Goal: Information Seeking & Learning: Learn about a topic

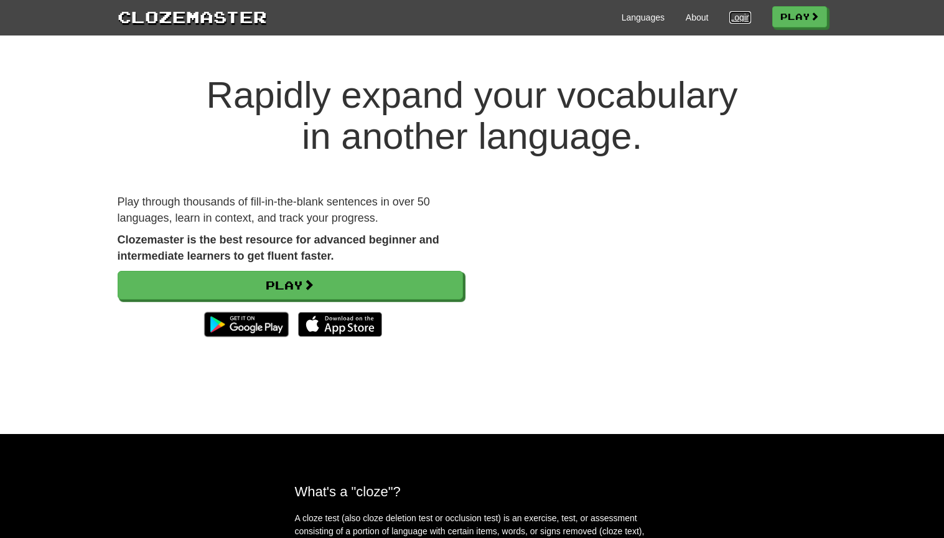
click at [731, 14] on link "Login" at bounding box center [739, 17] width 21 height 12
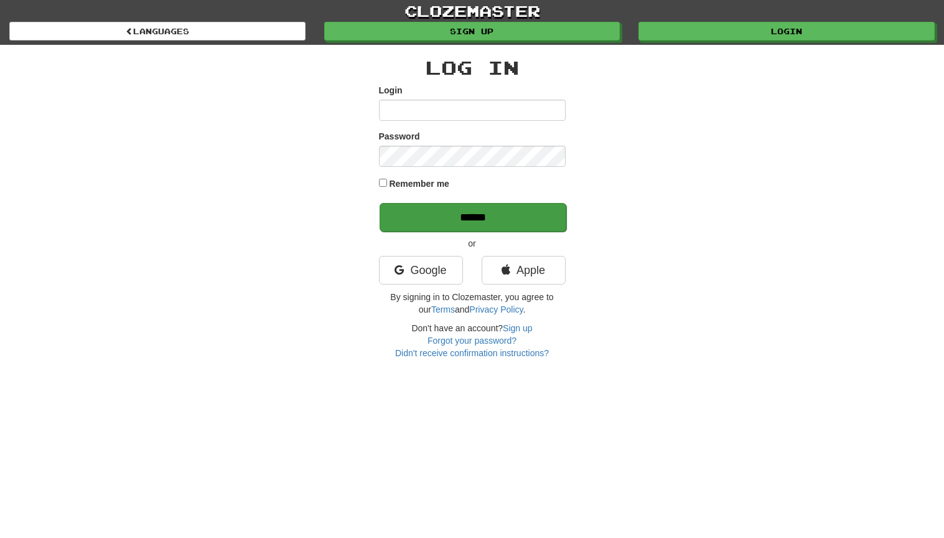
type input "**********"
click at [483, 218] on input "******" at bounding box center [473, 217] width 187 height 29
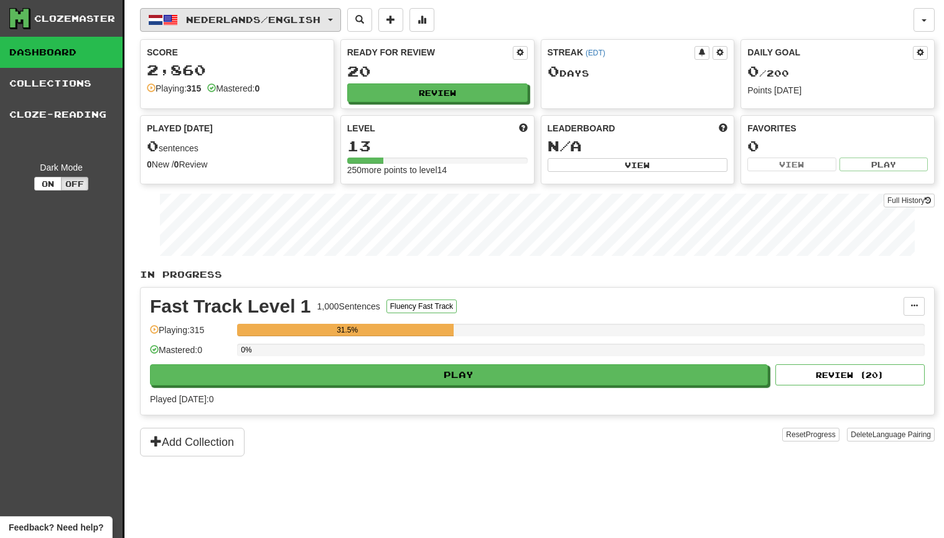
click at [333, 20] on span "button" at bounding box center [330, 20] width 5 height 2
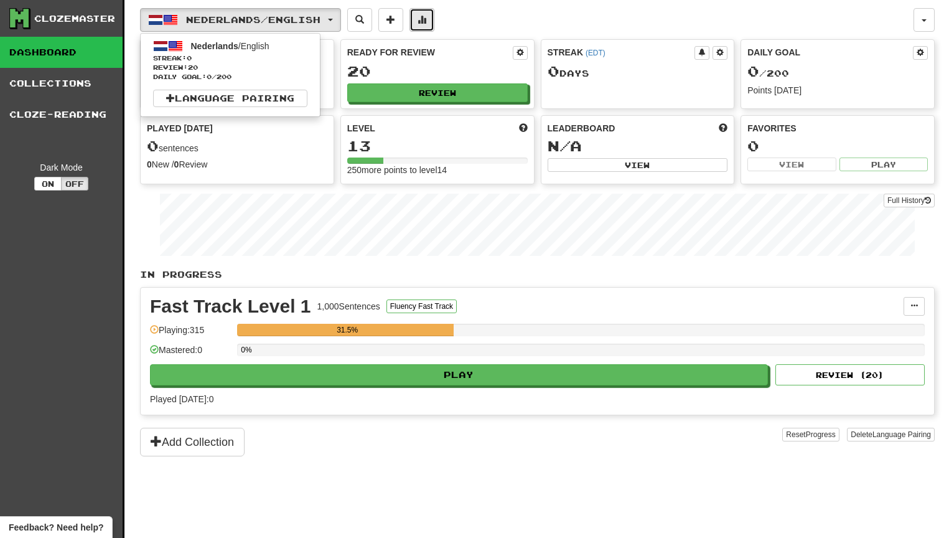
click at [426, 17] on span at bounding box center [422, 19] width 9 height 9
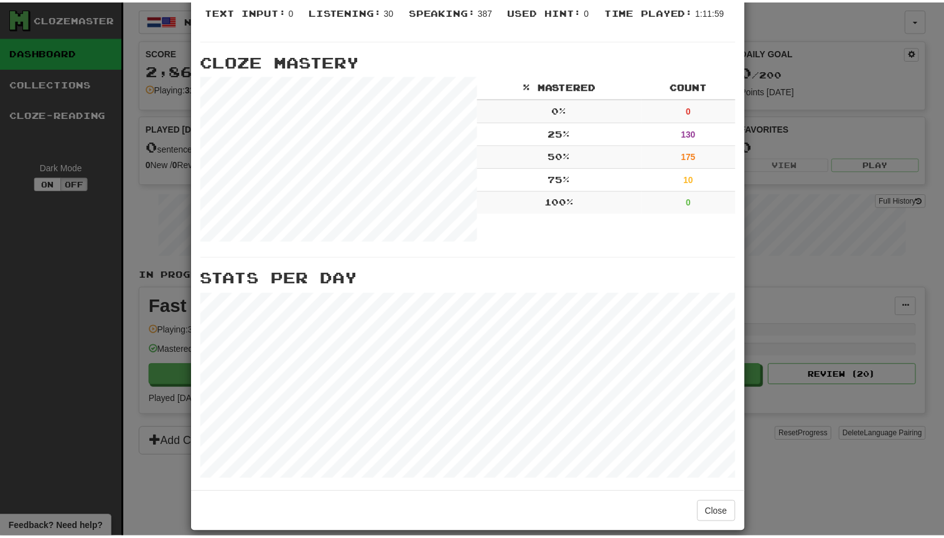
scroll to position [352, 0]
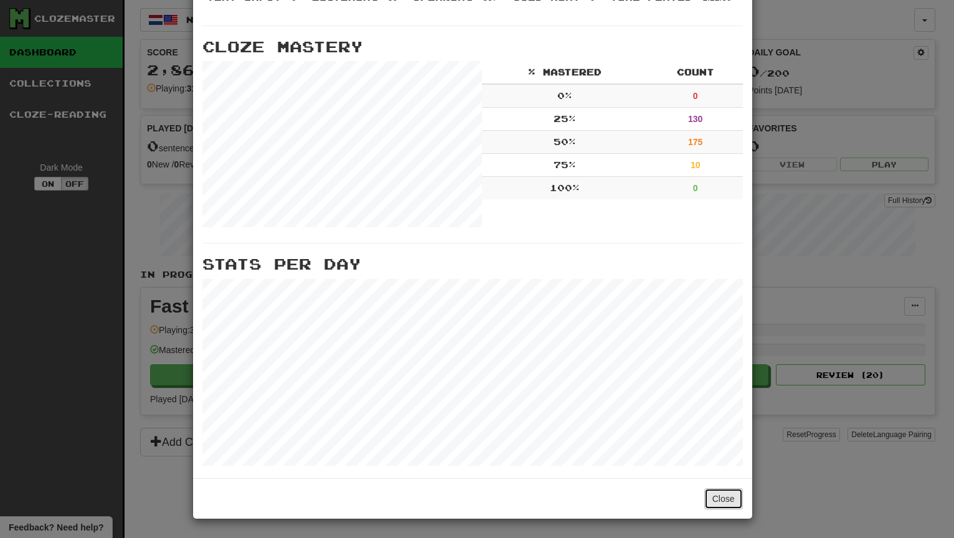
click at [721, 496] on button "Close" at bounding box center [723, 498] width 39 height 21
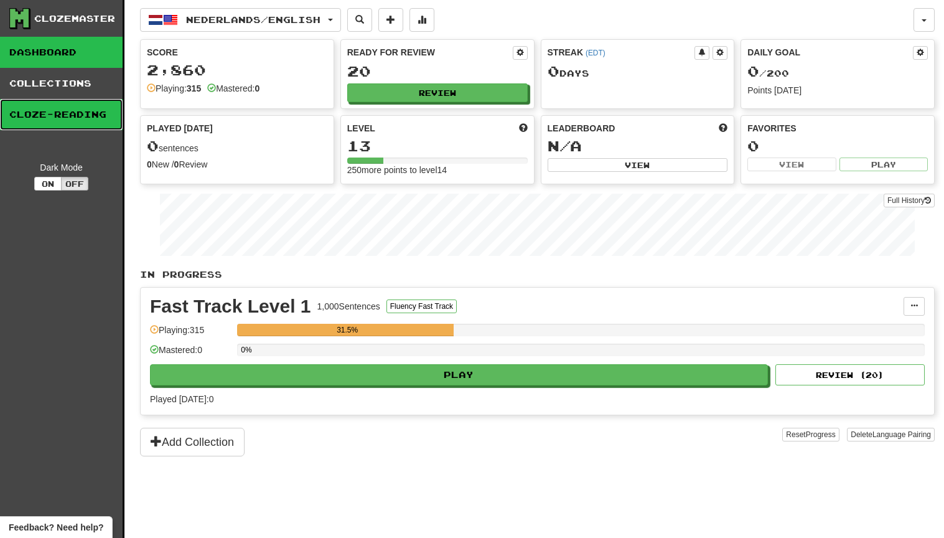
click at [40, 116] on link "Cloze-Reading" at bounding box center [61, 114] width 123 height 31
click at [44, 115] on link "Cloze-Reading" at bounding box center [61, 114] width 123 height 31
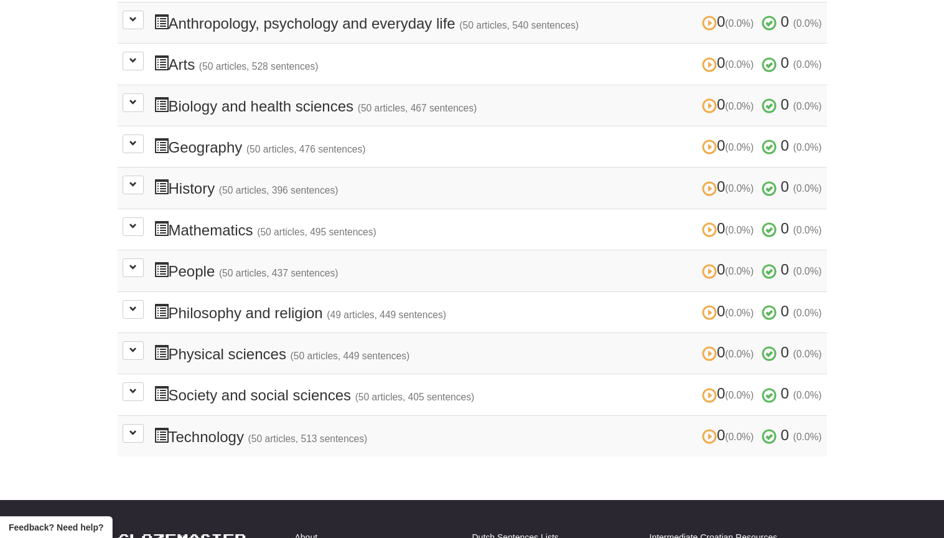
scroll to position [373, 0]
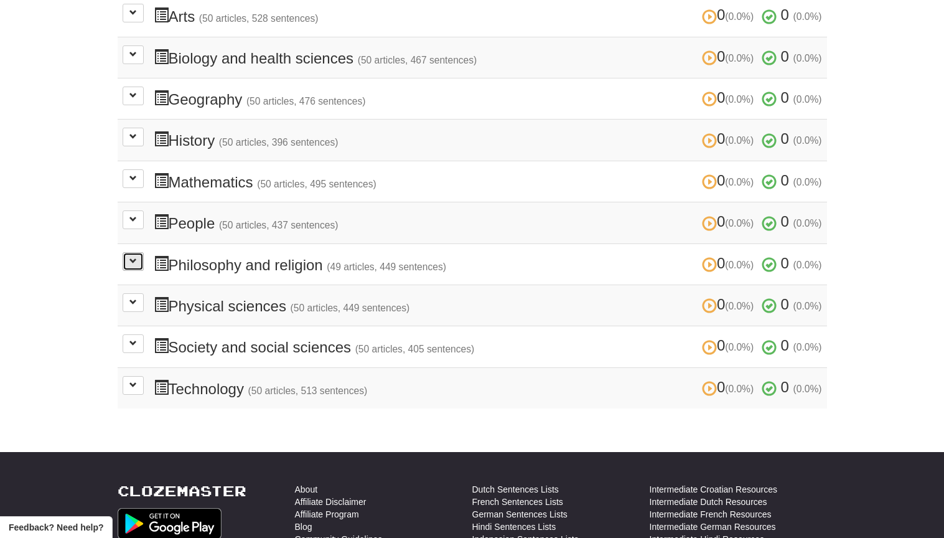
click at [133, 260] on span at bounding box center [132, 260] width 7 height 7
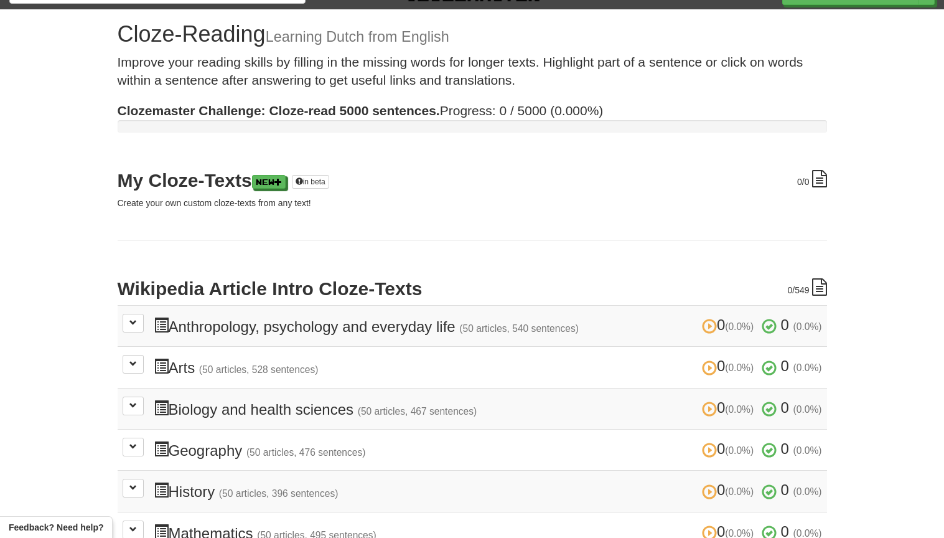
scroll to position [0, 0]
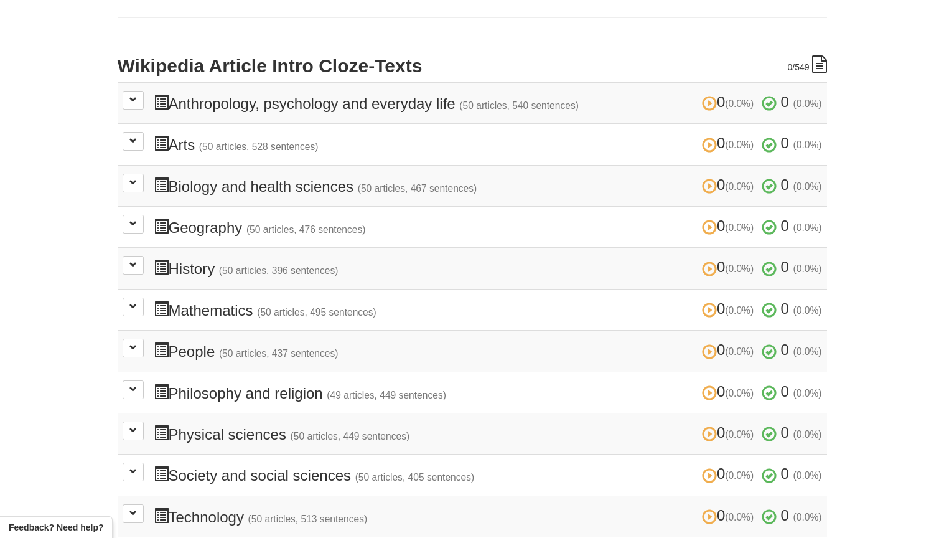
scroll to position [249, 0]
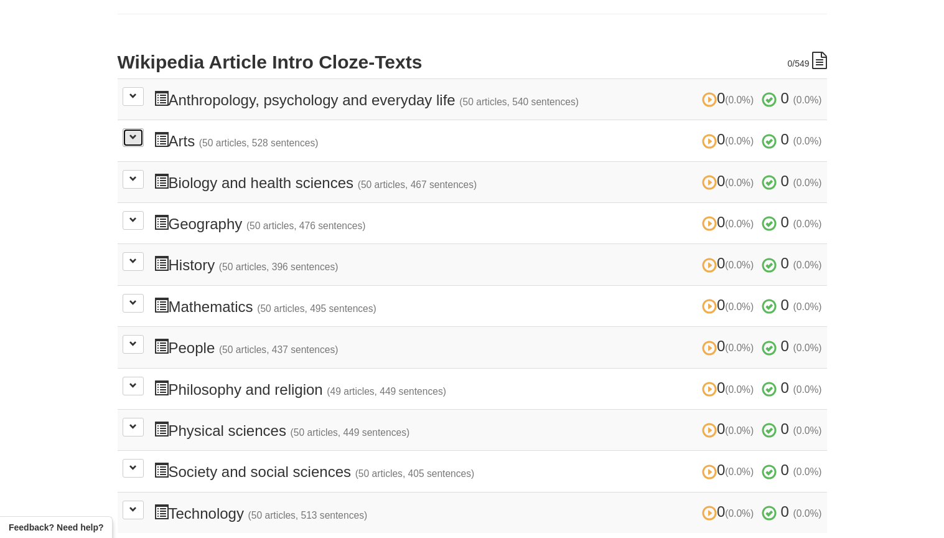
click at [133, 133] on span at bounding box center [132, 136] width 7 height 7
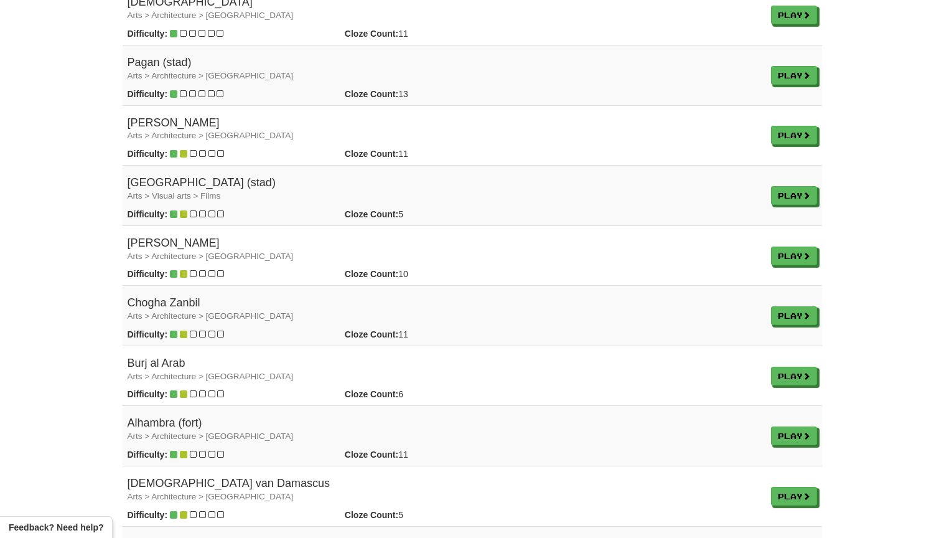
scroll to position [622, 0]
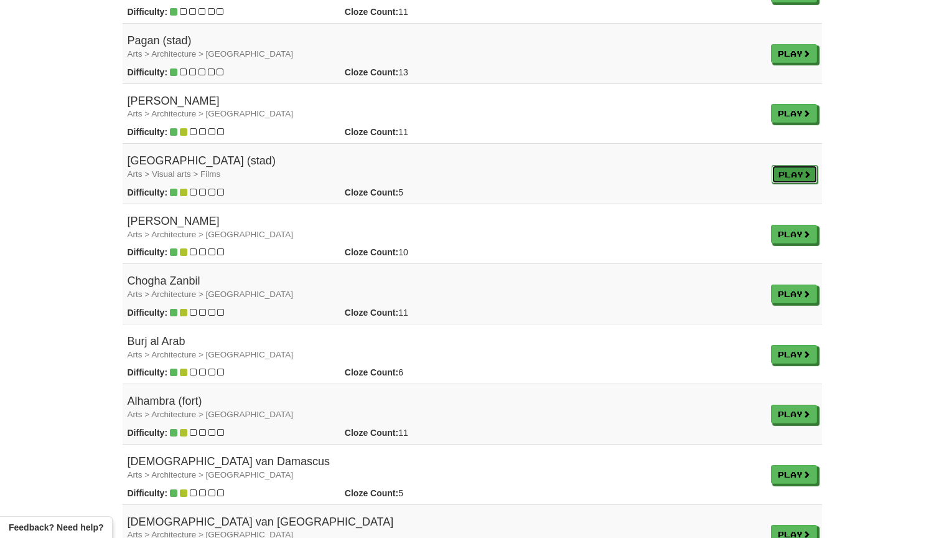
click at [780, 171] on link "Play" at bounding box center [795, 174] width 46 height 19
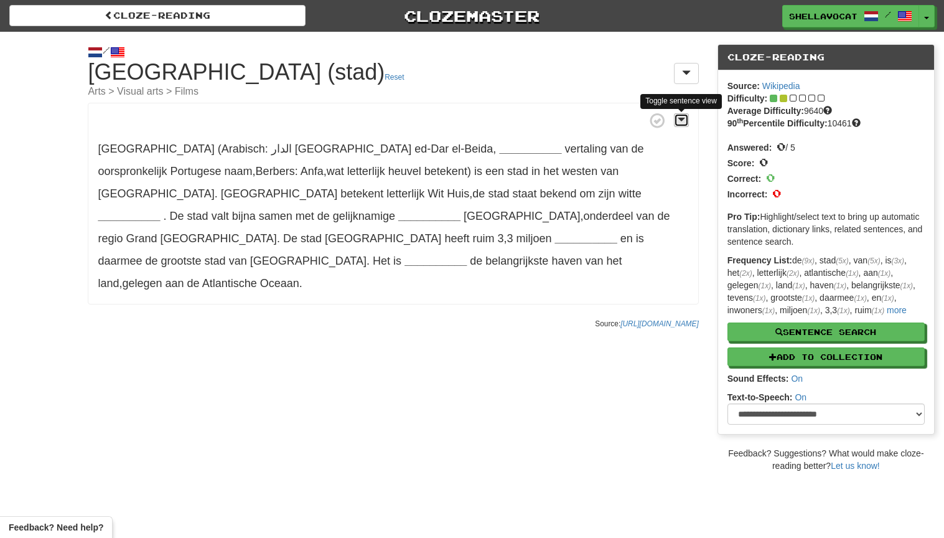
click at [683, 116] on span at bounding box center [681, 119] width 7 height 9
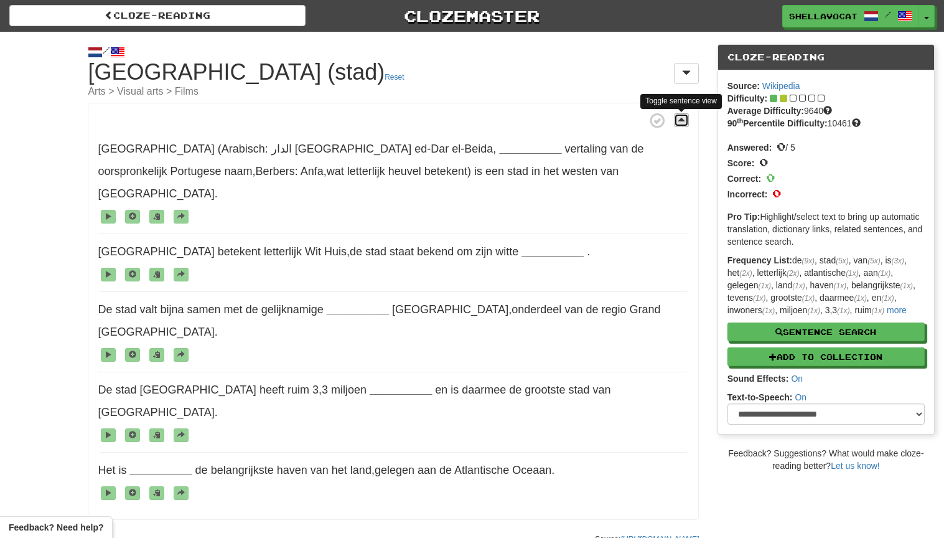
click at [678, 118] on span at bounding box center [681, 119] width 7 height 9
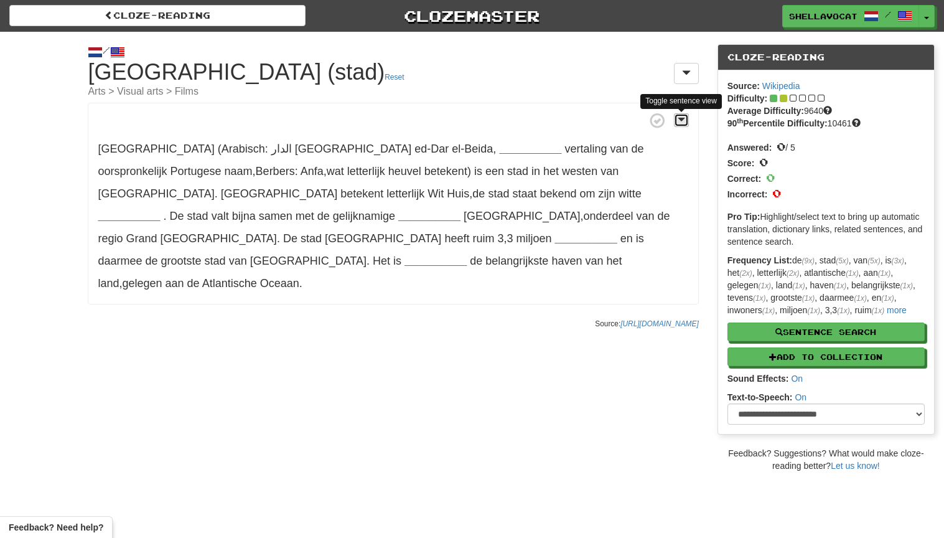
click at [681, 118] on span at bounding box center [681, 119] width 7 height 9
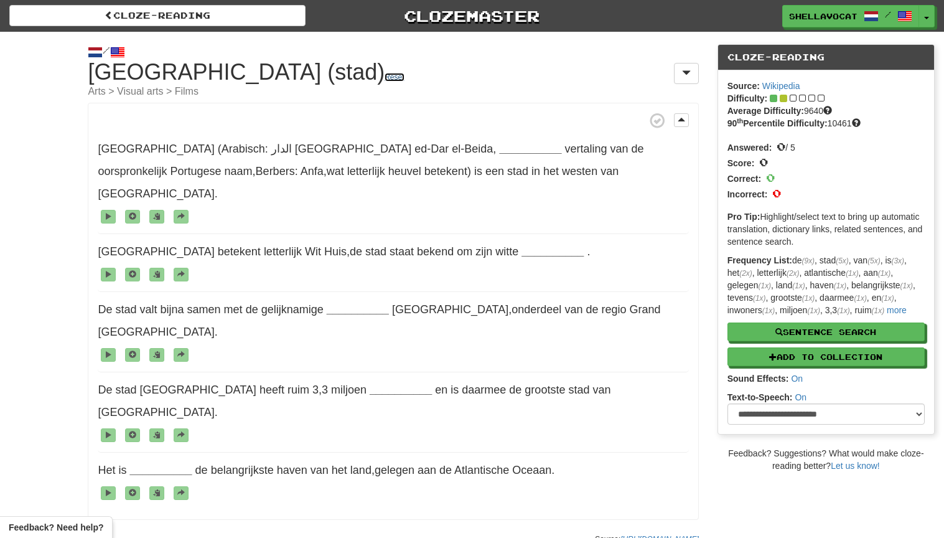
click at [385, 77] on link "Reset" at bounding box center [394, 77] width 19 height 9
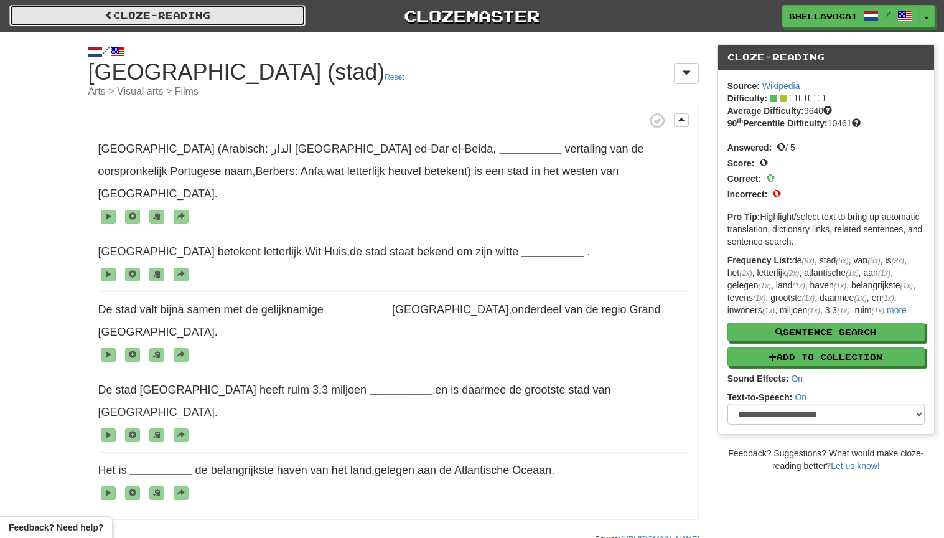
click at [105, 14] on span at bounding box center [109, 15] width 9 height 9
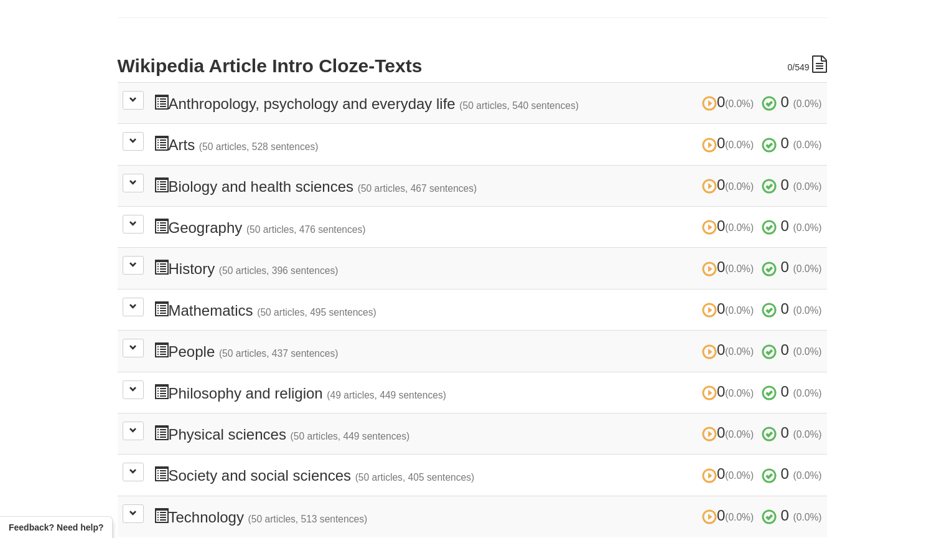
scroll to position [249, 0]
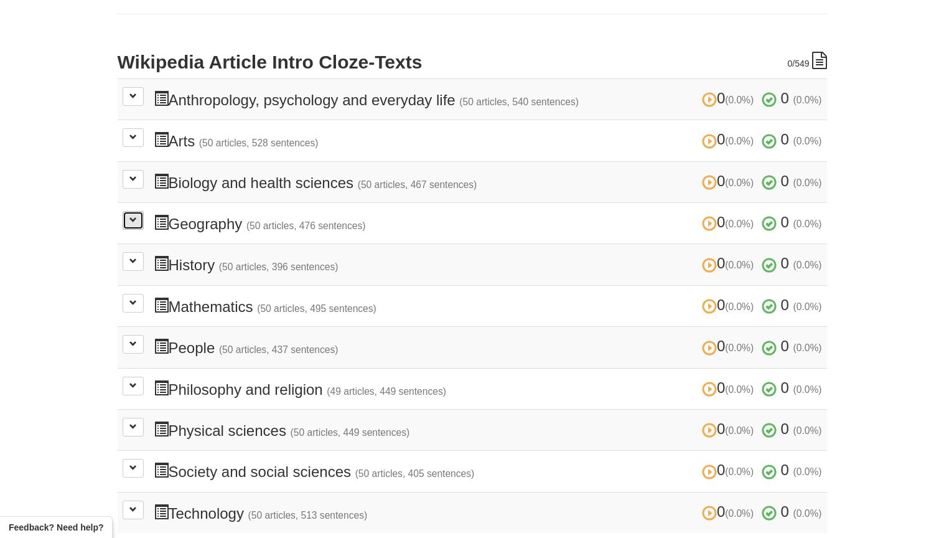
click at [133, 216] on span at bounding box center [132, 219] width 7 height 7
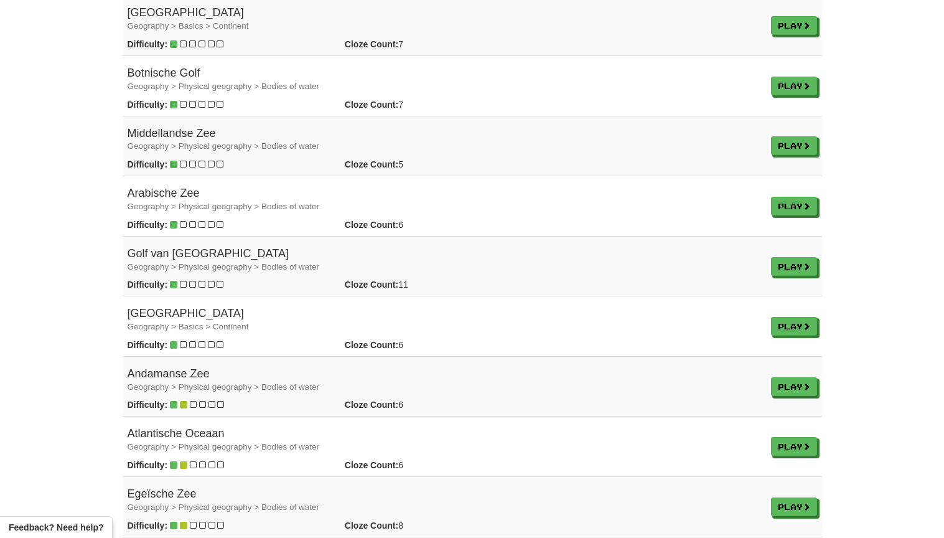
scroll to position [498, 0]
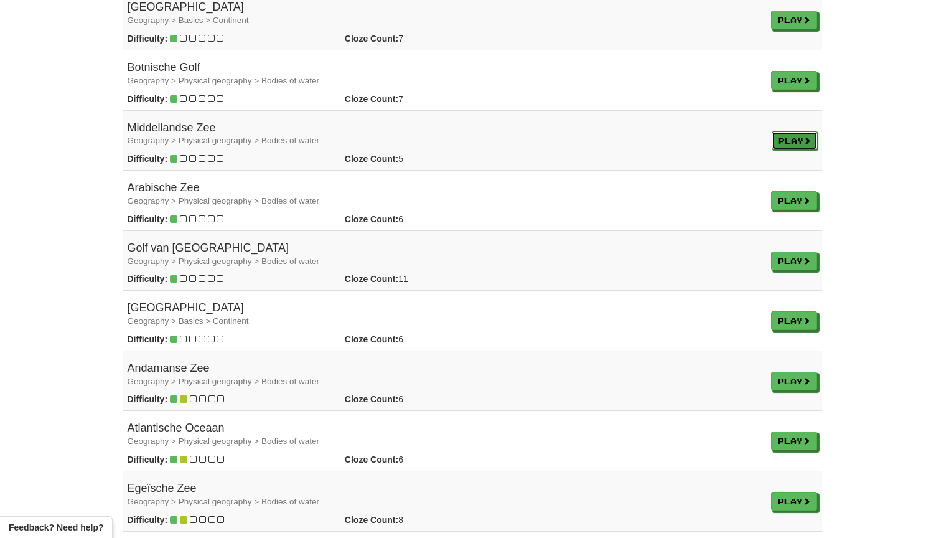
click at [802, 135] on link "Play" at bounding box center [795, 140] width 46 height 19
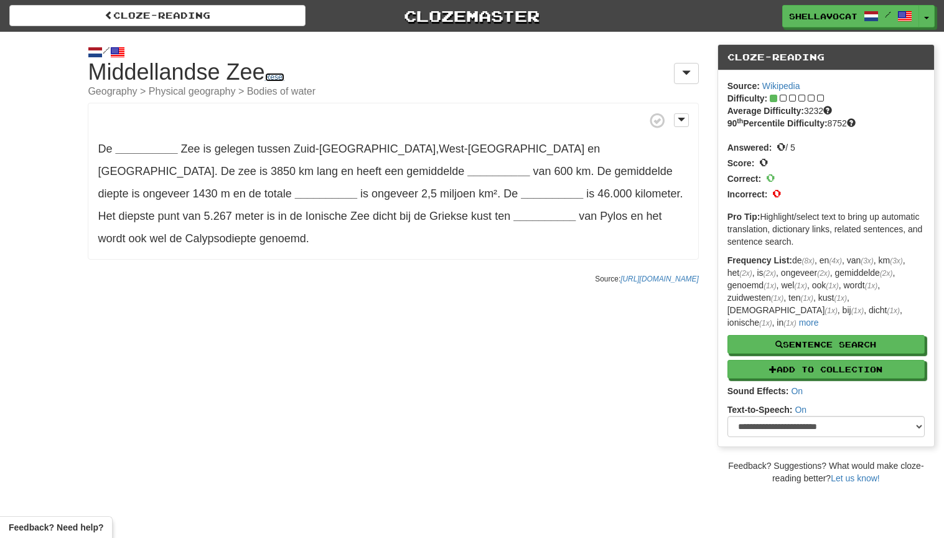
click at [283, 75] on link "Reset" at bounding box center [274, 77] width 19 height 9
click at [682, 115] on span at bounding box center [681, 119] width 7 height 9
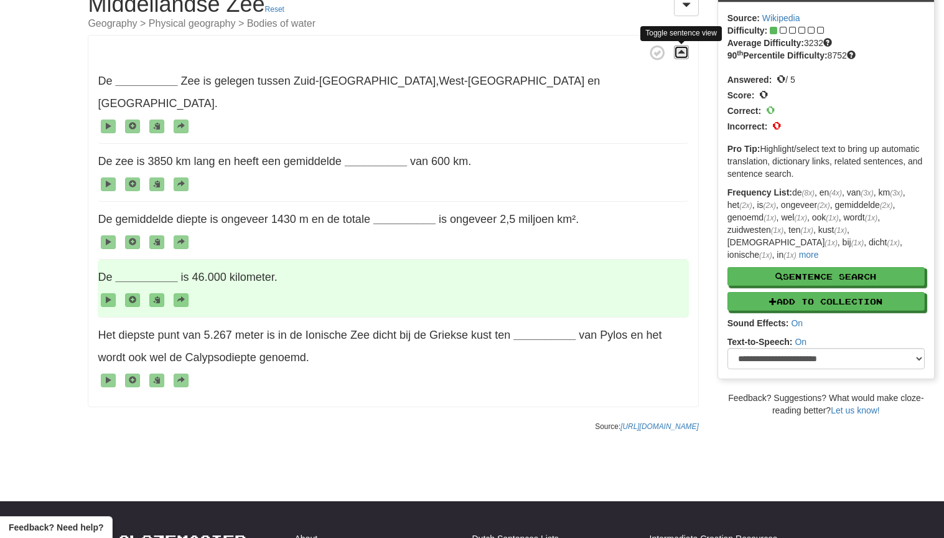
scroll to position [249, 0]
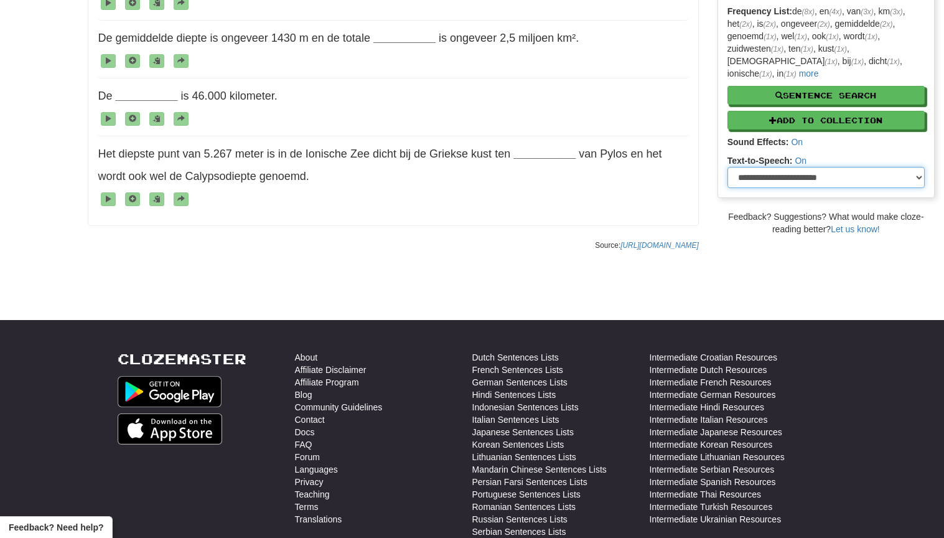
click at [921, 167] on select "**********" at bounding box center [826, 177] width 197 height 21
click at [728, 167] on select "**********" at bounding box center [826, 177] width 197 height 21
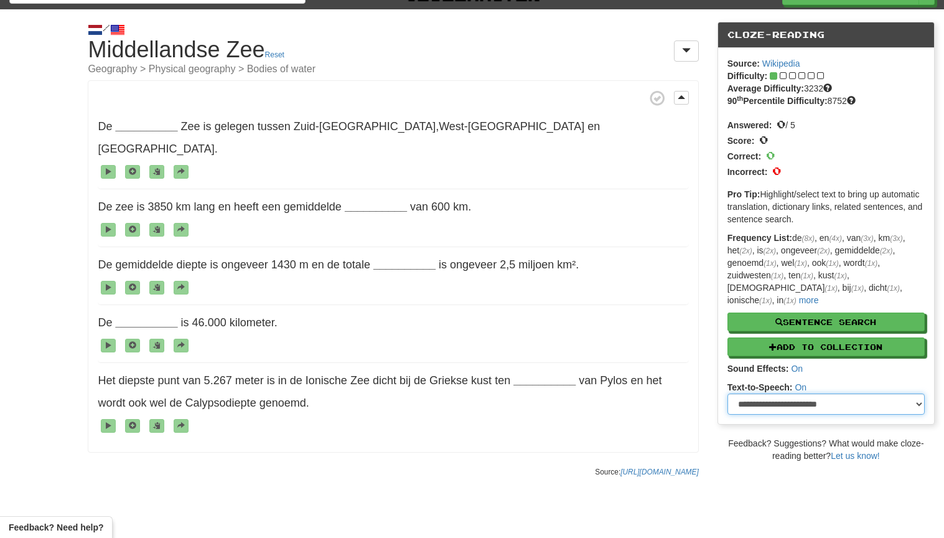
scroll to position [0, 0]
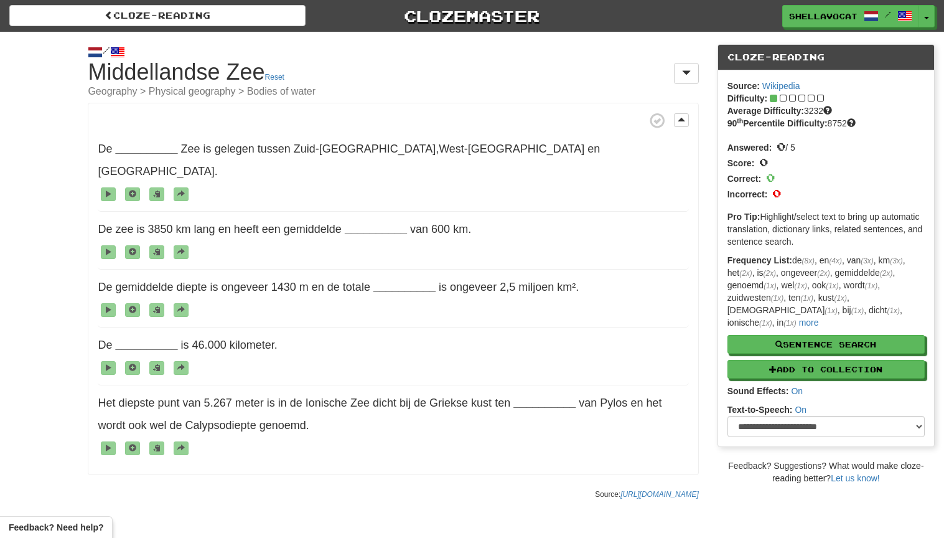
click at [814, 60] on div "Cloze-Reading" at bounding box center [826, 58] width 216 height 26
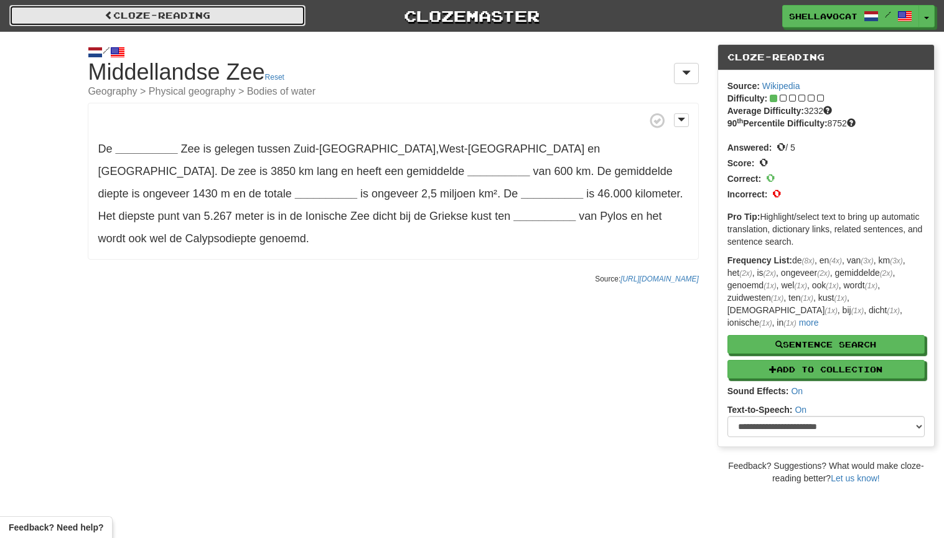
click at [105, 16] on span at bounding box center [109, 15] width 9 height 9
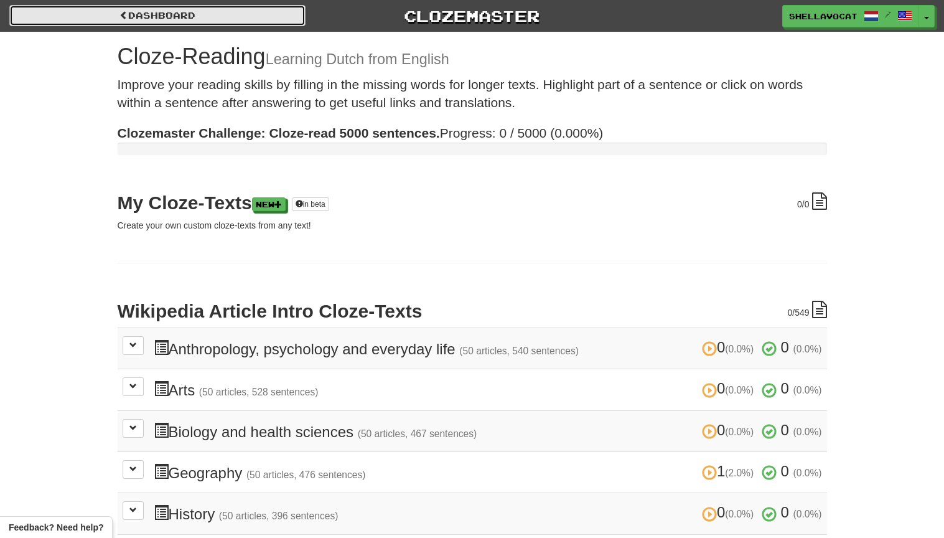
click at [120, 13] on span at bounding box center [124, 15] width 9 height 9
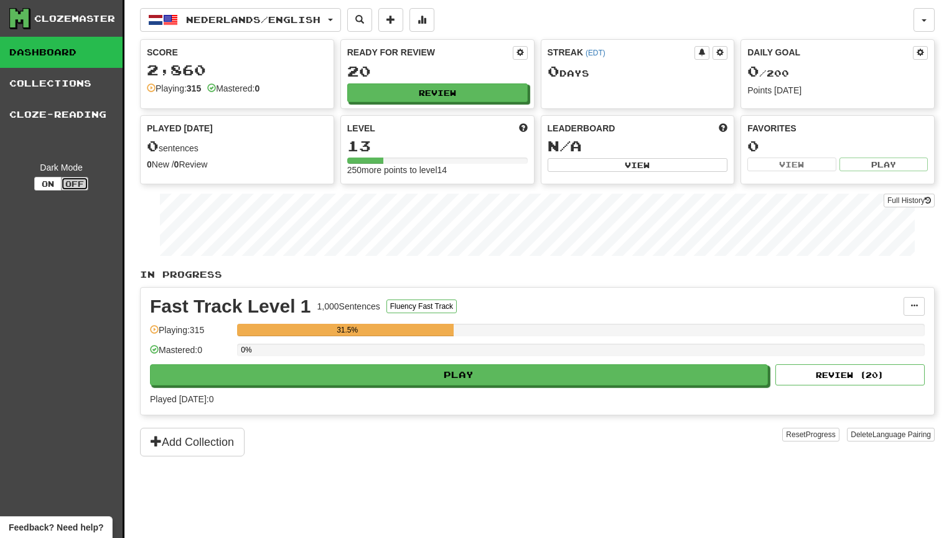
click at [75, 184] on button "Off" at bounding box center [74, 184] width 27 height 14
click at [44, 181] on button "On" at bounding box center [47, 184] width 27 height 14
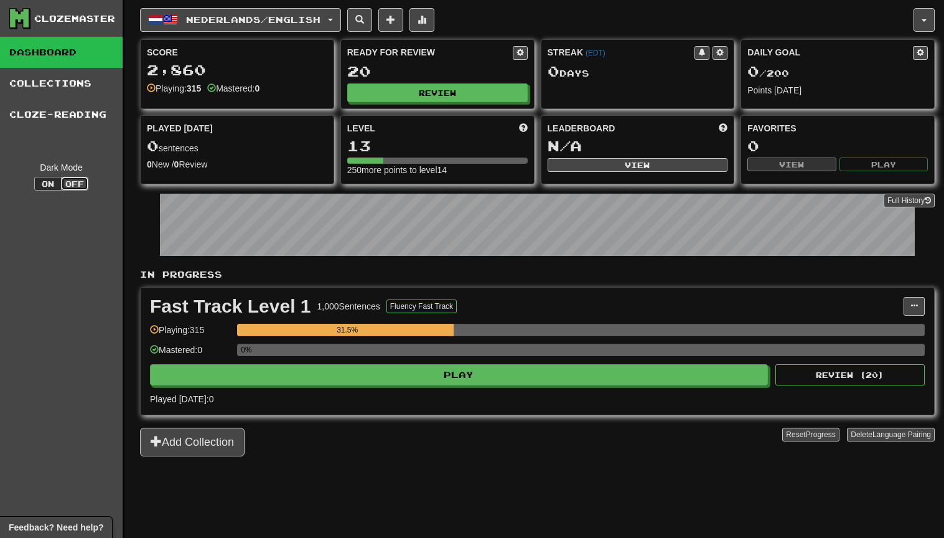
click at [70, 181] on button "Off" at bounding box center [74, 184] width 27 height 14
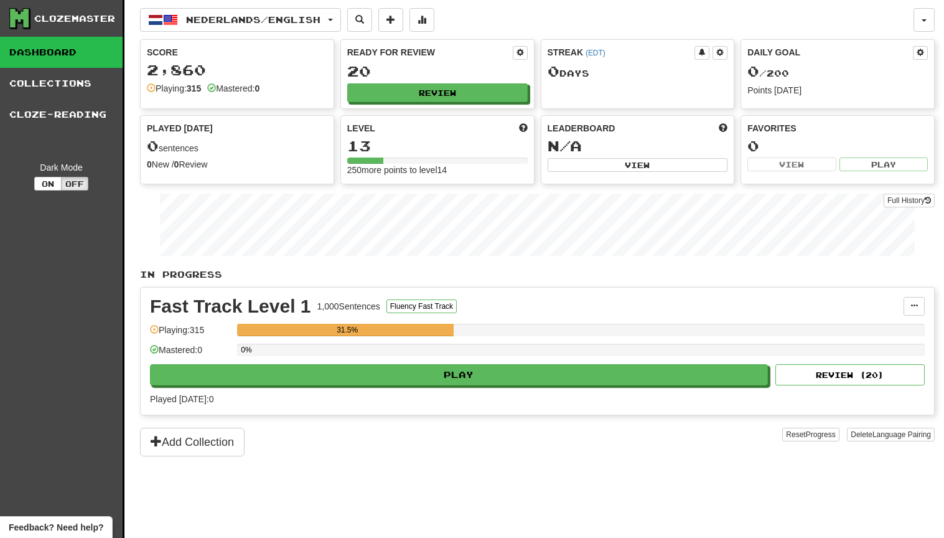
click at [43, 47] on link "Dashboard" at bounding box center [61, 52] width 123 height 31
click at [32, 50] on link "Dashboard" at bounding box center [61, 52] width 123 height 31
click at [52, 47] on link "Dashboard" at bounding box center [61, 52] width 123 height 31
click at [42, 51] on link "Dashboard" at bounding box center [61, 52] width 123 height 31
click at [912, 306] on span at bounding box center [914, 305] width 7 height 7
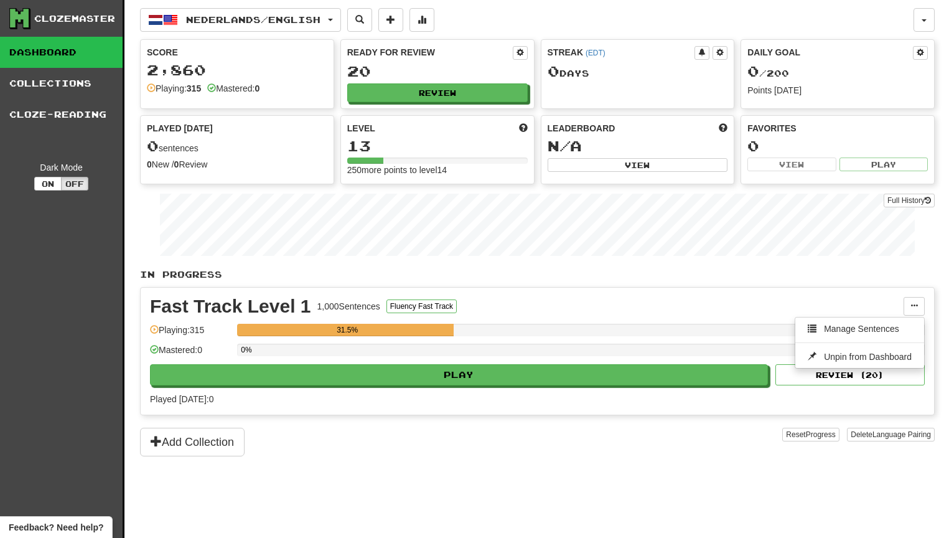
click at [682, 457] on div "Nederlands / English Nederlands / English Streak: 0 Review: 20 Daily Goal: 0 / …" at bounding box center [537, 284] width 795 height 569
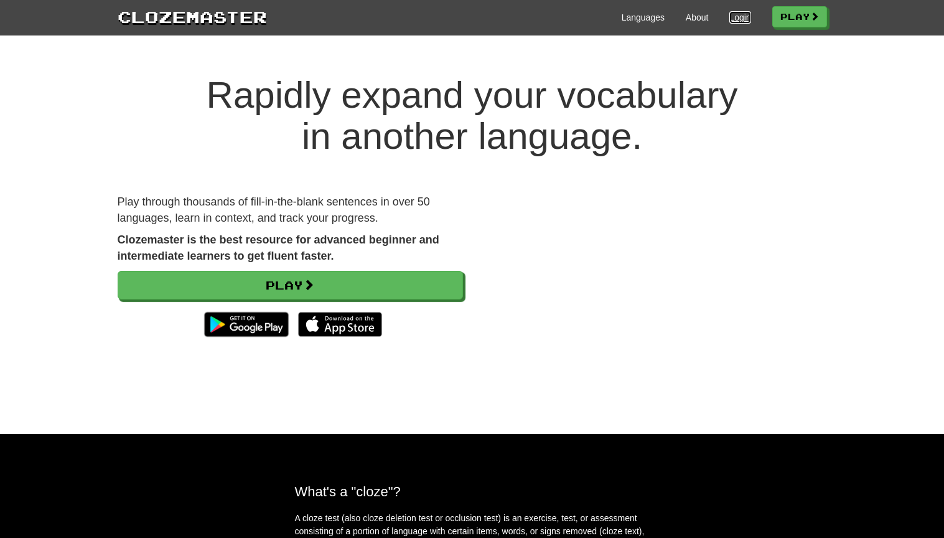
click at [731, 16] on link "Login" at bounding box center [739, 17] width 21 height 12
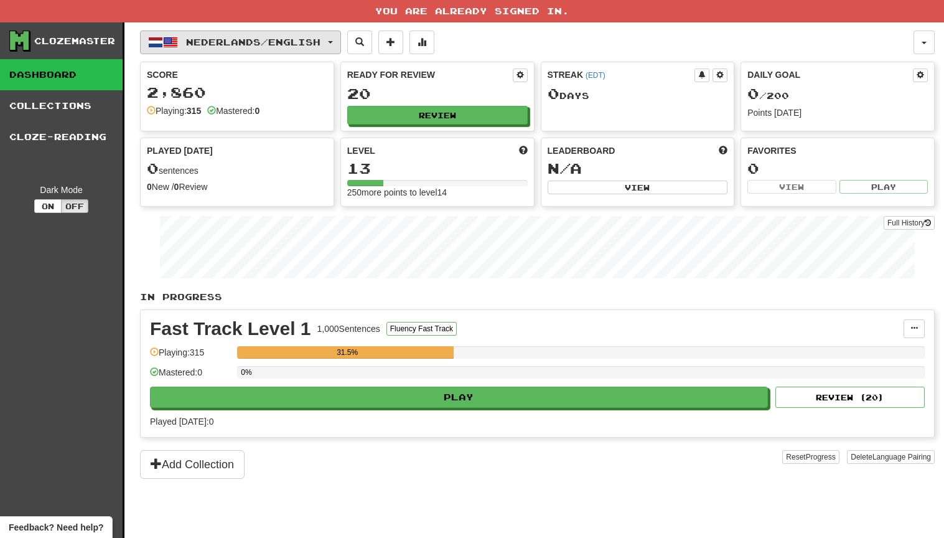
click at [339, 39] on button "Nederlands / English" at bounding box center [240, 42] width 201 height 24
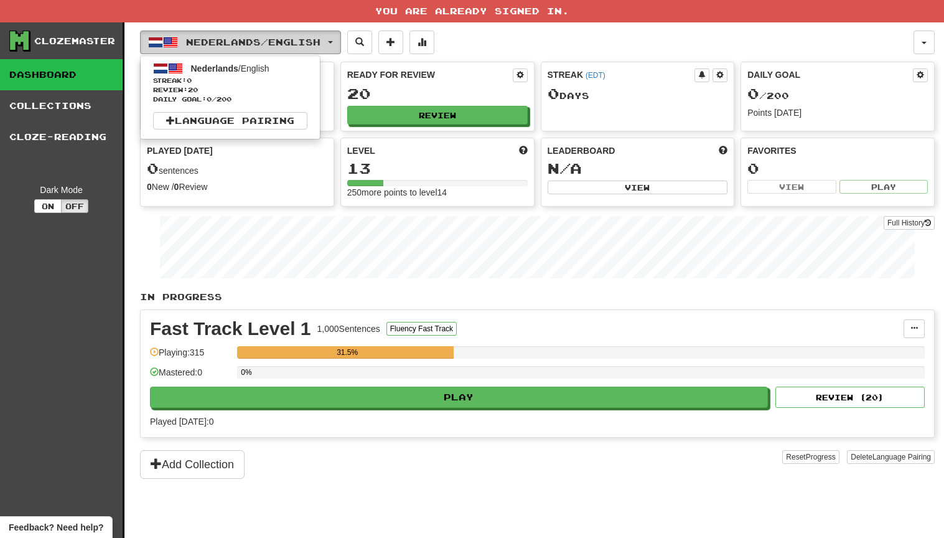
click at [340, 39] on button "Nederlands / English" at bounding box center [240, 42] width 201 height 24
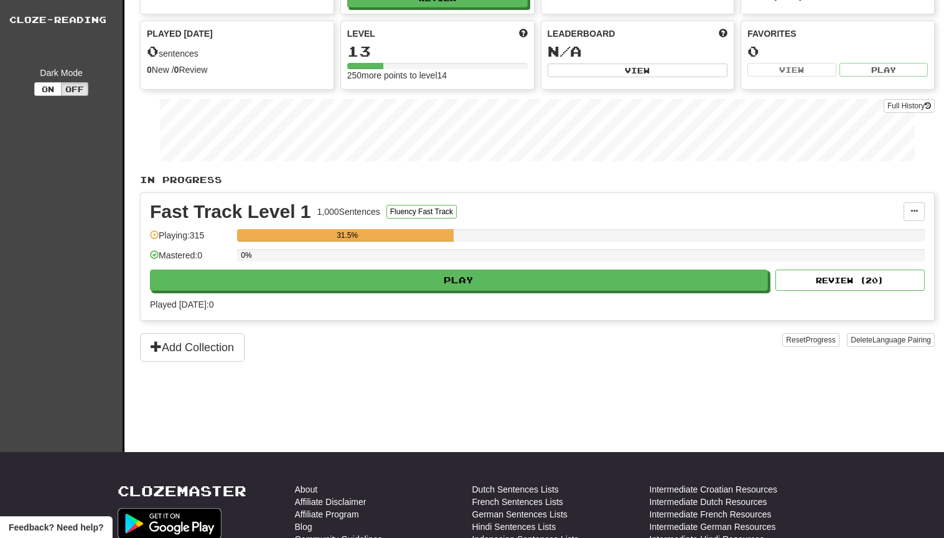
scroll to position [124, 0]
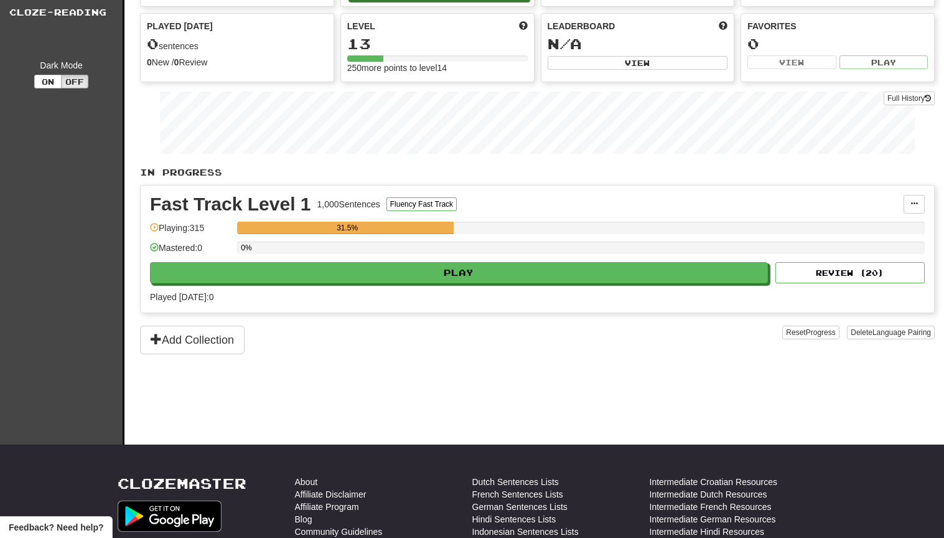
click at [568, 202] on div "Fast Track Level 1 1,000 Sentences Fluency Fast Track" at bounding box center [527, 204] width 754 height 19
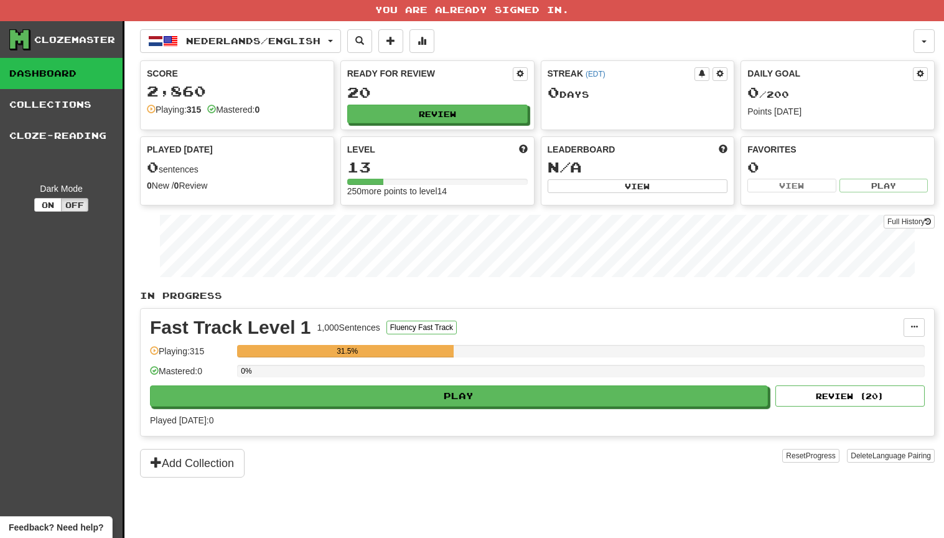
scroll to position [0, 0]
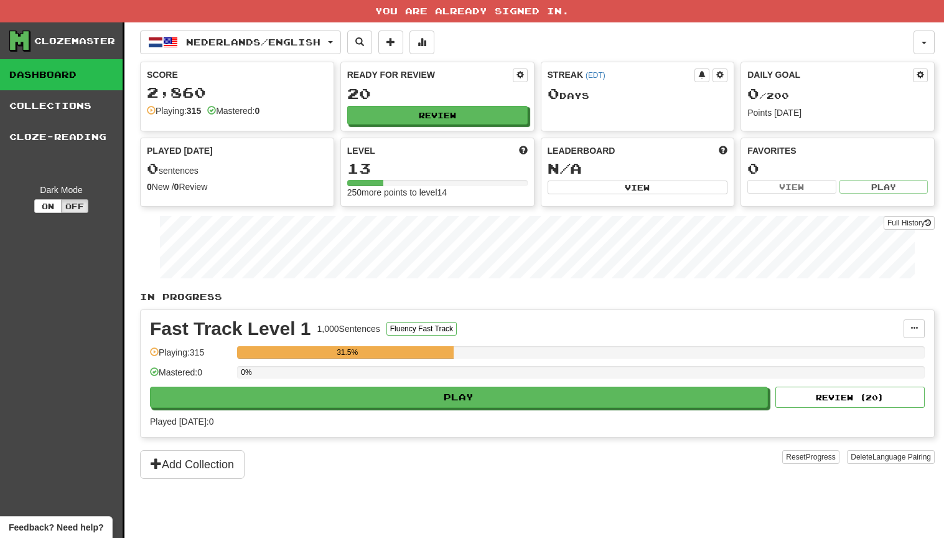
click at [47, 75] on link "Dashboard" at bounding box center [61, 74] width 123 height 31
click at [47, 101] on link "Collections" at bounding box center [61, 105] width 123 height 31
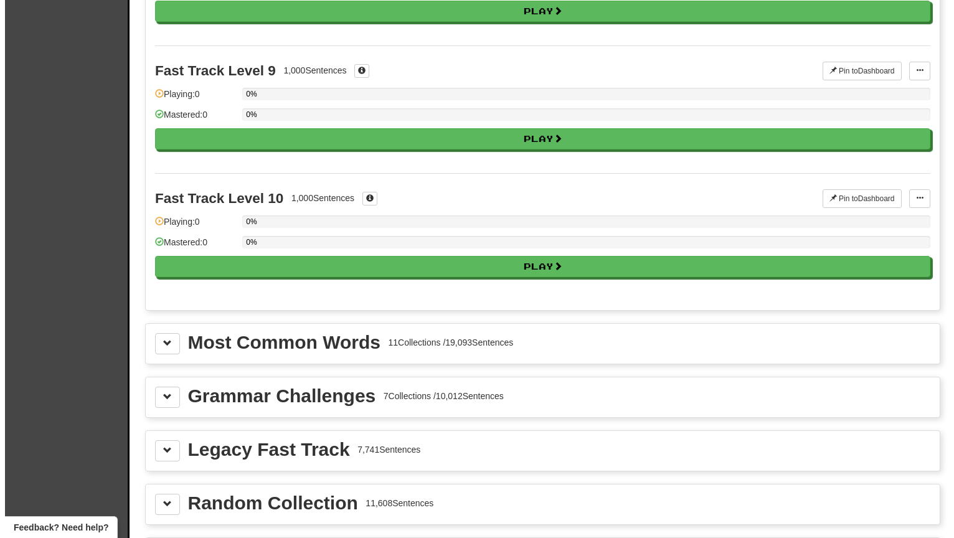
scroll to position [996, 0]
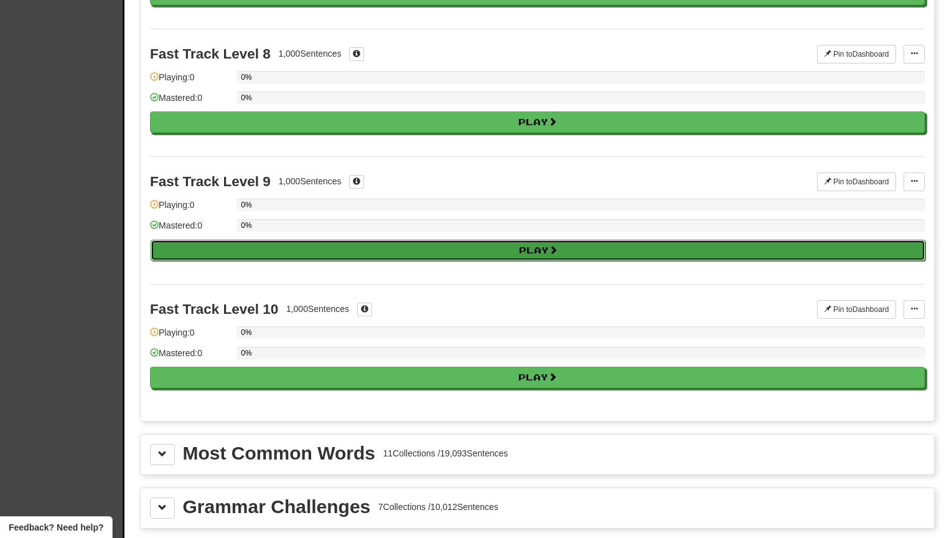
click at [382, 251] on button "Play" at bounding box center [538, 250] width 775 height 21
select select "**"
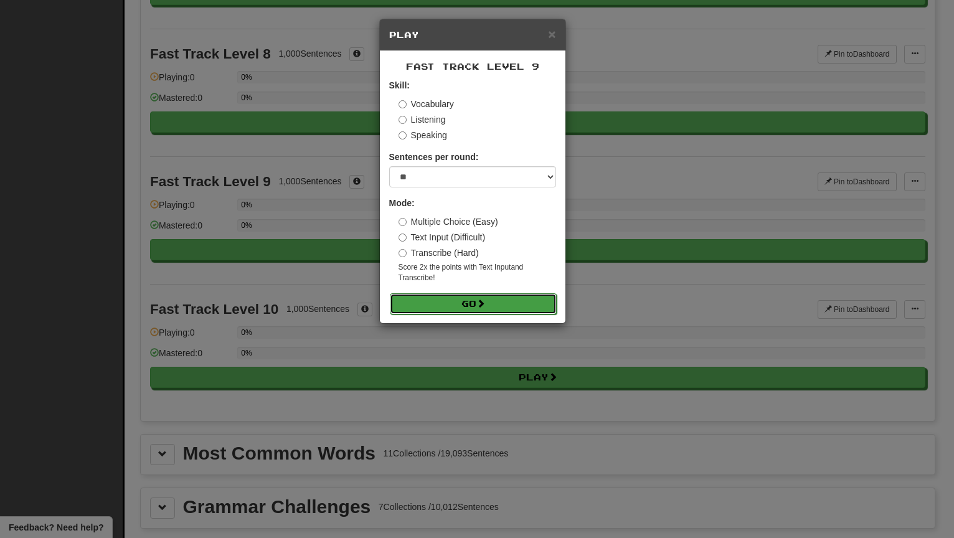
click at [478, 301] on button "Go" at bounding box center [473, 303] width 167 height 21
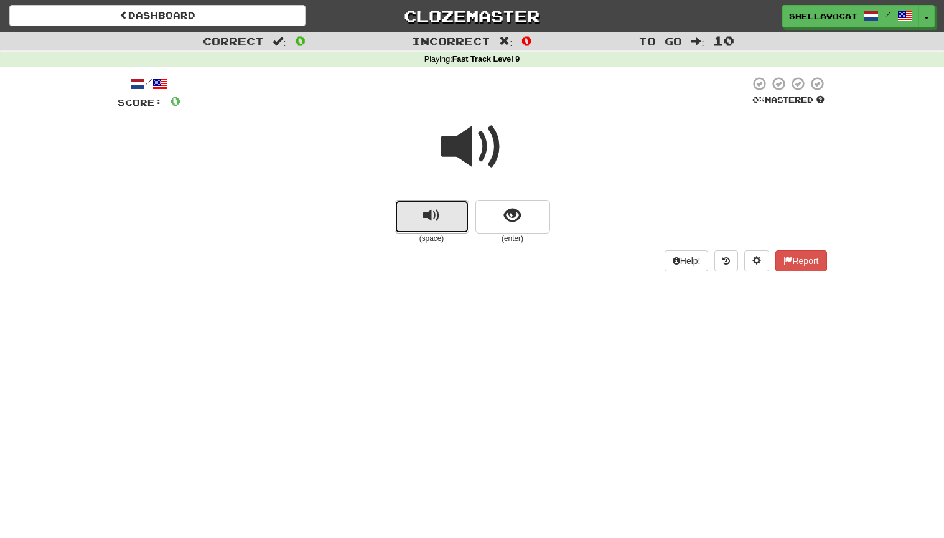
click at [429, 218] on span "replay audio" at bounding box center [431, 215] width 17 height 17
click at [507, 213] on span "show sentence" at bounding box center [512, 215] width 17 height 17
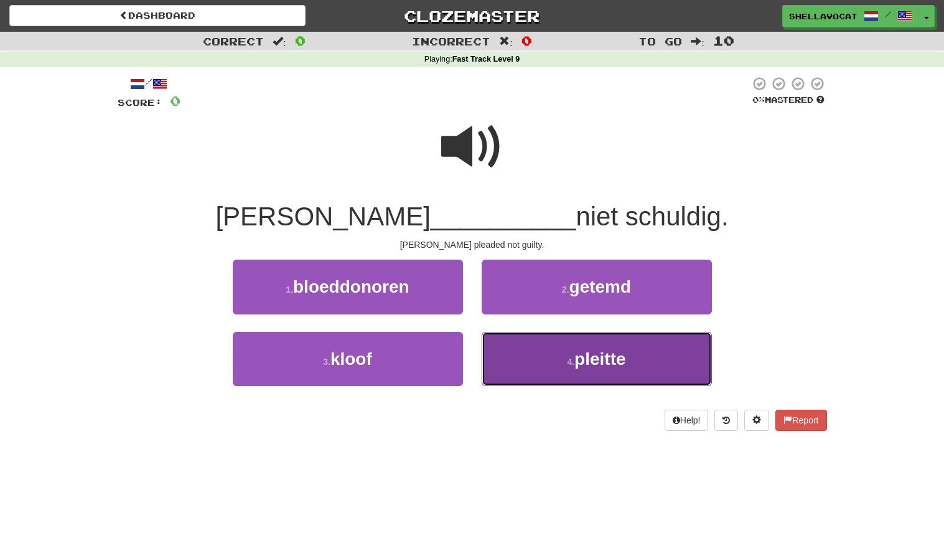
click at [607, 360] on span "pleitte" at bounding box center [600, 358] width 51 height 19
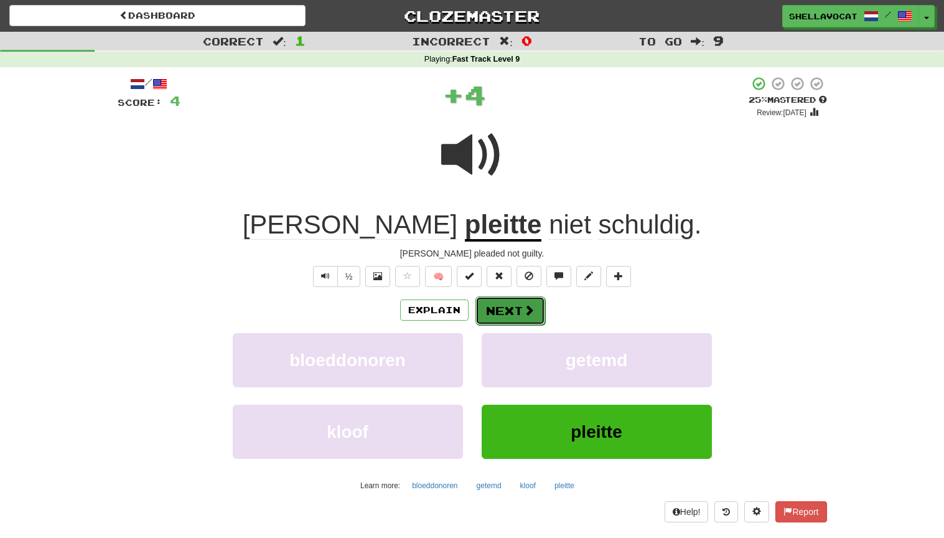
click at [509, 306] on button "Next" at bounding box center [511, 310] width 70 height 29
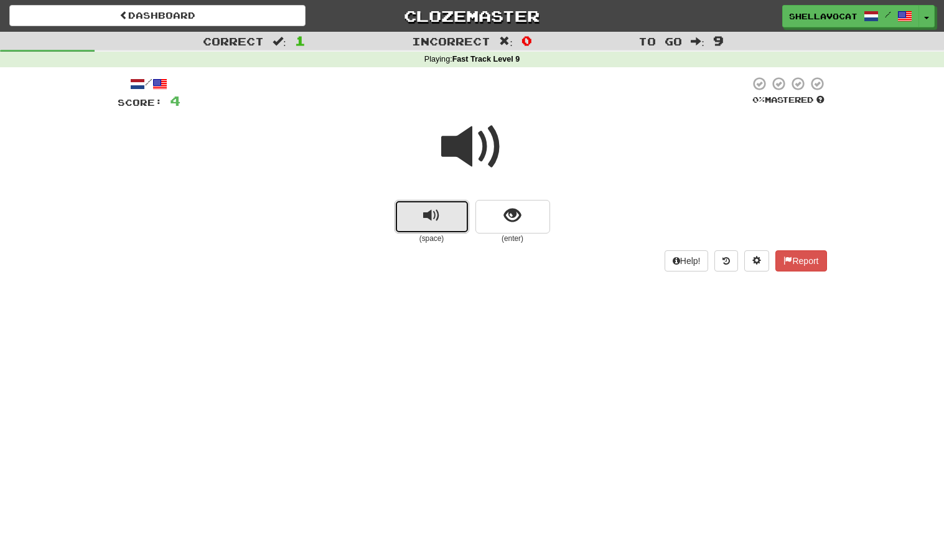
click at [434, 222] on span "replay audio" at bounding box center [431, 215] width 17 height 17
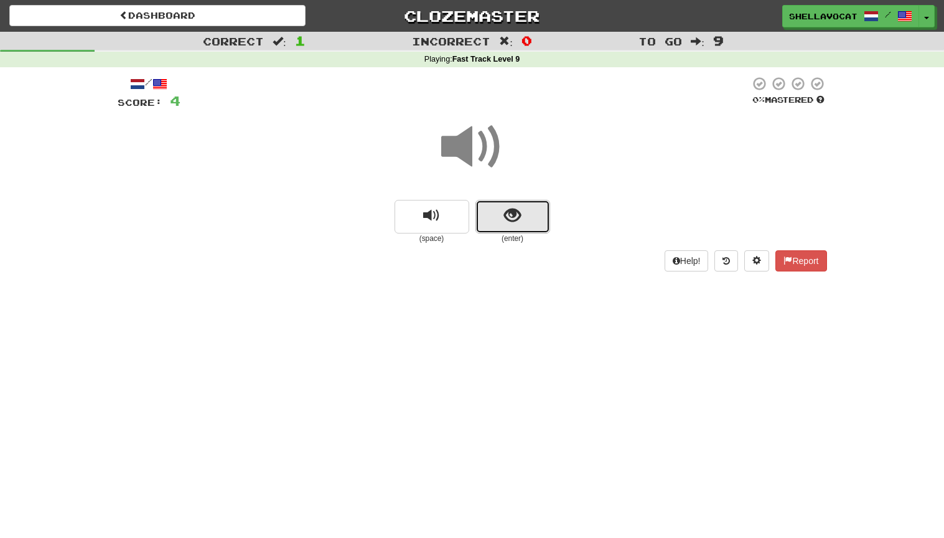
click at [501, 217] on button "show sentence" at bounding box center [513, 217] width 75 height 34
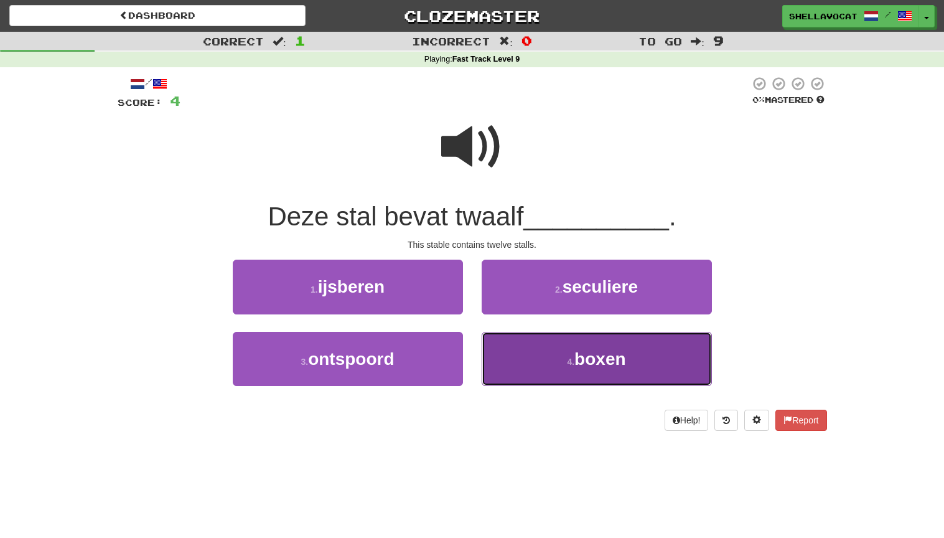
click at [582, 364] on span "boxen" at bounding box center [600, 358] width 51 height 19
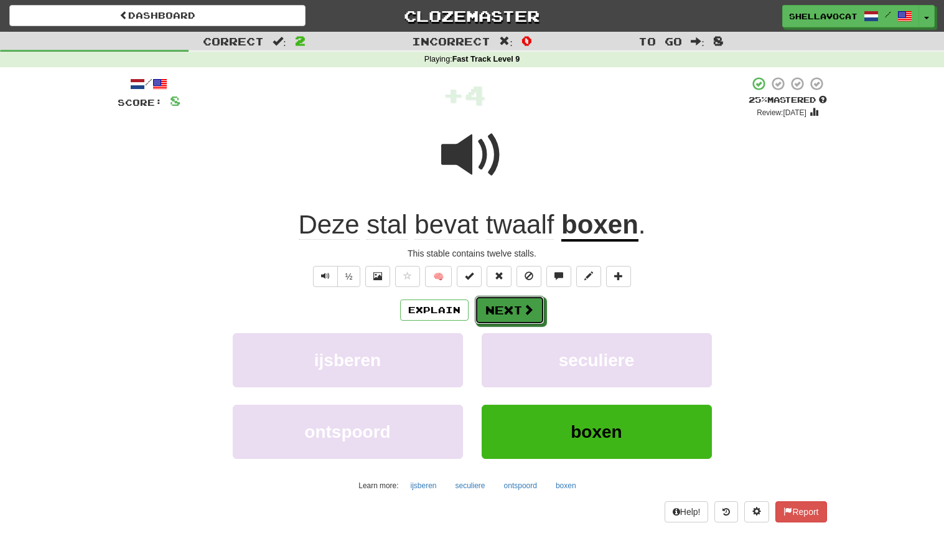
click at [515, 305] on button "Next" at bounding box center [510, 310] width 70 height 29
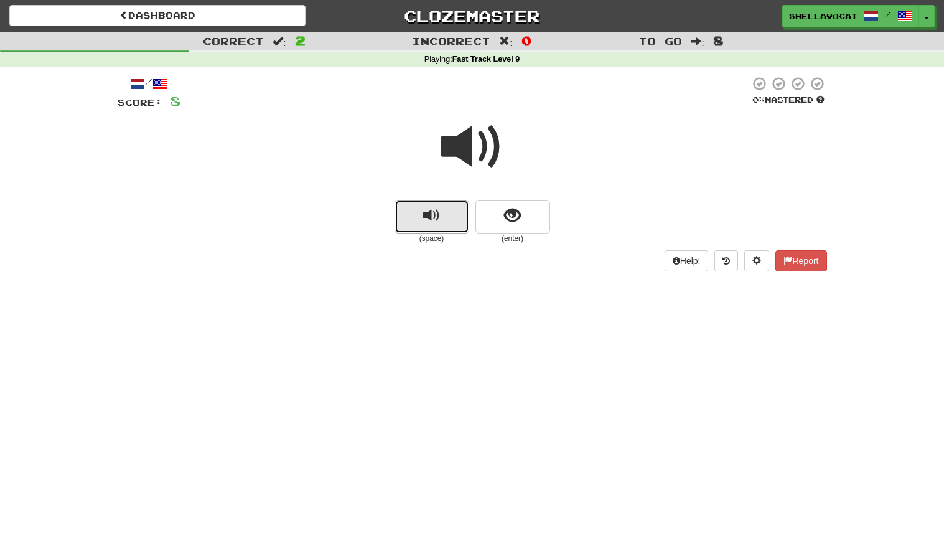
click at [436, 211] on span "replay audio" at bounding box center [431, 215] width 17 height 17
click at [523, 212] on button "show sentence" at bounding box center [513, 217] width 75 height 34
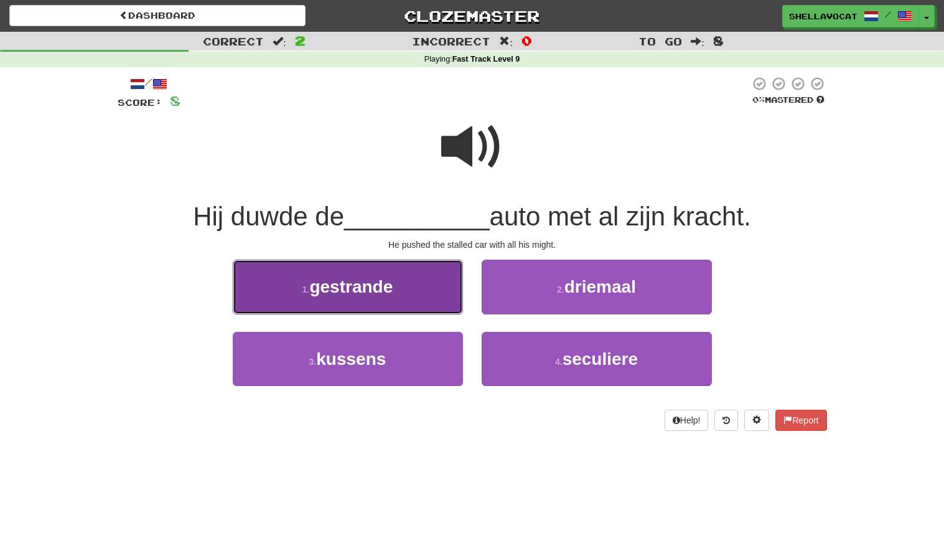
click at [352, 284] on span "gestrande" at bounding box center [350, 286] width 83 height 19
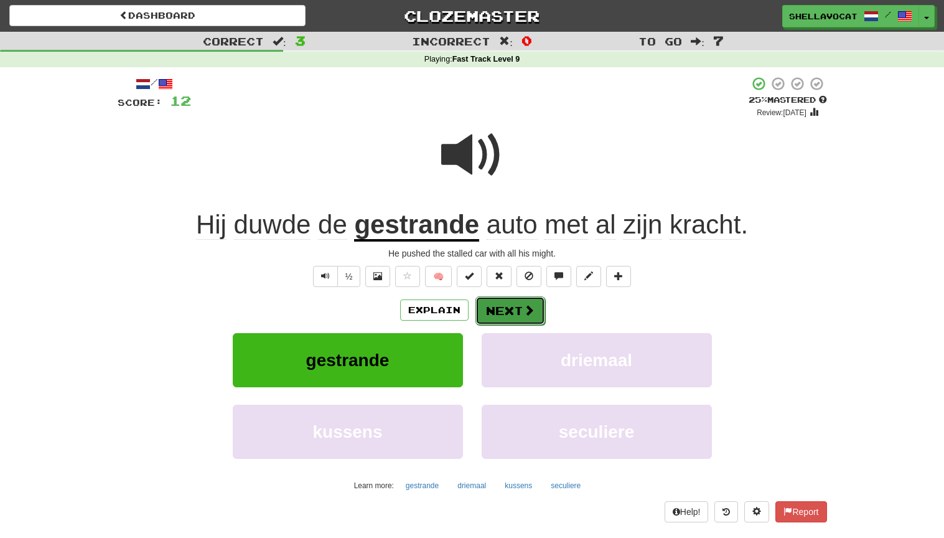
click at [507, 308] on button "Next" at bounding box center [511, 310] width 70 height 29
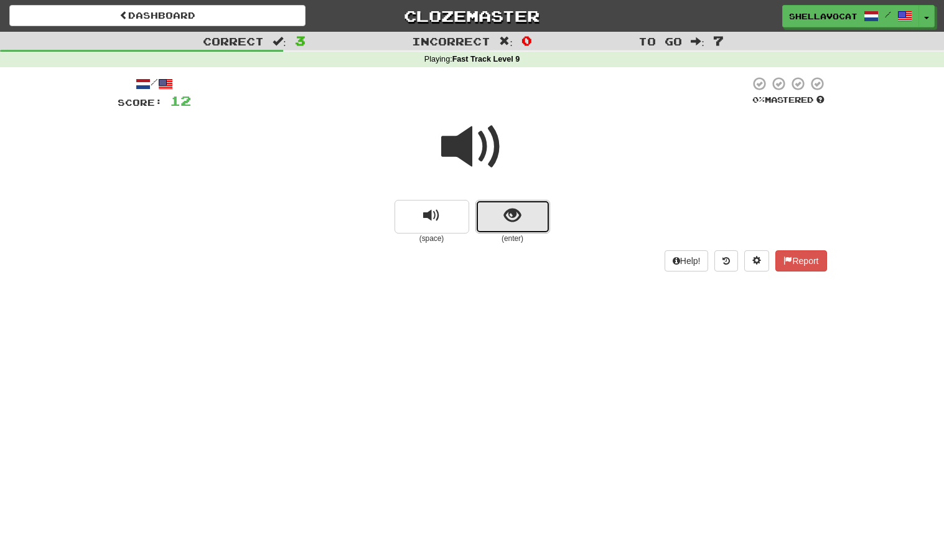
click at [497, 217] on button "show sentence" at bounding box center [513, 217] width 75 height 34
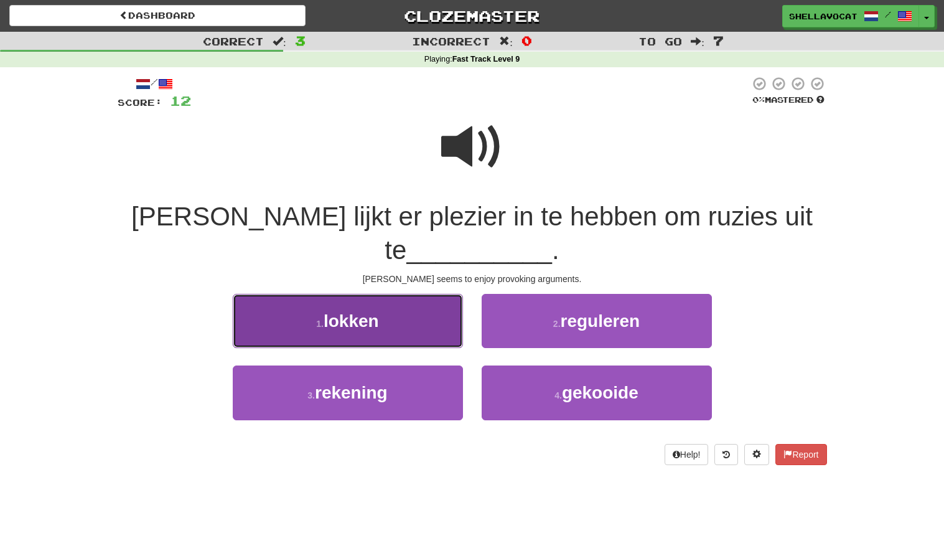
click at [342, 311] on span "lokken" at bounding box center [351, 320] width 55 height 19
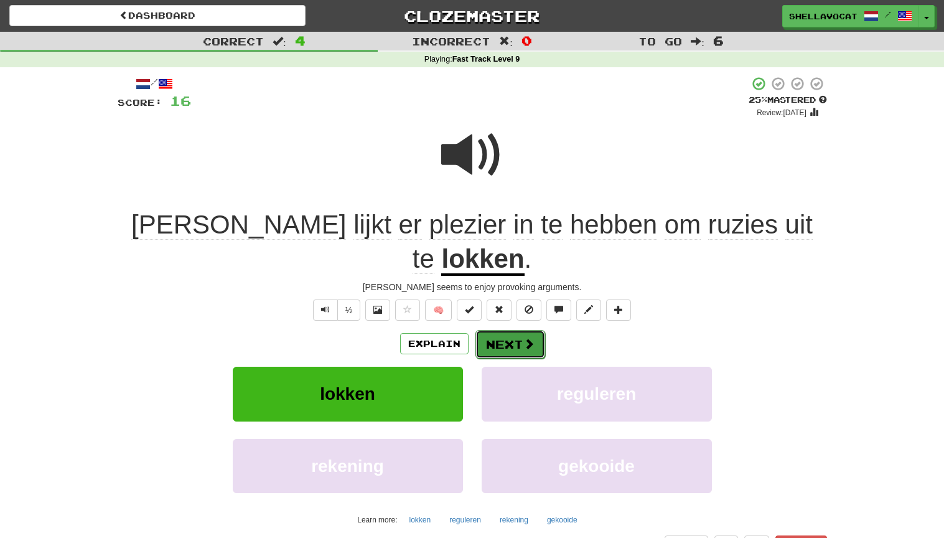
click at [505, 330] on button "Next" at bounding box center [511, 344] width 70 height 29
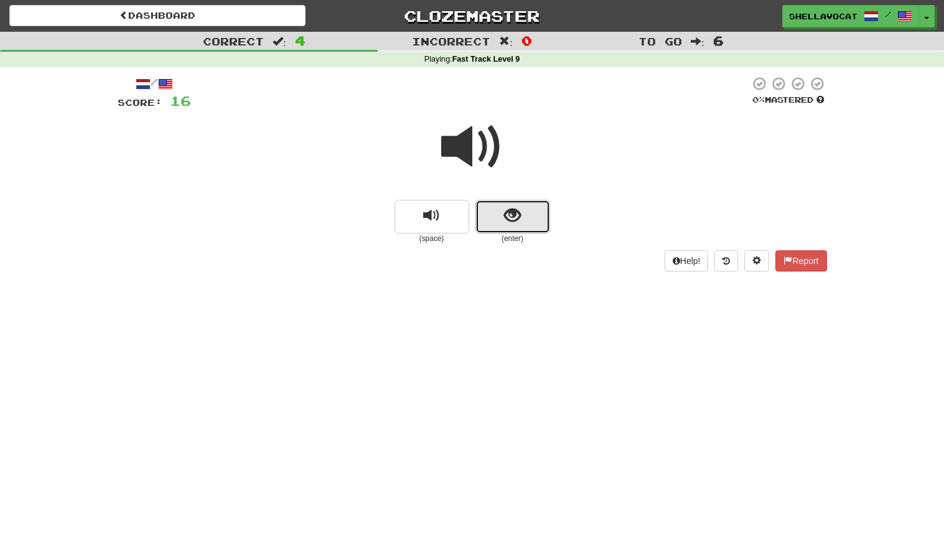
click at [514, 220] on span "show sentence" at bounding box center [512, 215] width 17 height 17
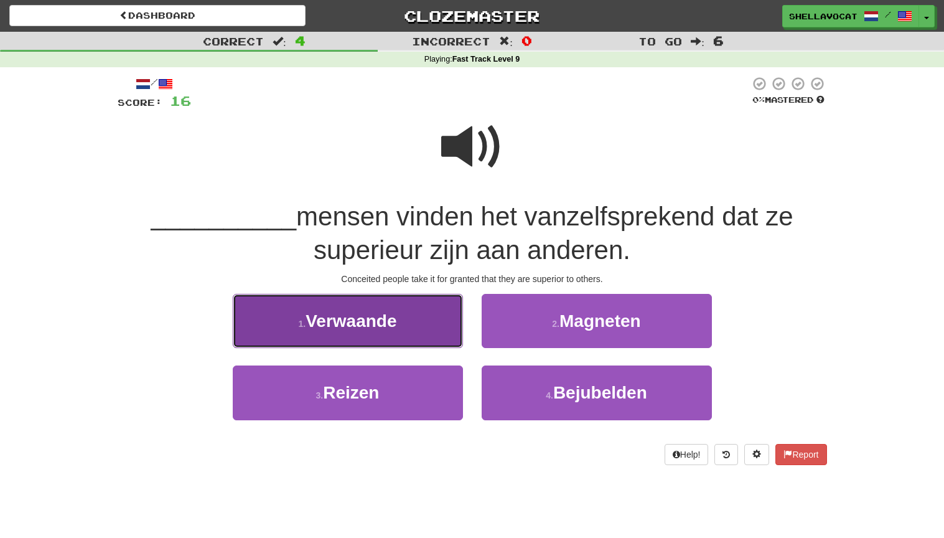
click at [372, 323] on span "Verwaande" at bounding box center [351, 320] width 91 height 19
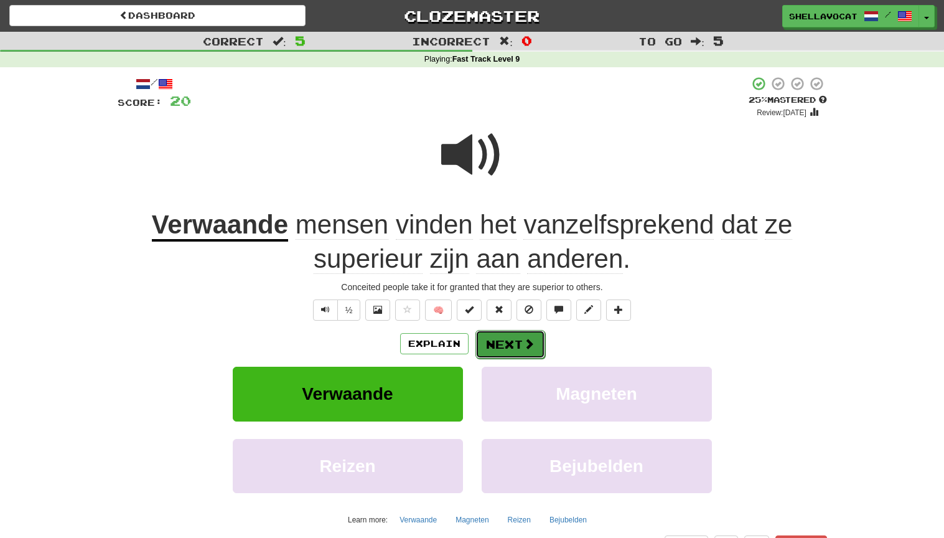
click at [505, 343] on button "Next" at bounding box center [511, 344] width 70 height 29
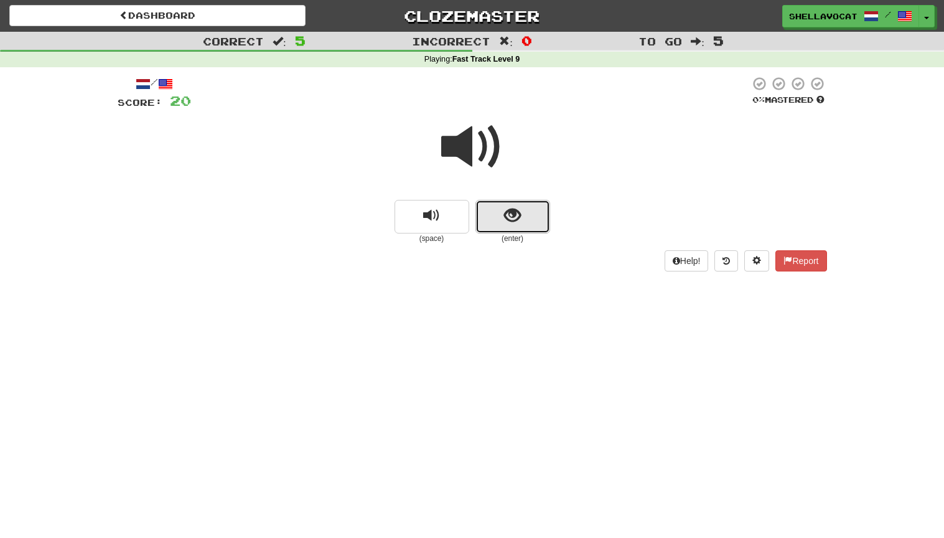
click at [519, 213] on span "show sentence" at bounding box center [512, 215] width 17 height 17
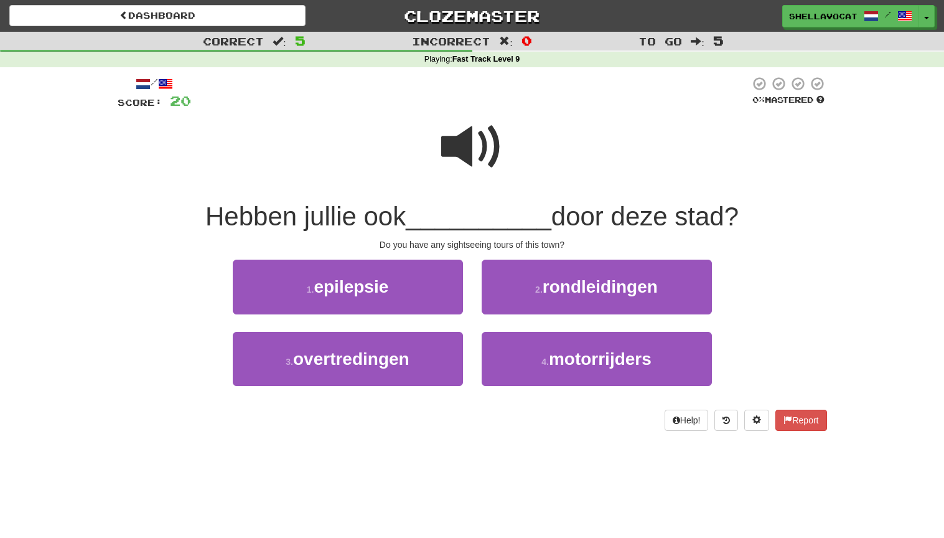
click at [466, 148] on span at bounding box center [472, 147] width 62 height 62
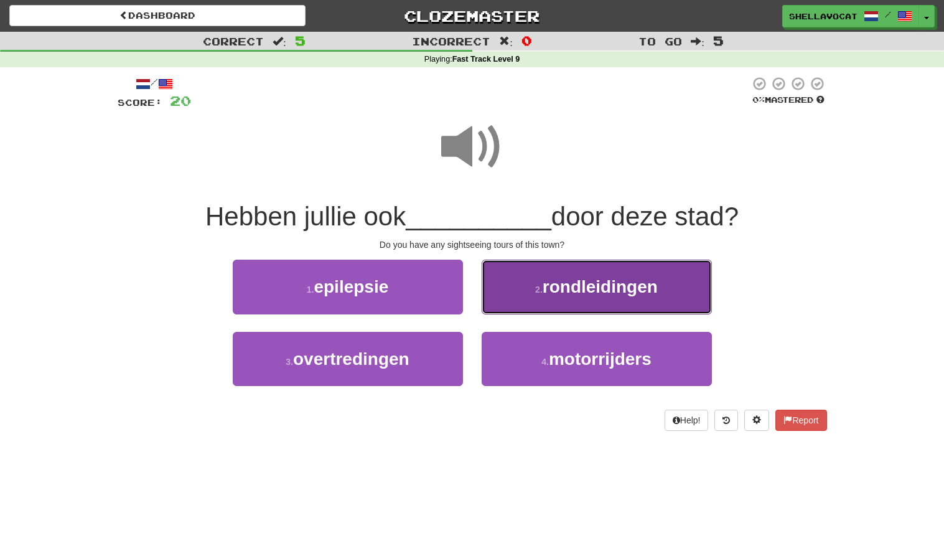
click at [584, 283] on span "rondleidingen" at bounding box center [600, 286] width 115 height 19
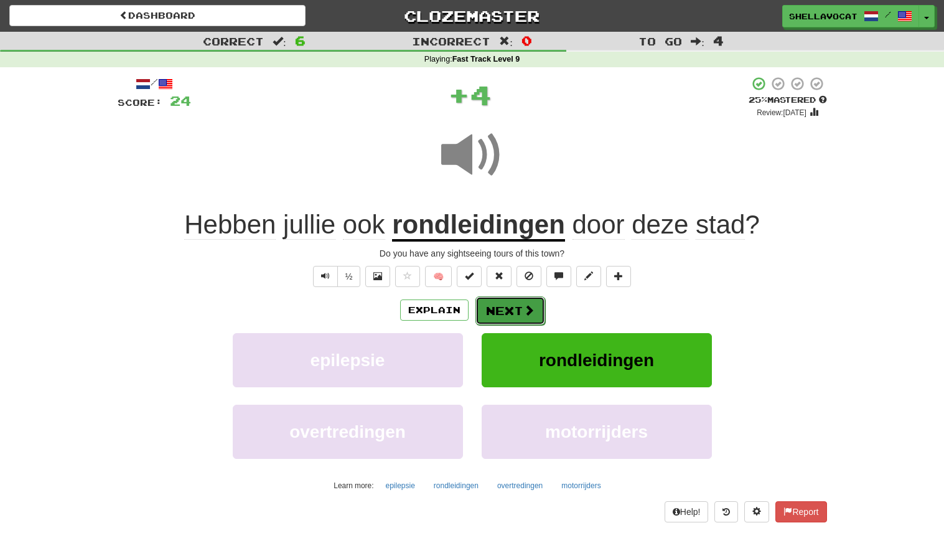
click at [515, 312] on button "Next" at bounding box center [511, 310] width 70 height 29
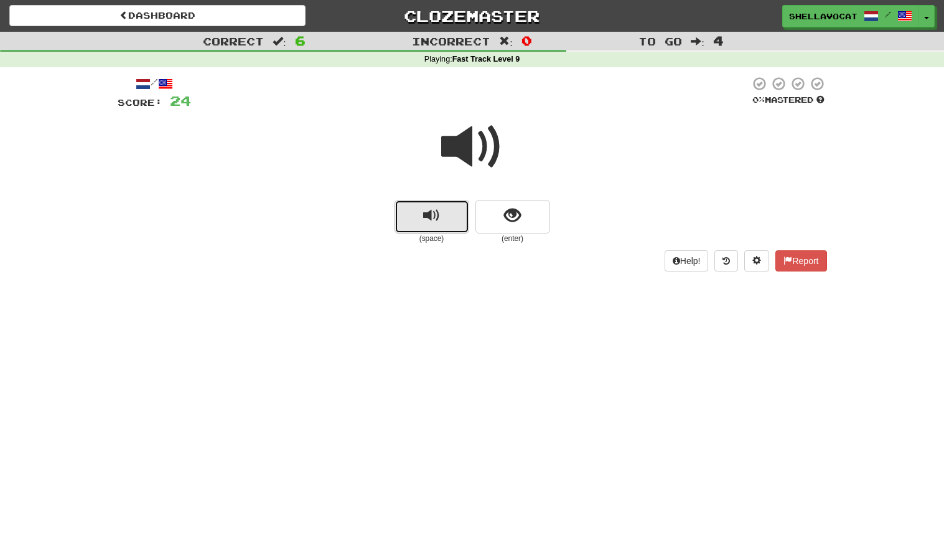
click at [426, 208] on span "replay audio" at bounding box center [431, 215] width 17 height 17
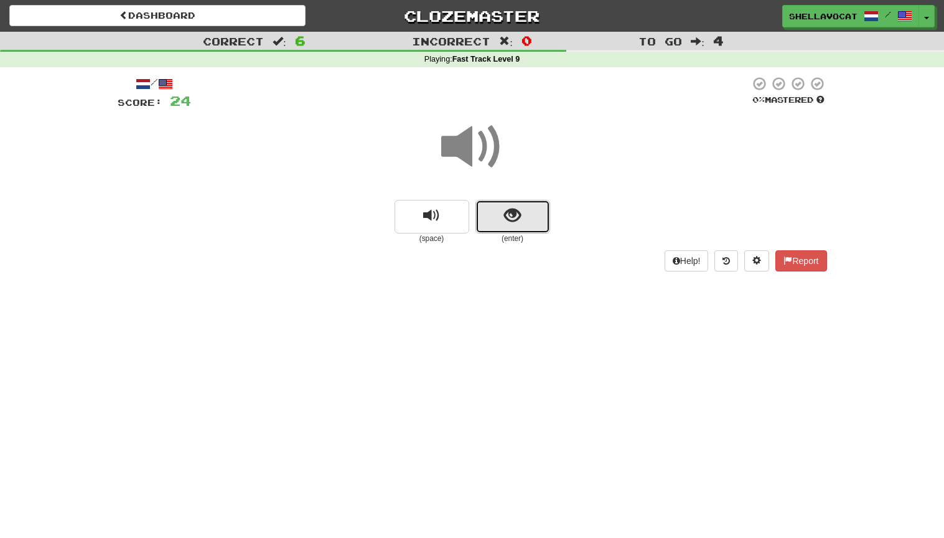
click at [508, 220] on span "show sentence" at bounding box center [512, 215] width 17 height 17
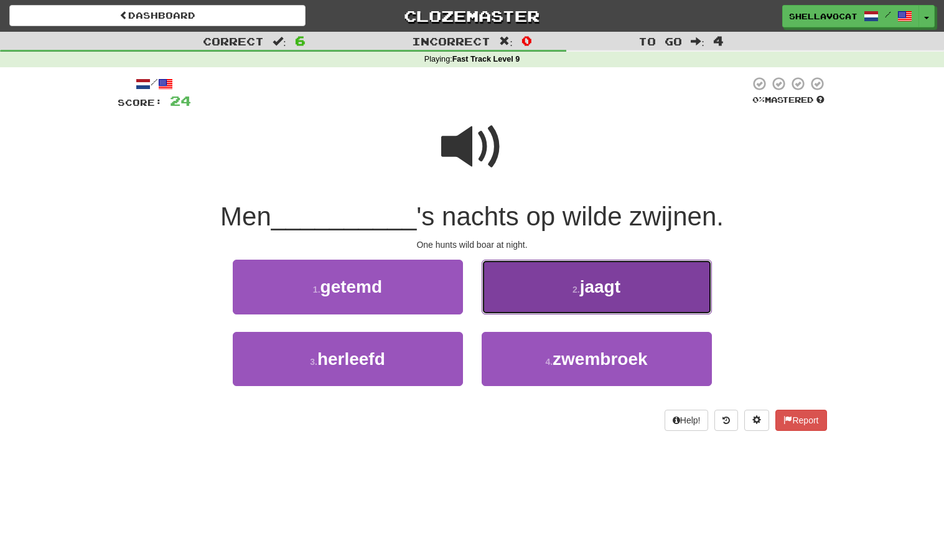
click at [603, 291] on span "jaagt" at bounding box center [600, 286] width 40 height 19
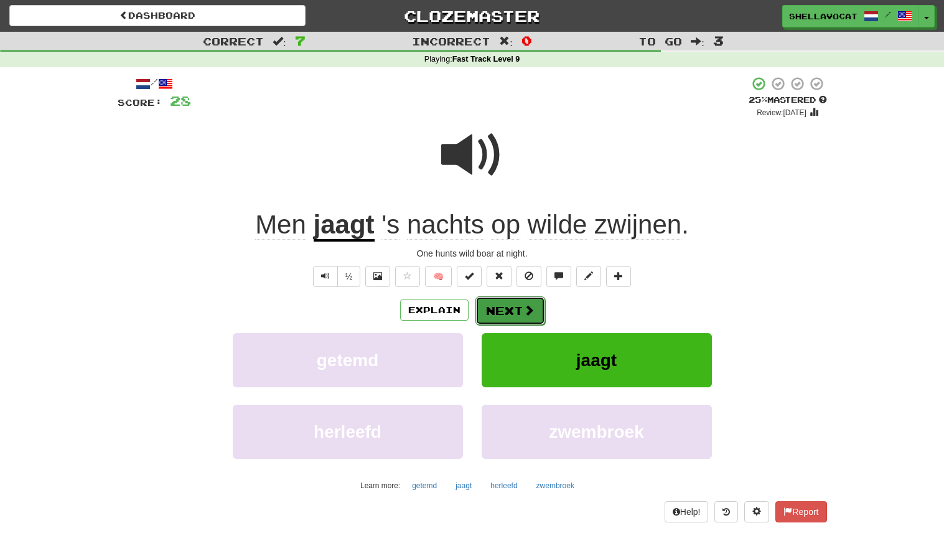
click at [511, 307] on button "Next" at bounding box center [511, 310] width 70 height 29
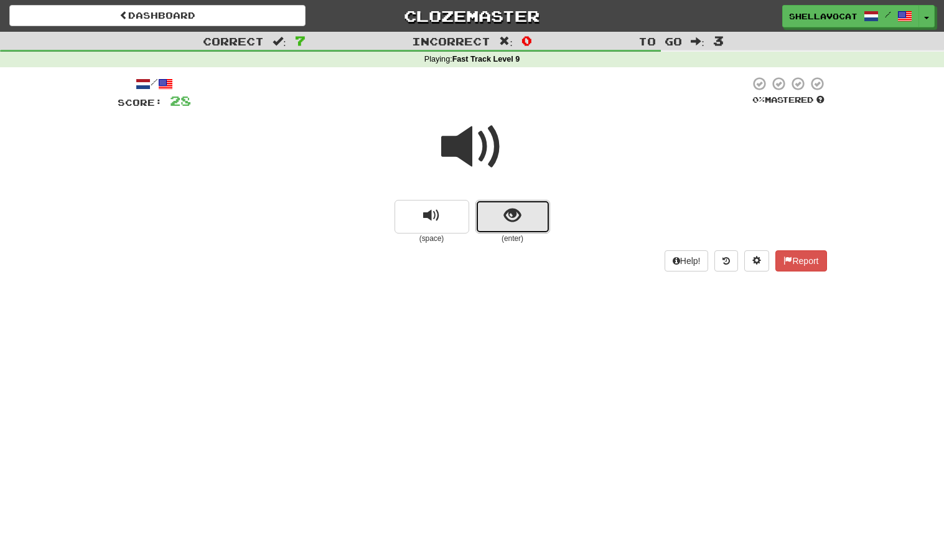
click at [505, 218] on span "show sentence" at bounding box center [512, 215] width 17 height 17
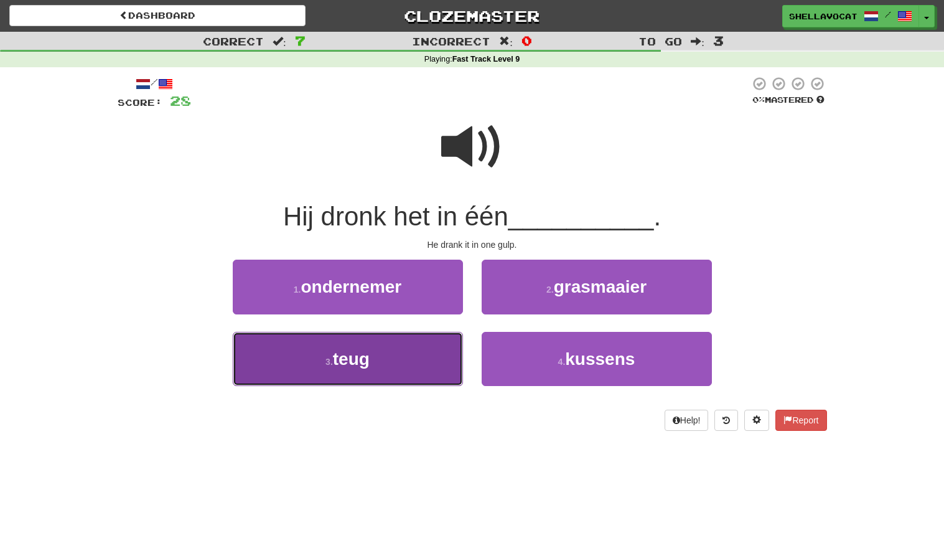
click at [360, 360] on span "teug" at bounding box center [351, 358] width 37 height 19
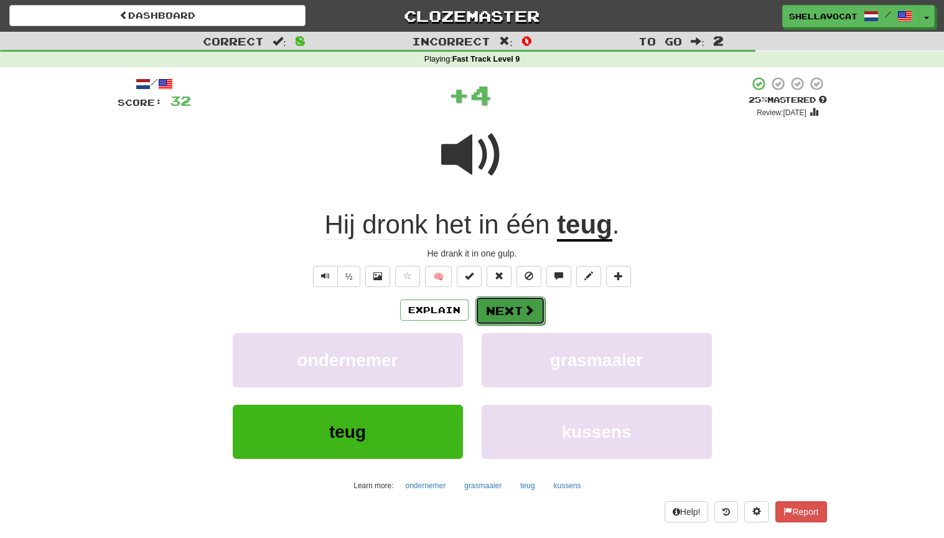
click at [497, 309] on button "Next" at bounding box center [511, 310] width 70 height 29
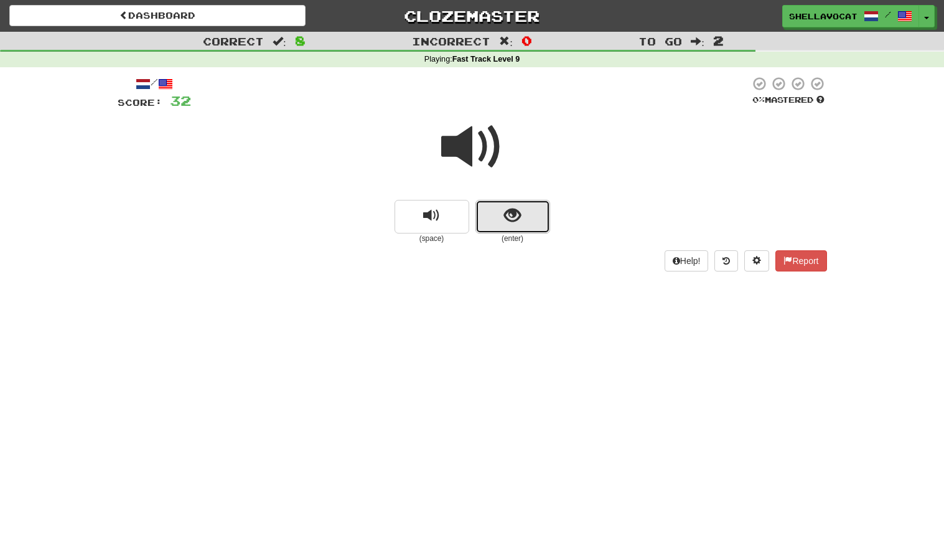
click at [492, 215] on button "show sentence" at bounding box center [513, 217] width 75 height 34
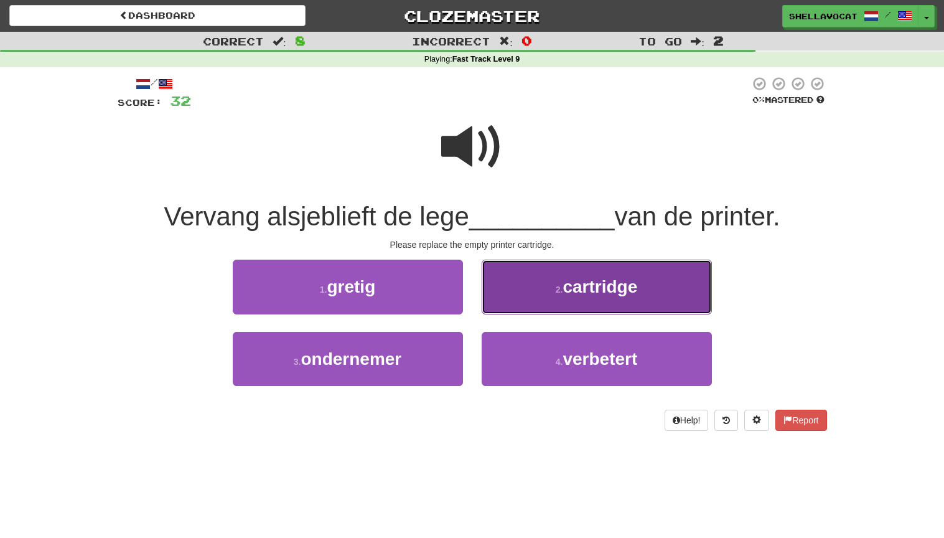
click at [604, 296] on span "cartridge" at bounding box center [600, 286] width 75 height 19
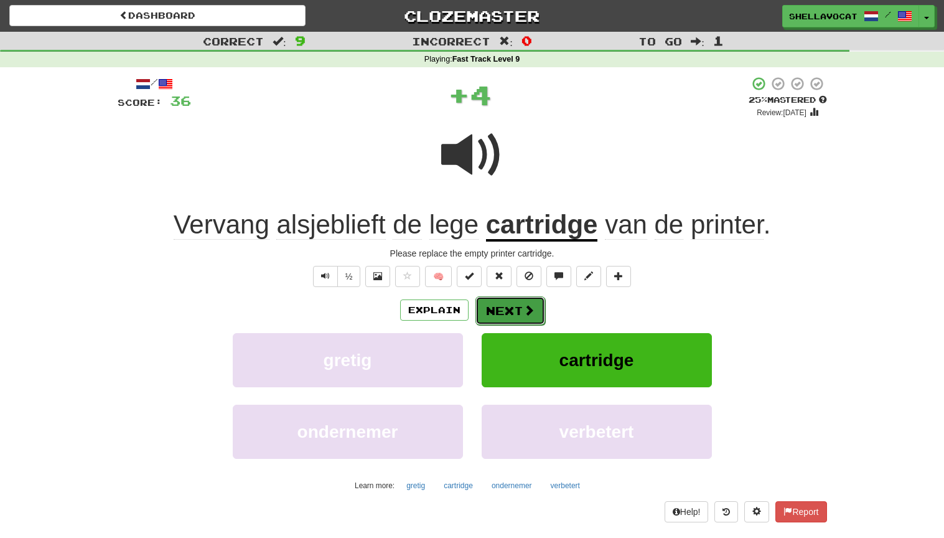
click at [505, 309] on button "Next" at bounding box center [511, 310] width 70 height 29
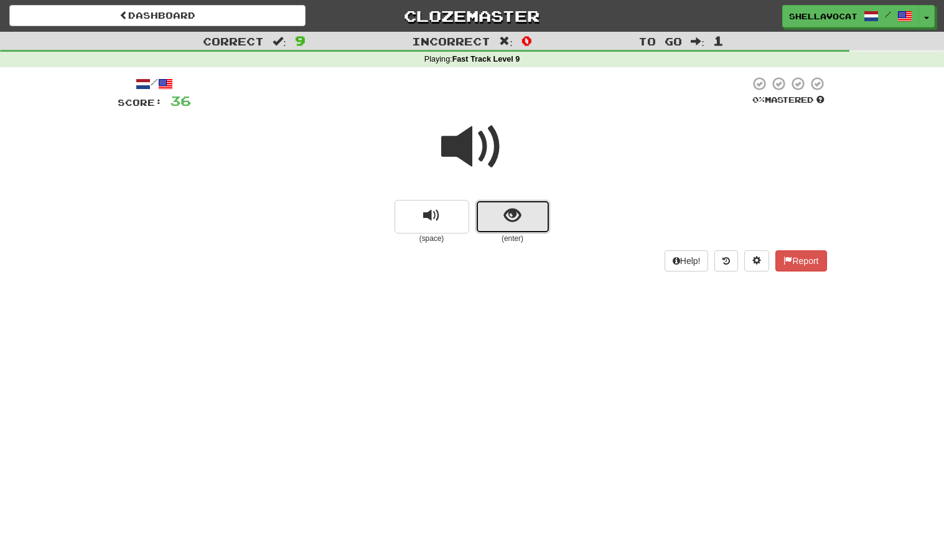
click at [519, 204] on button "show sentence" at bounding box center [513, 217] width 75 height 34
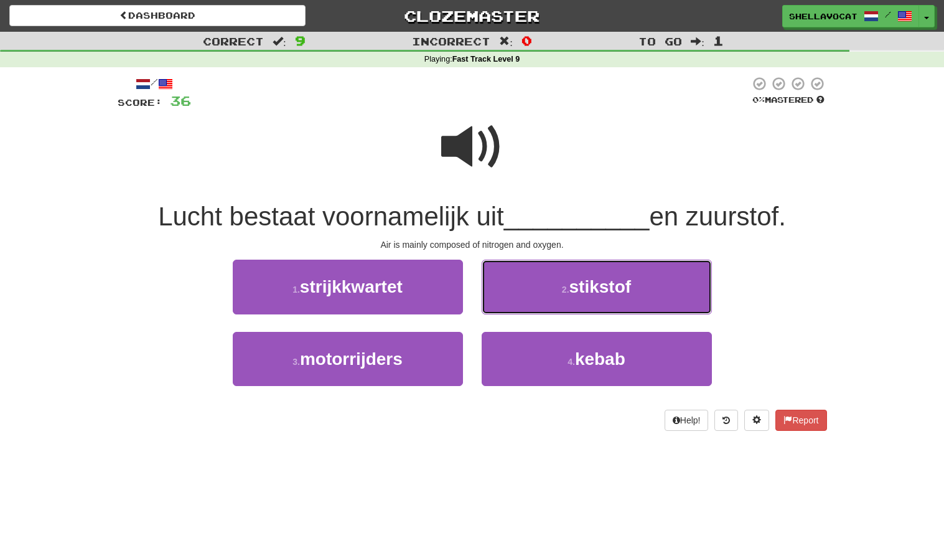
click at [635, 287] on button "2 . stikstof" at bounding box center [597, 287] width 230 height 54
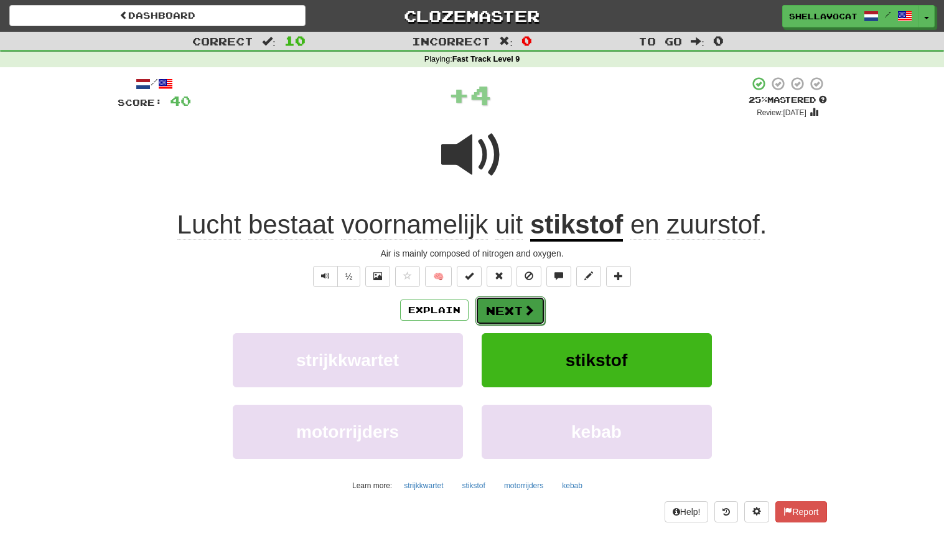
click at [514, 308] on button "Next" at bounding box center [511, 310] width 70 height 29
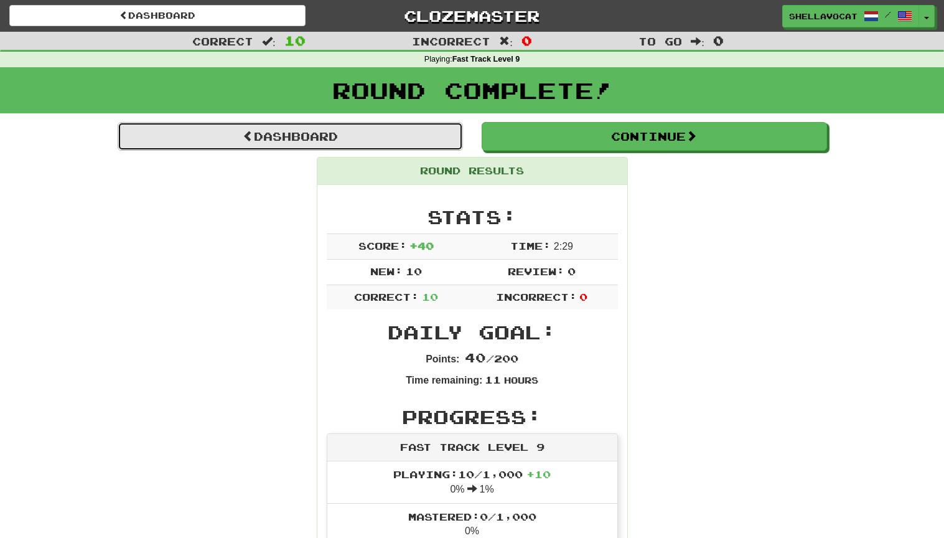
click at [311, 138] on link "Dashboard" at bounding box center [290, 136] width 345 height 29
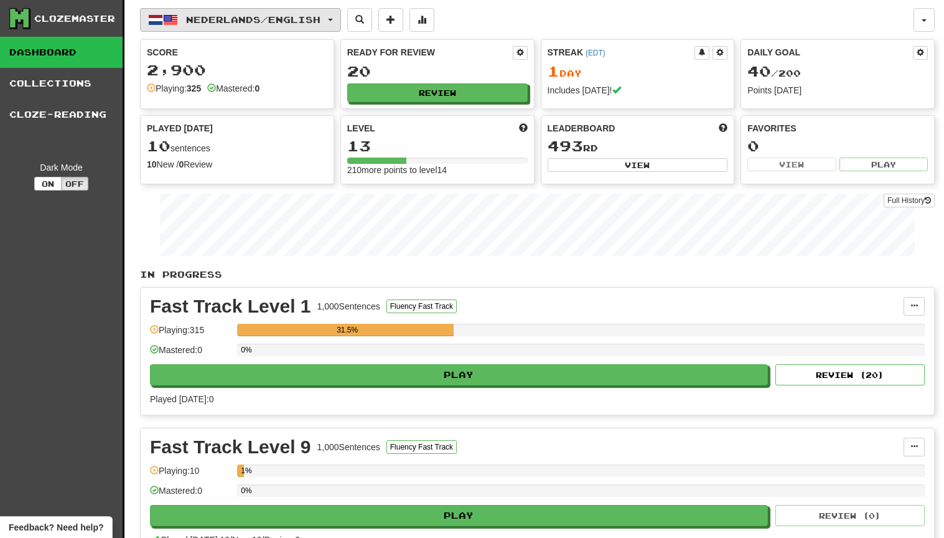
click at [333, 19] on span "button" at bounding box center [330, 20] width 5 height 2
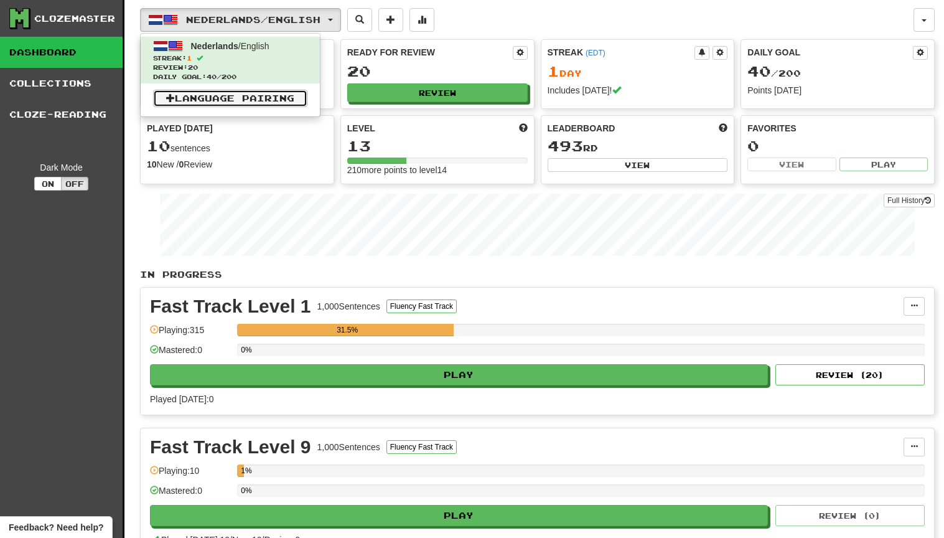
click at [199, 95] on link "Language Pairing" at bounding box center [230, 98] width 154 height 17
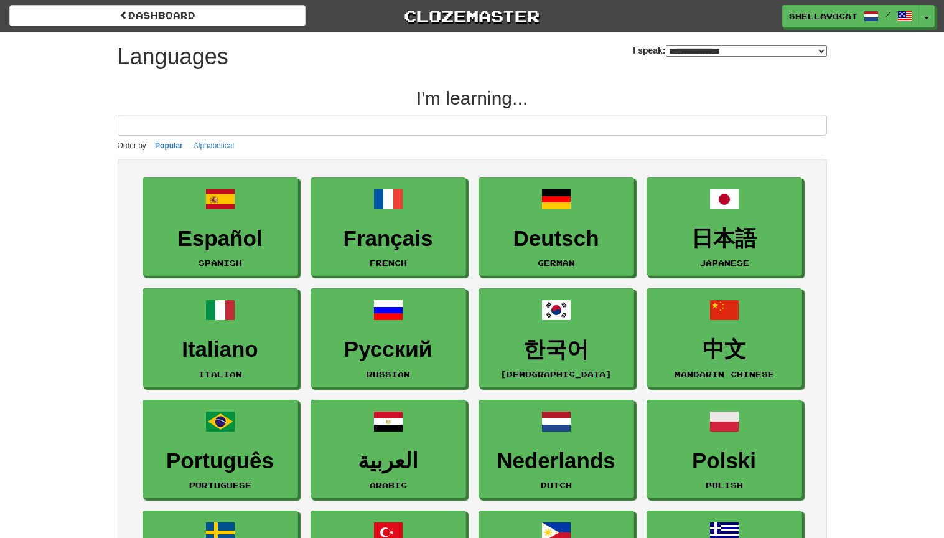
select select "*******"
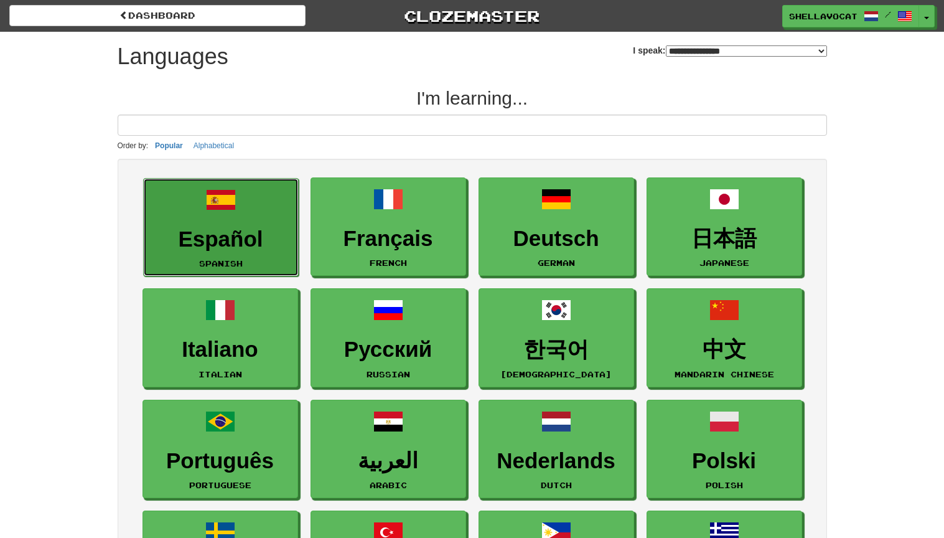
click at [212, 232] on h3 "Español" at bounding box center [221, 239] width 142 height 24
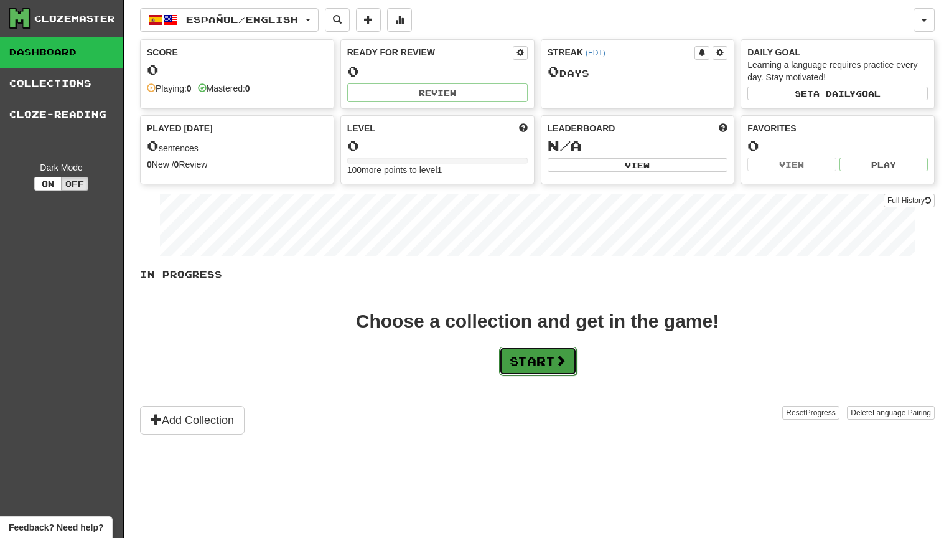
click at [541, 362] on button "Start" at bounding box center [538, 361] width 78 height 29
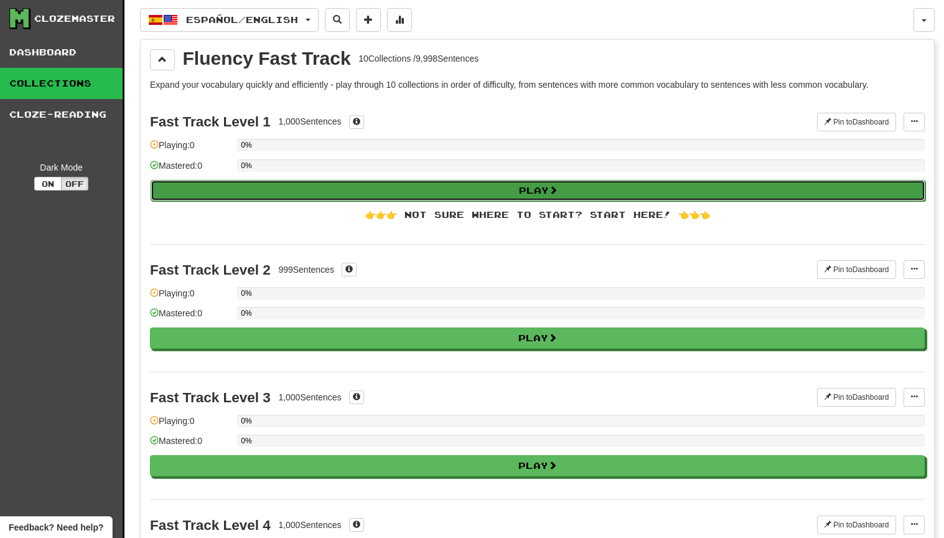
click at [504, 187] on button "Play" at bounding box center [538, 190] width 775 height 21
select select "**"
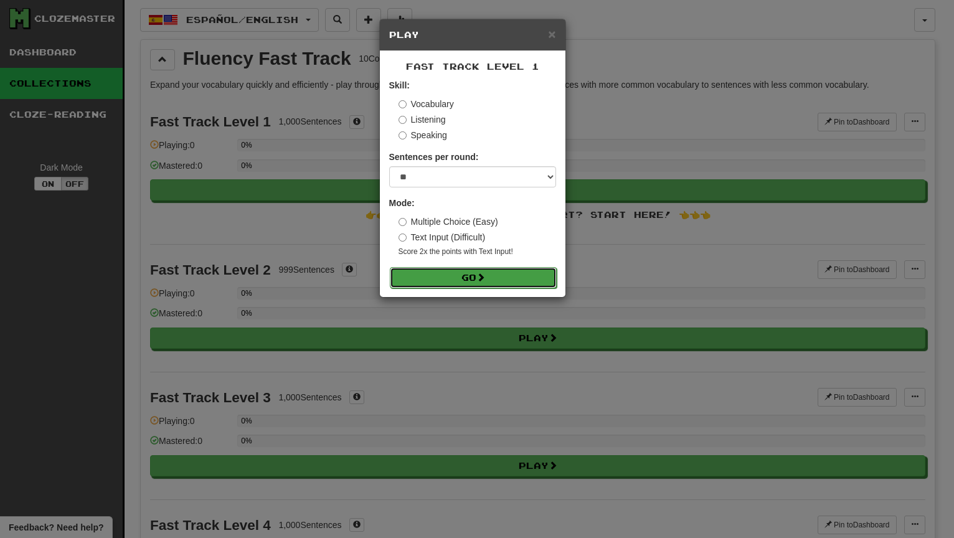
click at [463, 271] on button "Go" at bounding box center [473, 277] width 167 height 21
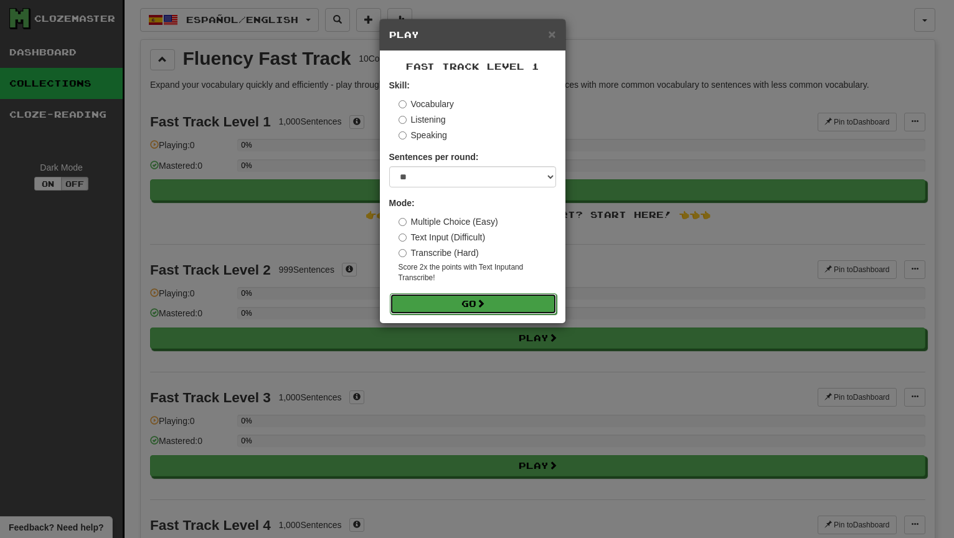
click at [469, 301] on button "Go" at bounding box center [473, 303] width 167 height 21
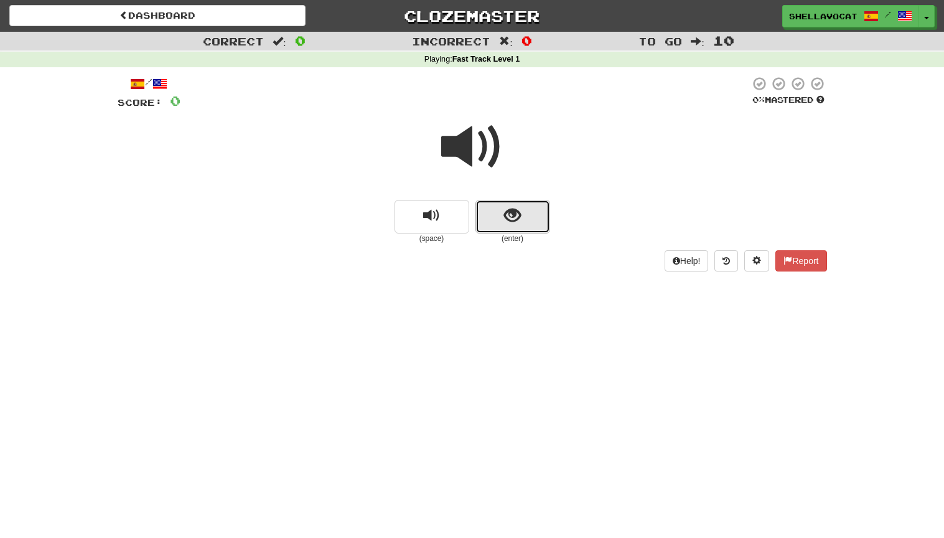
click at [504, 214] on span "show sentence" at bounding box center [512, 215] width 17 height 17
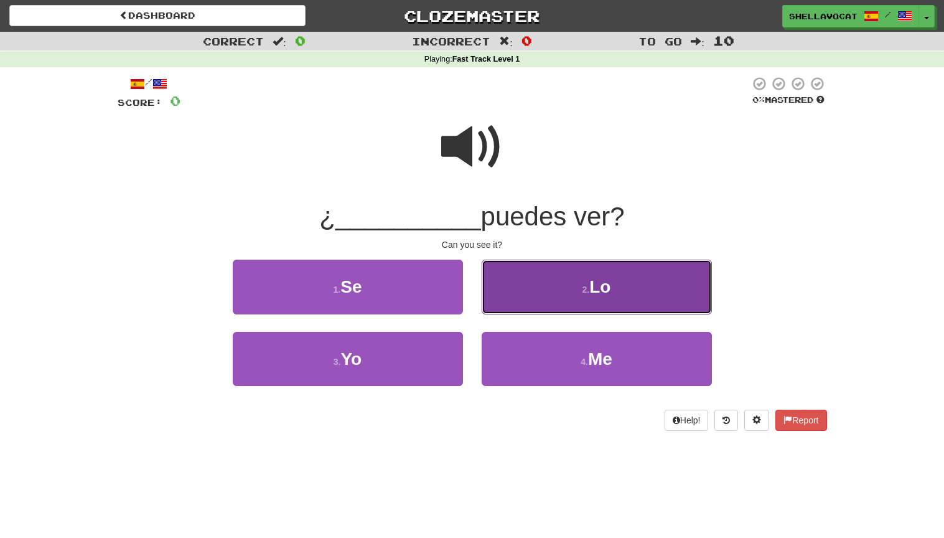
click at [592, 293] on span "Lo" at bounding box center [599, 286] width 21 height 19
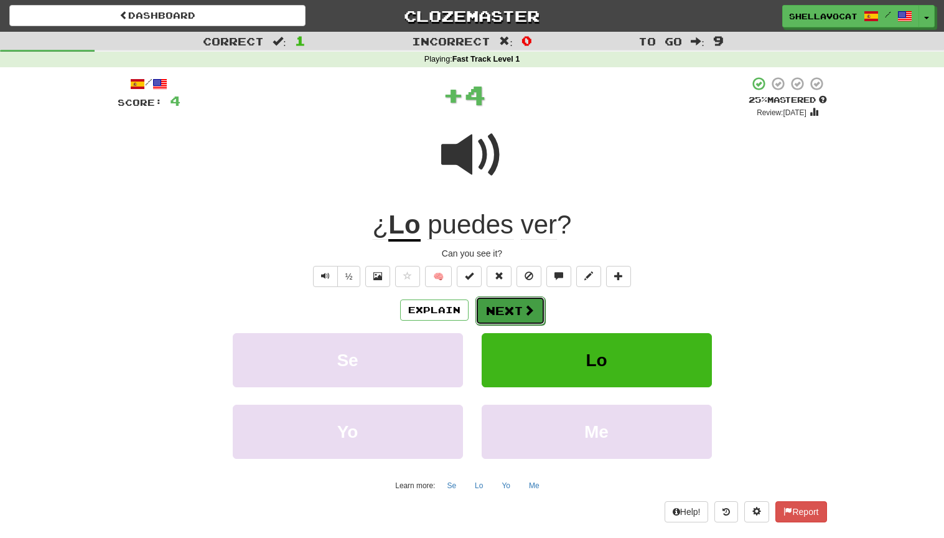
click at [504, 307] on button "Next" at bounding box center [511, 310] width 70 height 29
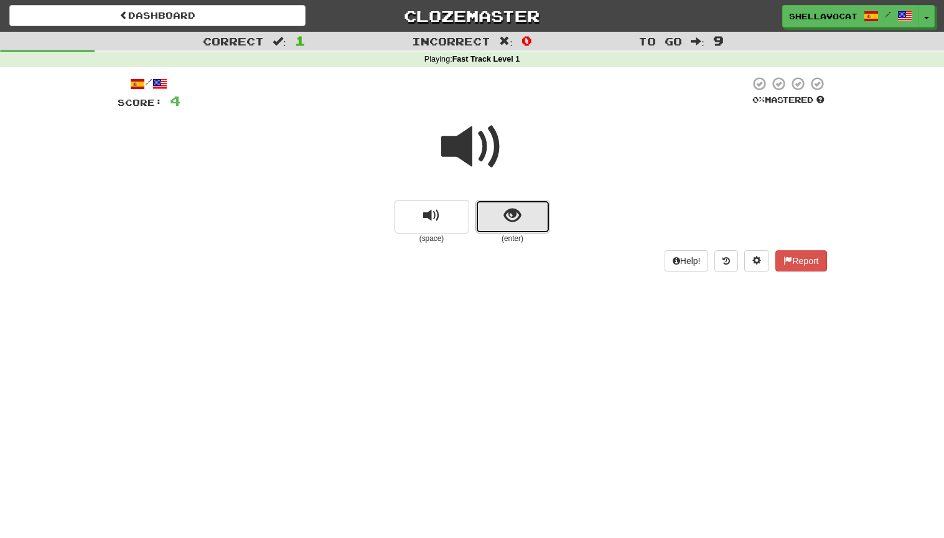
click at [515, 218] on span "show sentence" at bounding box center [512, 215] width 17 height 17
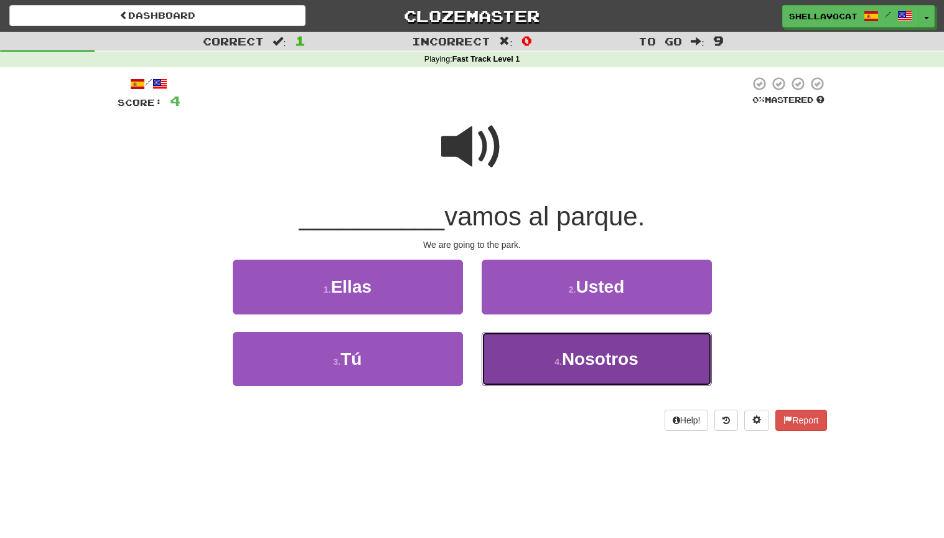
drag, startPoint x: 566, startPoint y: 360, endPoint x: 560, endPoint y: 360, distance: 6.3
click at [566, 360] on span "Nosotros" at bounding box center [600, 358] width 77 height 19
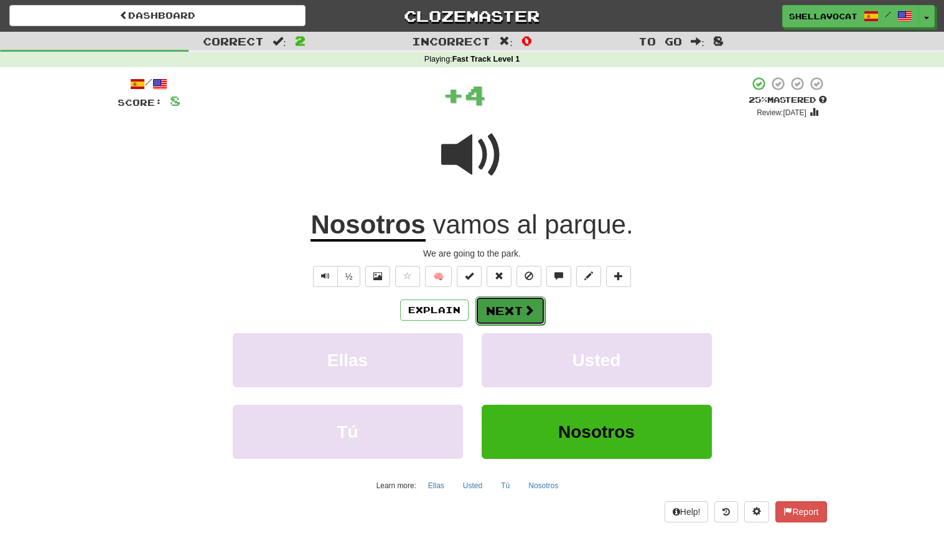
click at [505, 307] on button "Next" at bounding box center [511, 310] width 70 height 29
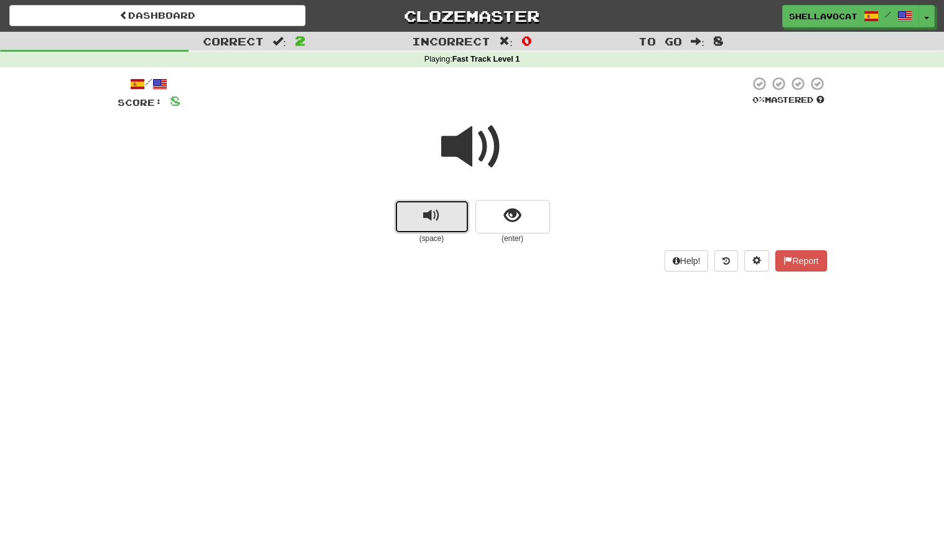
drag, startPoint x: 438, startPoint y: 223, endPoint x: 430, endPoint y: 230, distance: 11.0
click at [438, 223] on span "replay audio" at bounding box center [431, 215] width 17 height 17
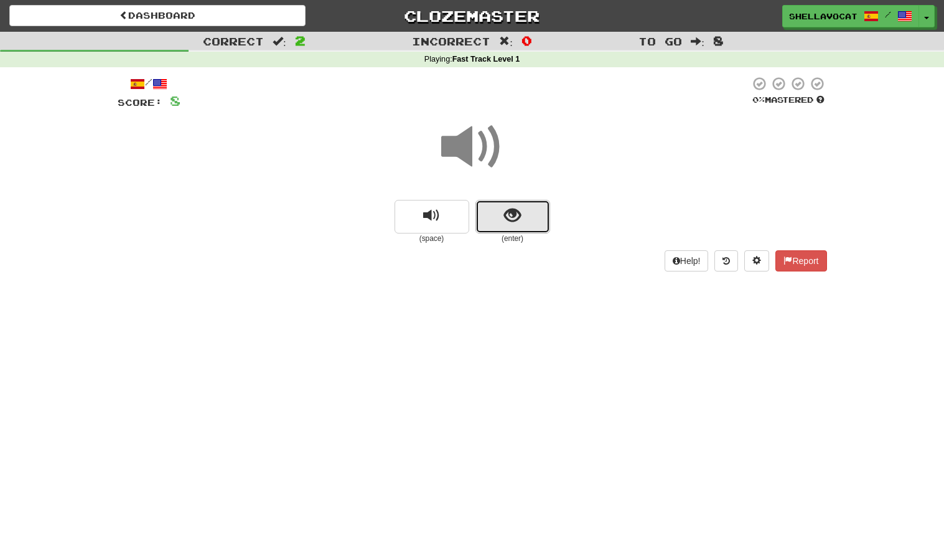
click at [516, 215] on span "show sentence" at bounding box center [512, 215] width 17 height 17
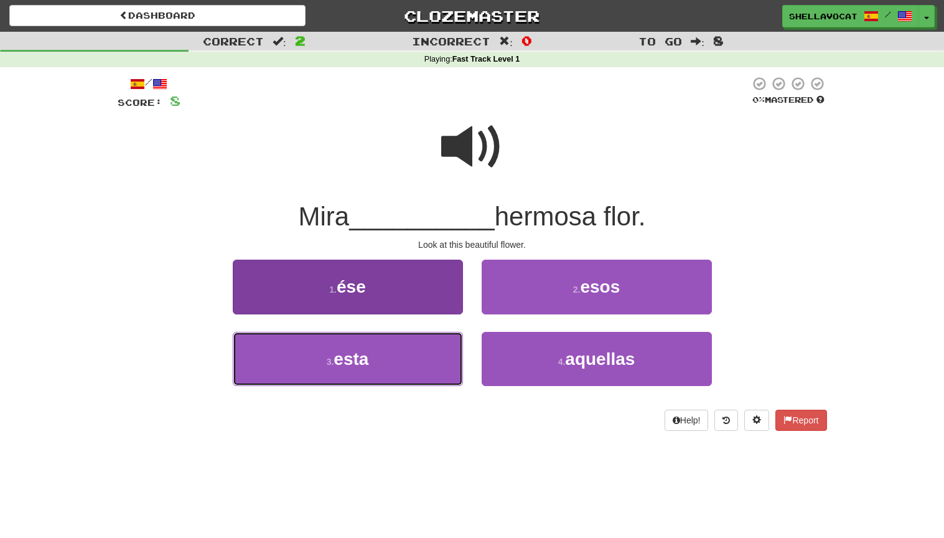
click at [360, 358] on span "esta" at bounding box center [351, 358] width 35 height 19
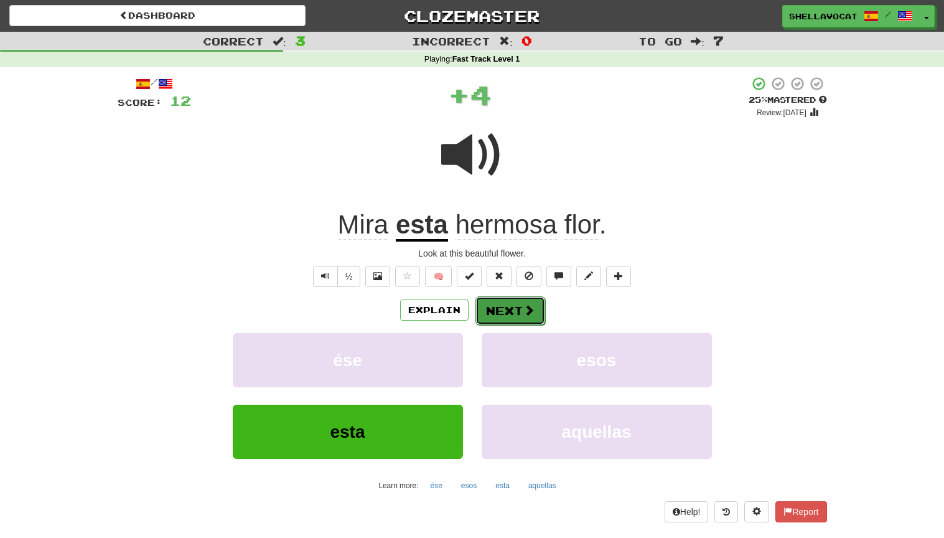
click at [511, 313] on button "Next" at bounding box center [511, 310] width 70 height 29
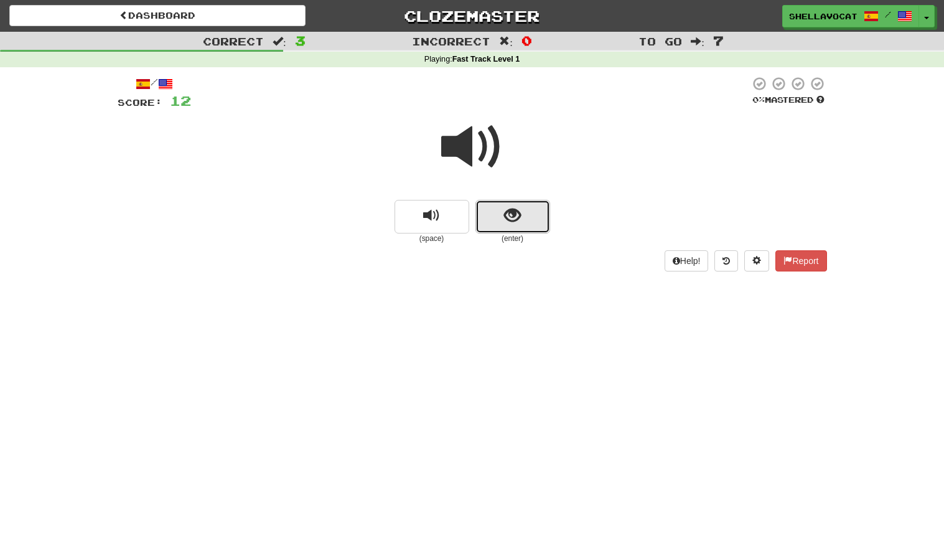
click at [494, 217] on button "show sentence" at bounding box center [513, 217] width 75 height 34
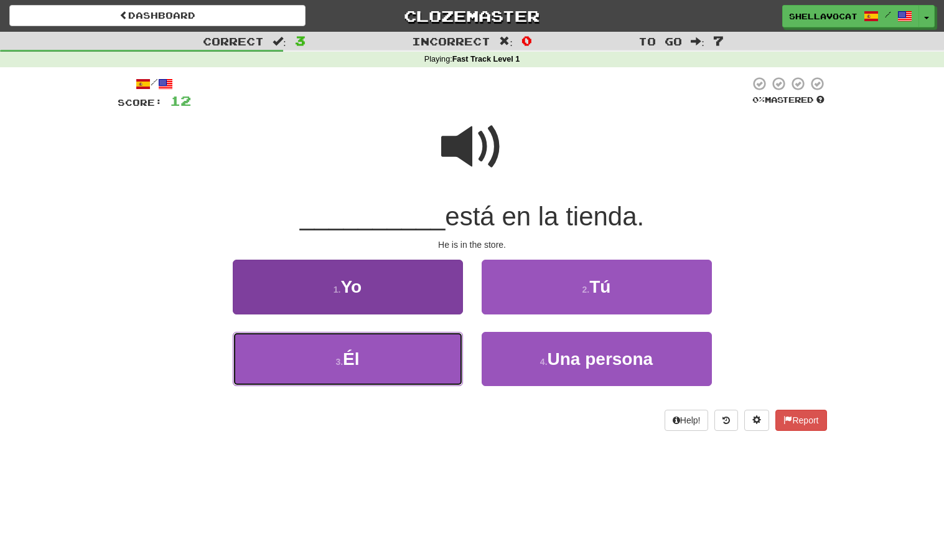
click at [376, 362] on button "3 . Él" at bounding box center [348, 359] width 230 height 54
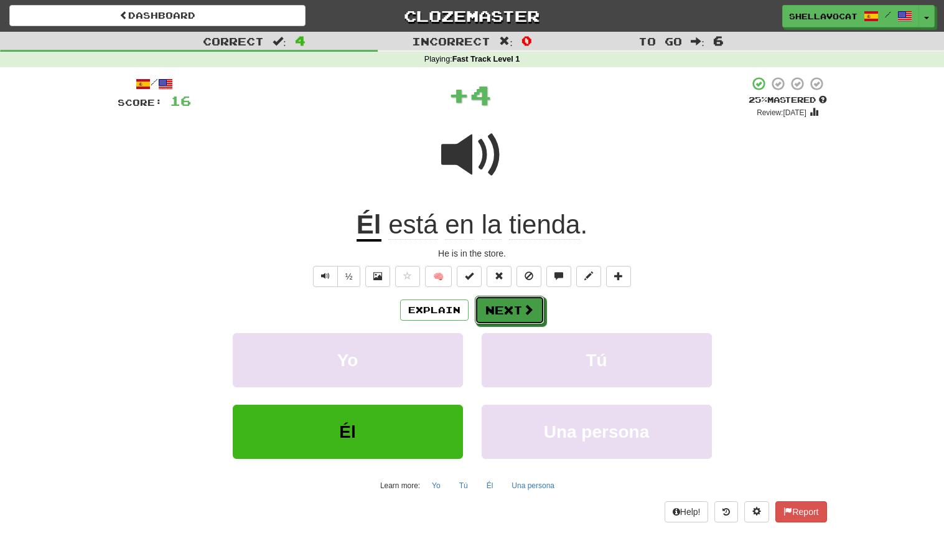
click at [514, 309] on button "Next" at bounding box center [510, 310] width 70 height 29
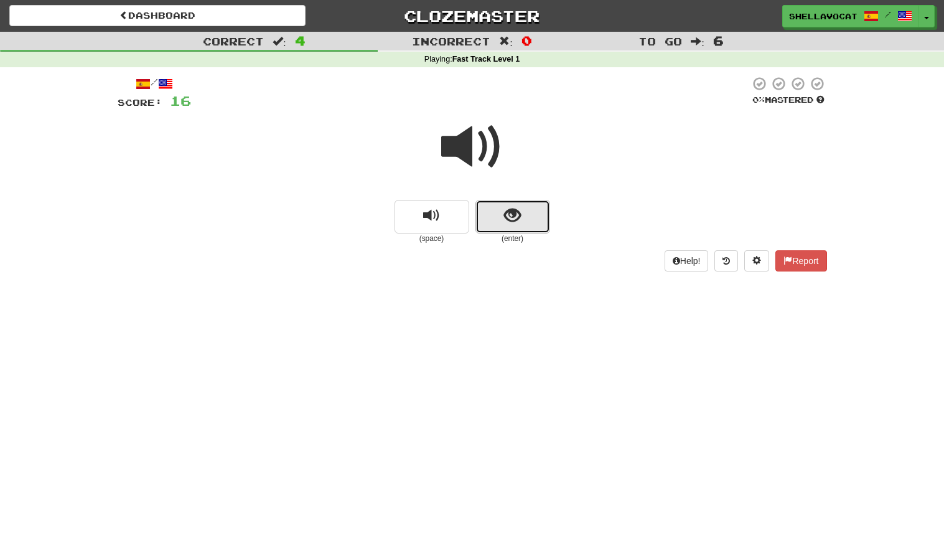
click at [520, 224] on span "show sentence" at bounding box center [512, 215] width 17 height 17
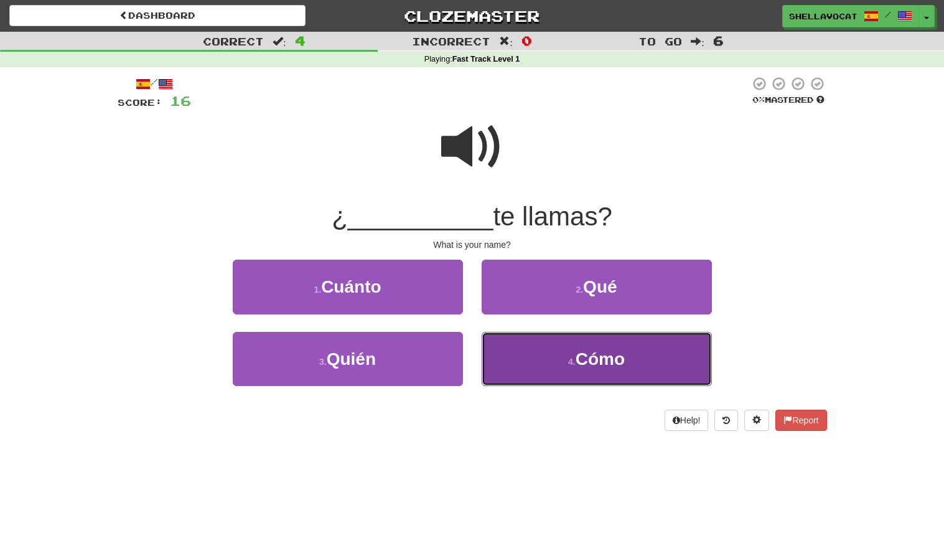
click at [546, 354] on button "4 . Cómo" at bounding box center [597, 359] width 230 height 54
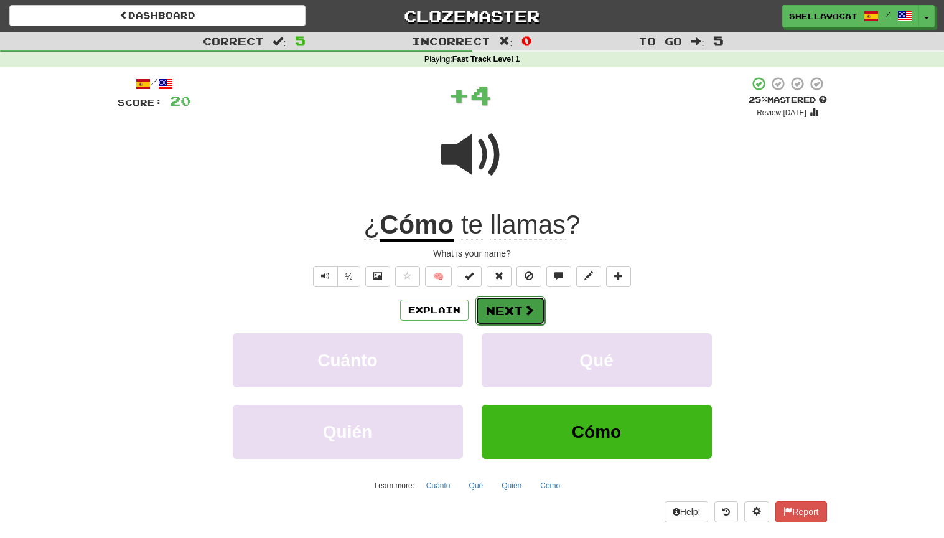
click at [517, 309] on button "Next" at bounding box center [511, 310] width 70 height 29
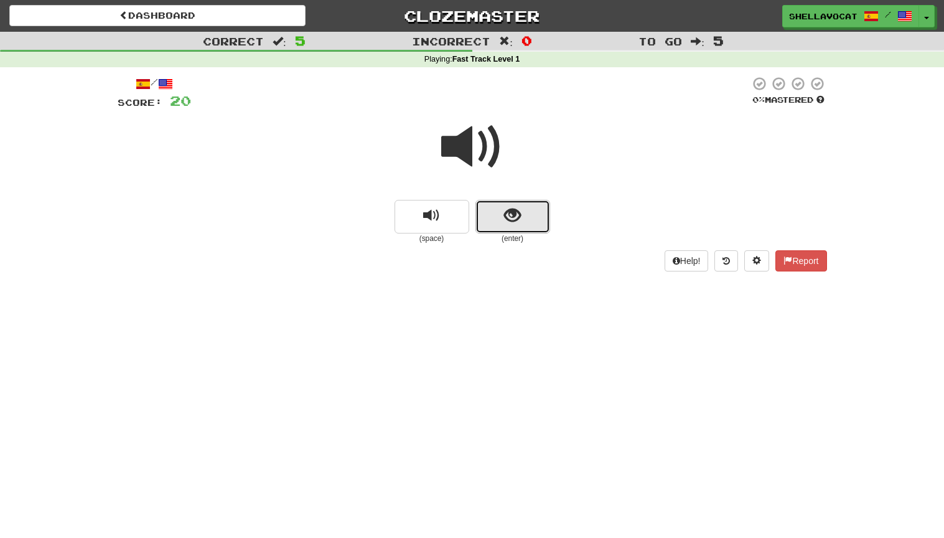
click at [515, 217] on span "show sentence" at bounding box center [512, 215] width 17 height 17
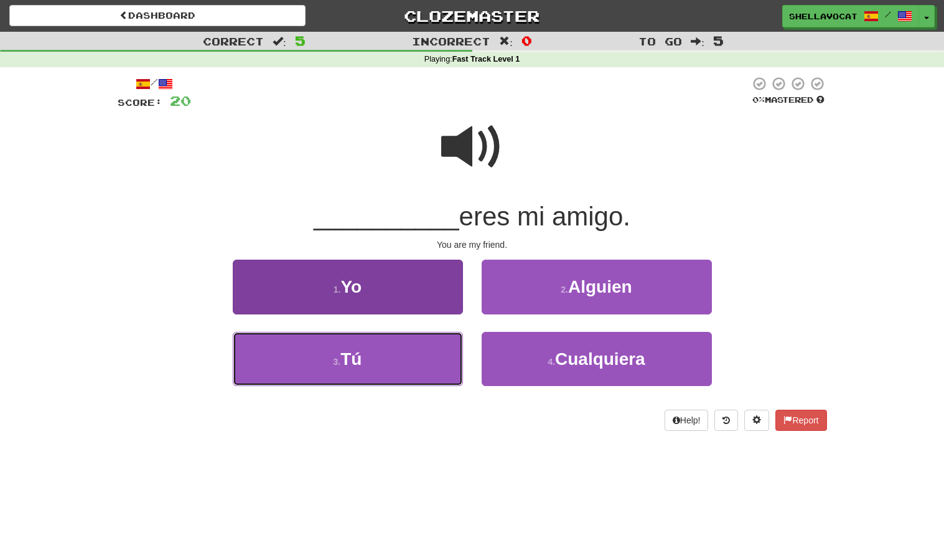
click at [342, 354] on span "Tú" at bounding box center [350, 358] width 21 height 19
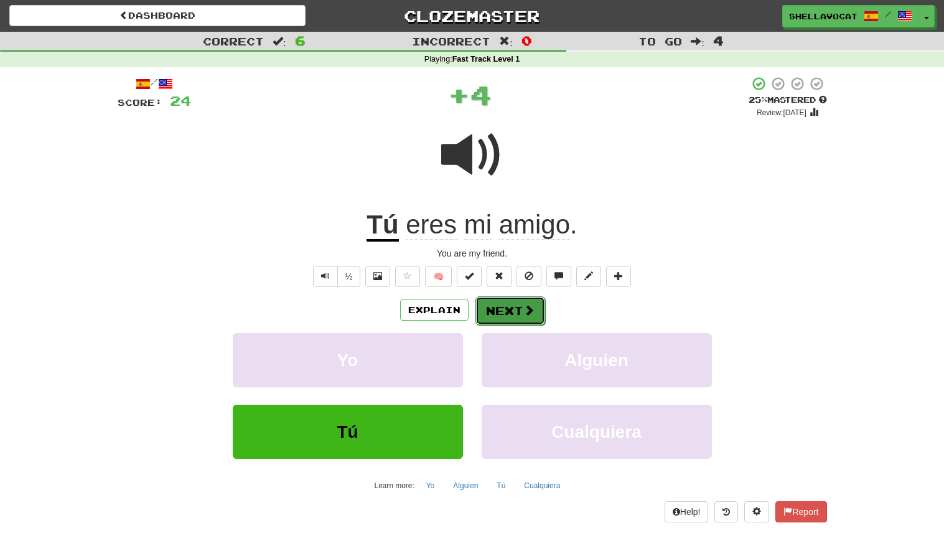
click at [505, 311] on button "Next" at bounding box center [511, 310] width 70 height 29
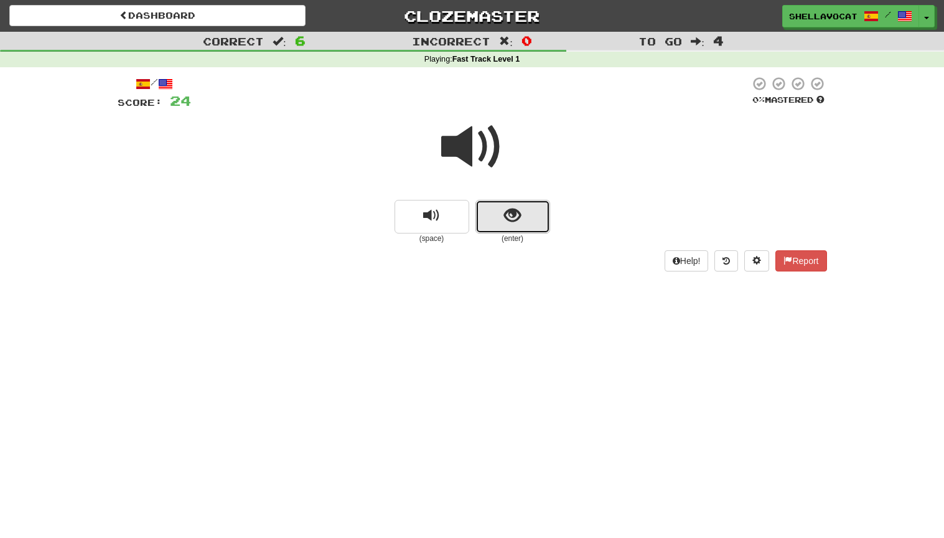
click at [512, 217] on span "show sentence" at bounding box center [512, 215] width 17 height 17
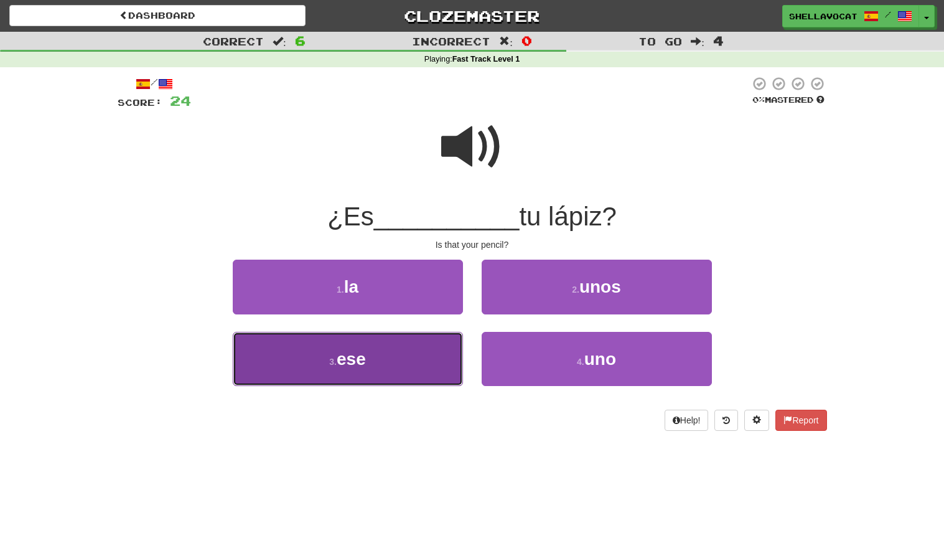
click at [384, 362] on button "3 . ese" at bounding box center [348, 359] width 230 height 54
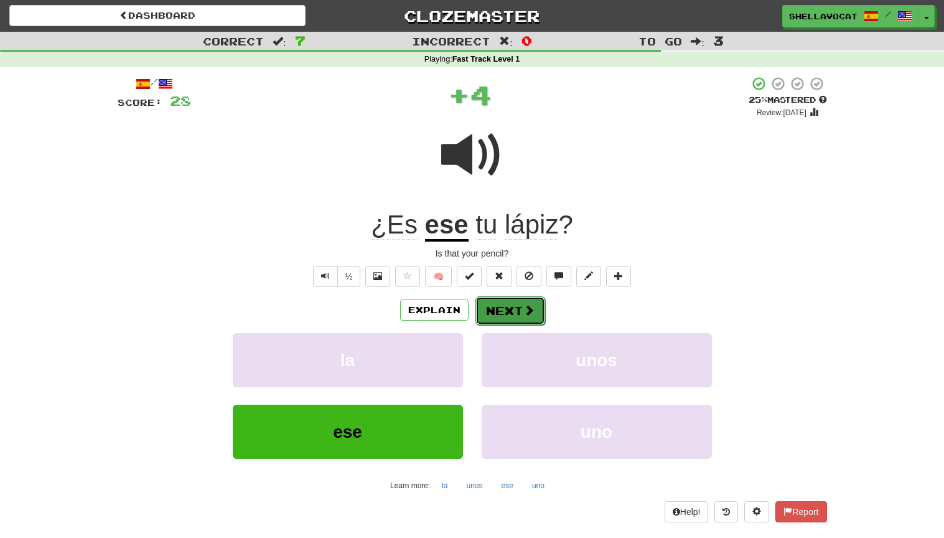
click at [507, 309] on button "Next" at bounding box center [511, 310] width 70 height 29
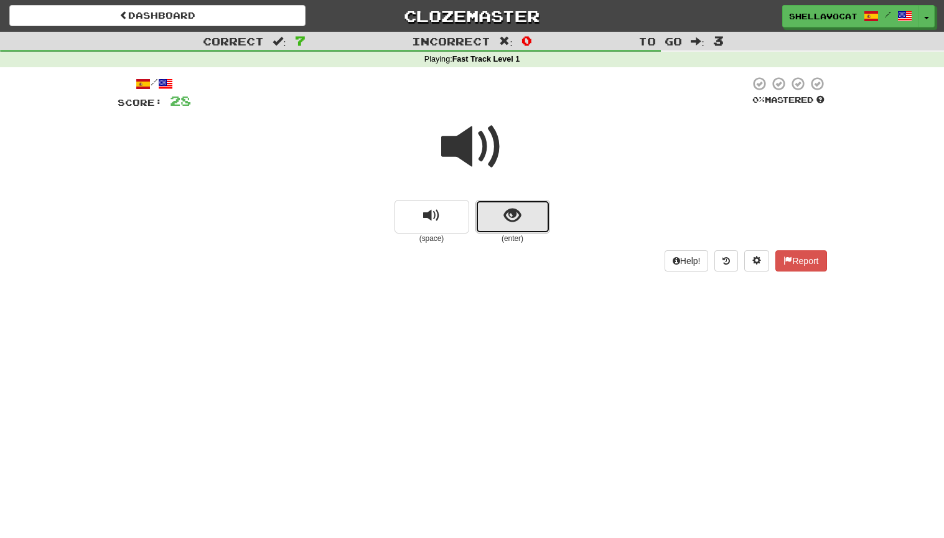
click at [517, 219] on span "show sentence" at bounding box center [512, 215] width 17 height 17
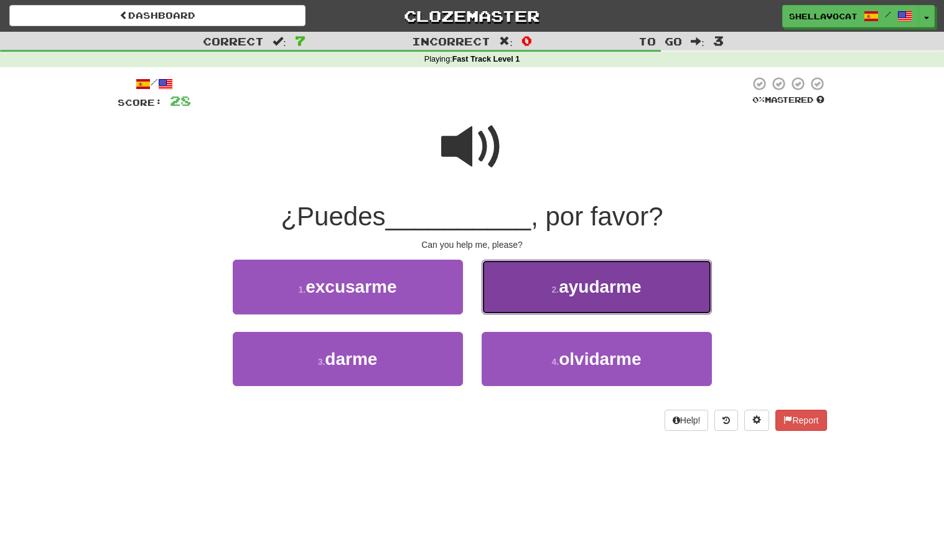
click at [589, 296] on span "ayudarme" at bounding box center [600, 286] width 82 height 19
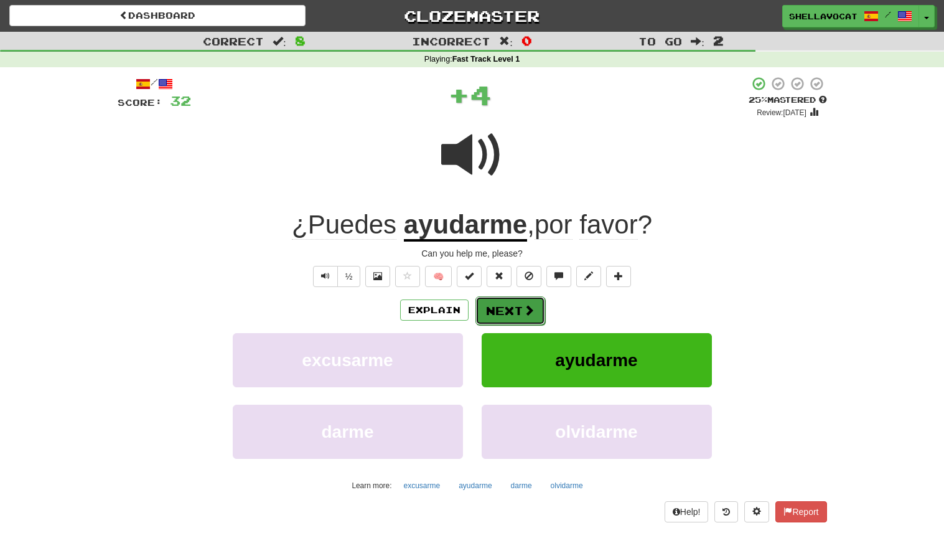
click at [506, 311] on button "Next" at bounding box center [511, 310] width 70 height 29
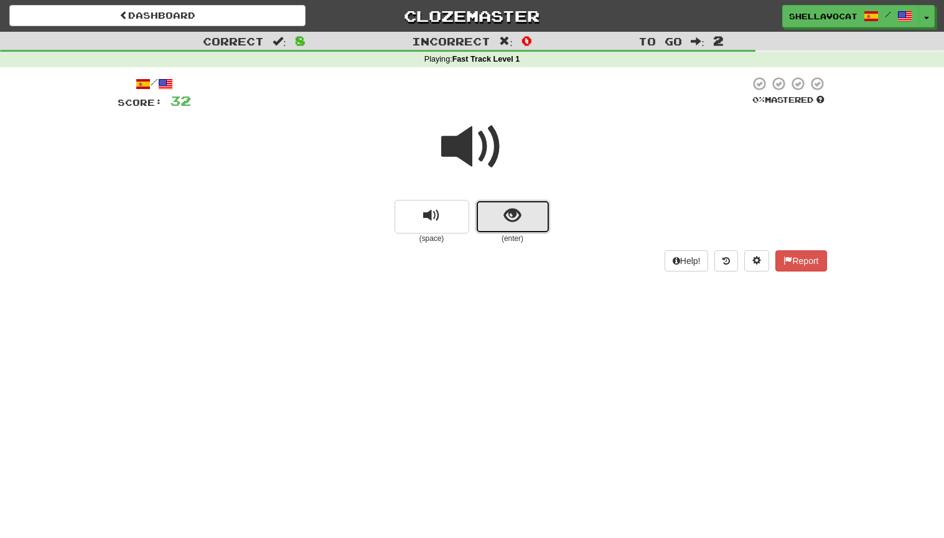
click at [527, 225] on button "show sentence" at bounding box center [513, 217] width 75 height 34
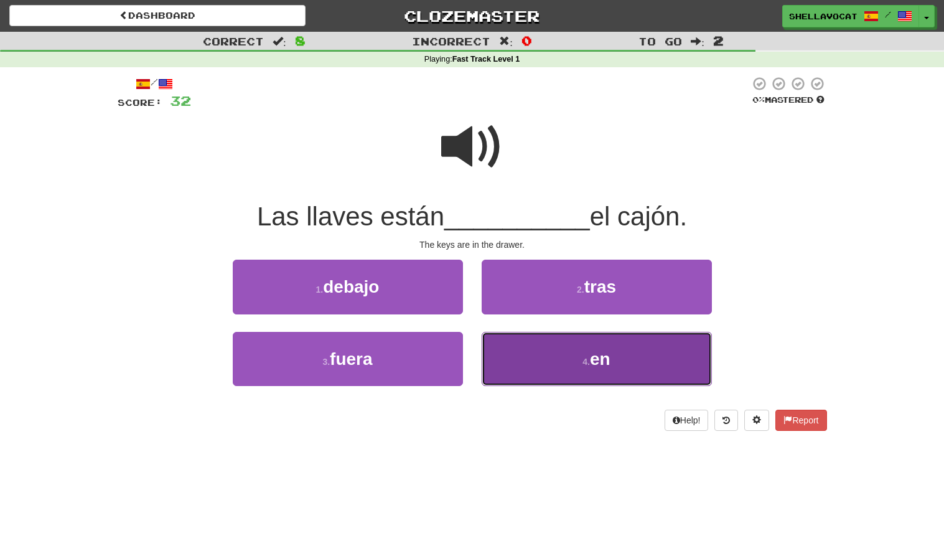
click at [604, 364] on span "en" at bounding box center [600, 358] width 21 height 19
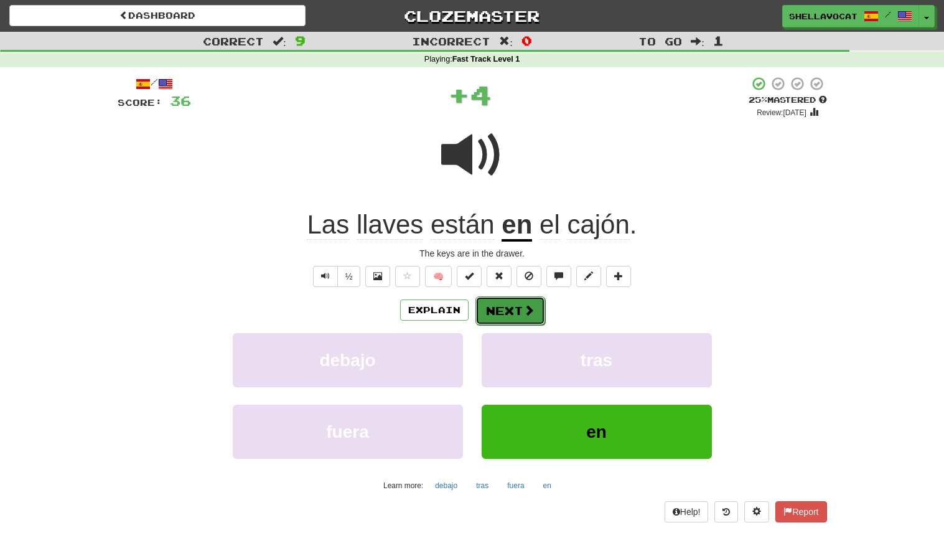
click at [502, 309] on button "Next" at bounding box center [511, 310] width 70 height 29
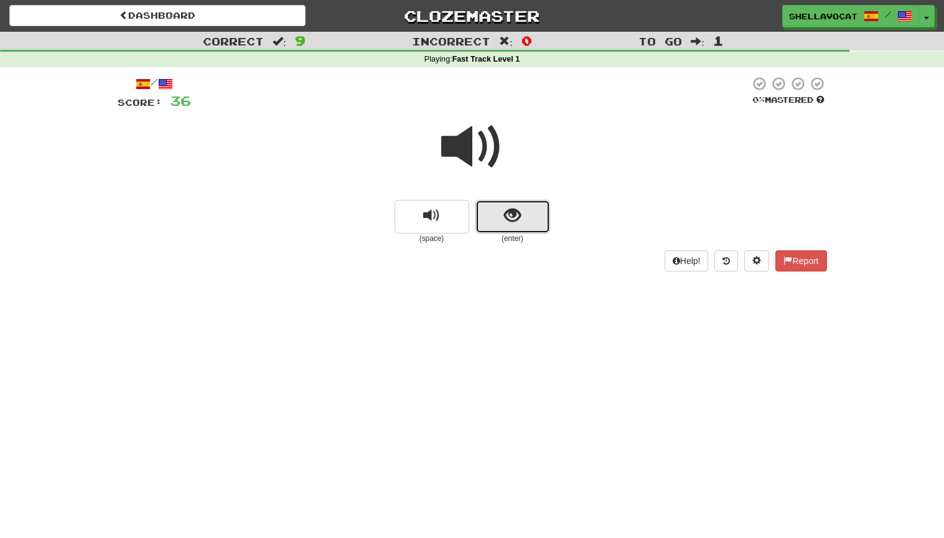
click at [517, 210] on span "show sentence" at bounding box center [512, 215] width 17 height 17
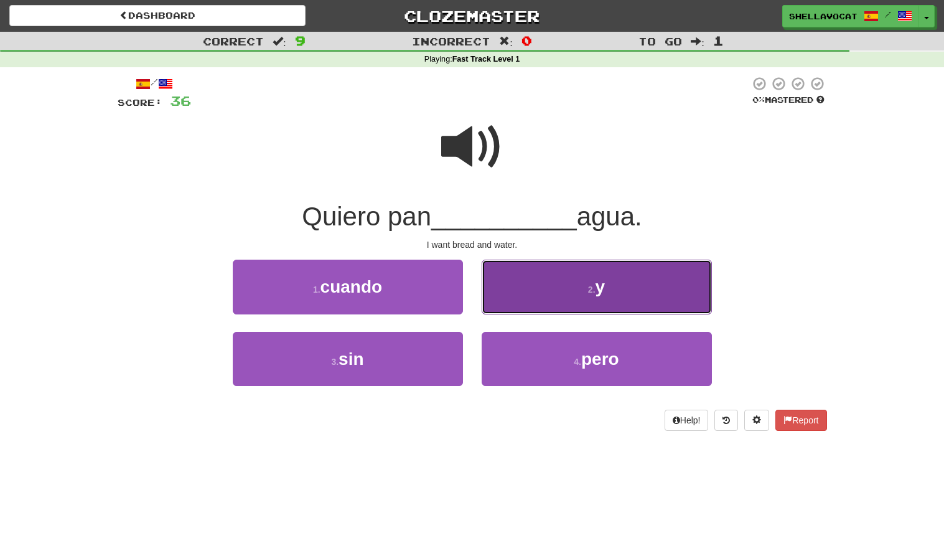
click at [591, 291] on small "2 ." at bounding box center [591, 289] width 7 height 10
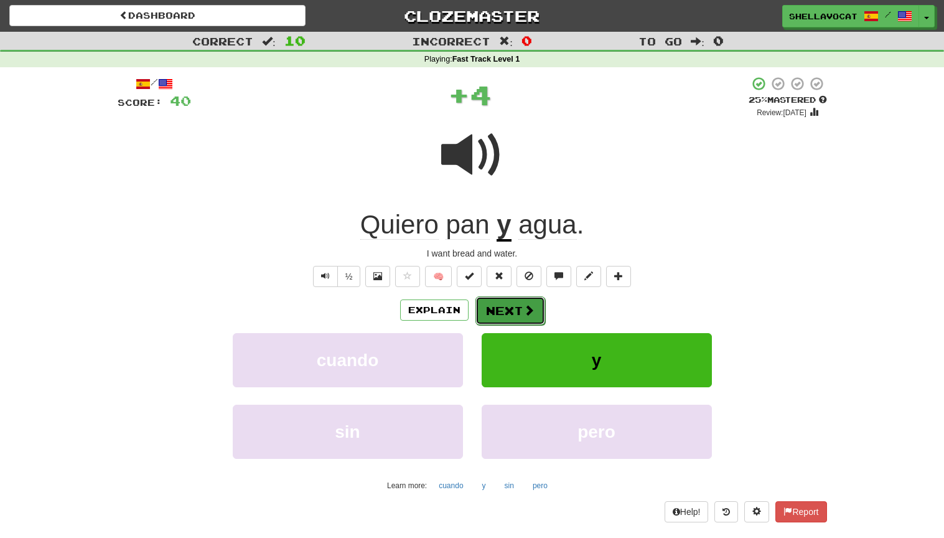
click at [516, 304] on button "Next" at bounding box center [511, 310] width 70 height 29
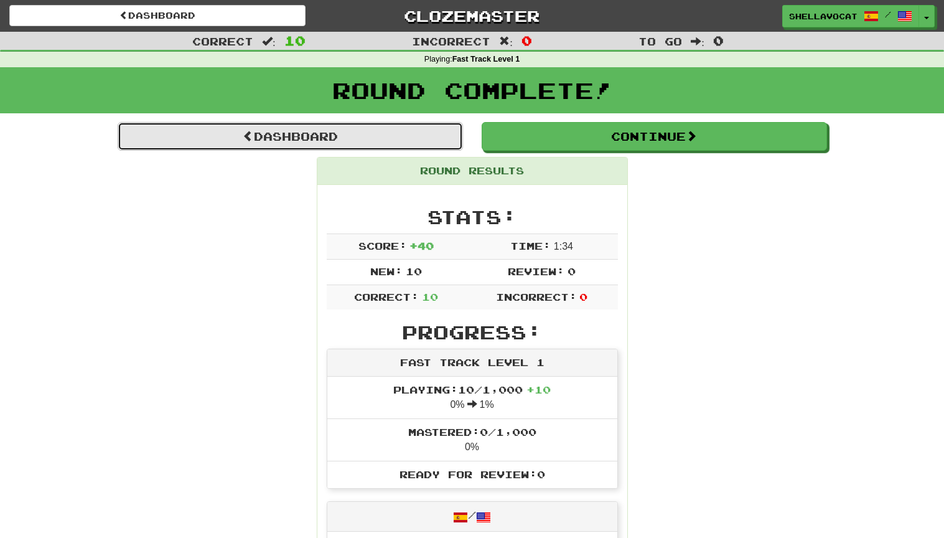
click at [279, 130] on link "Dashboard" at bounding box center [290, 136] width 345 height 29
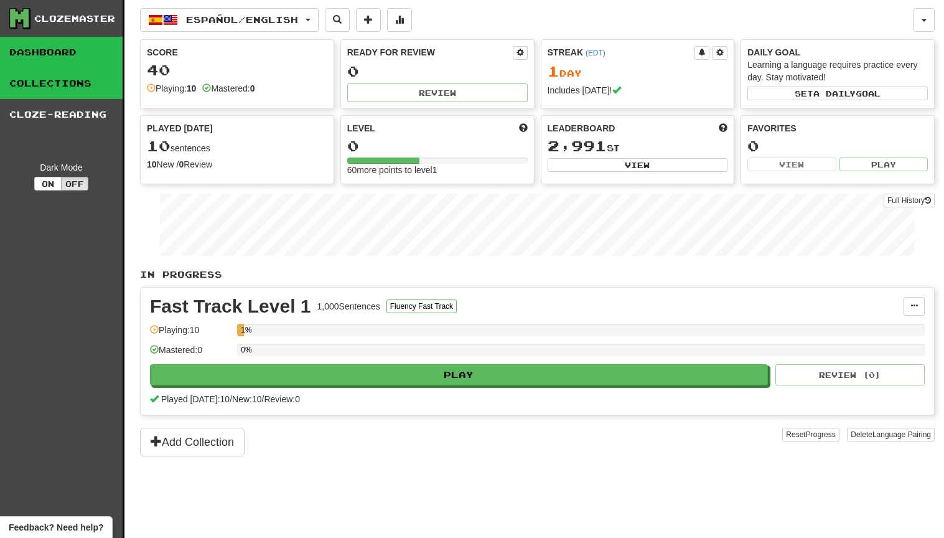
click at [21, 82] on link "Collections" at bounding box center [61, 83] width 123 height 31
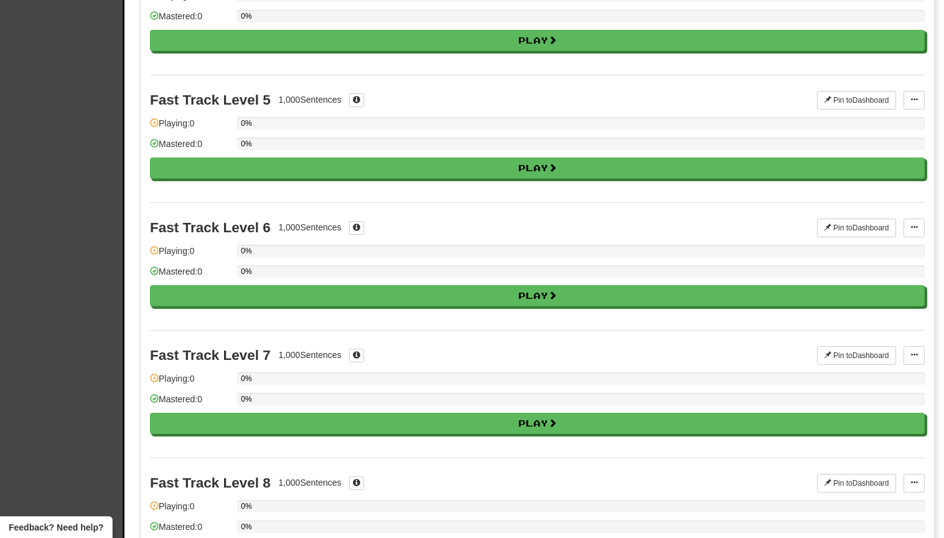
scroll to position [622, 0]
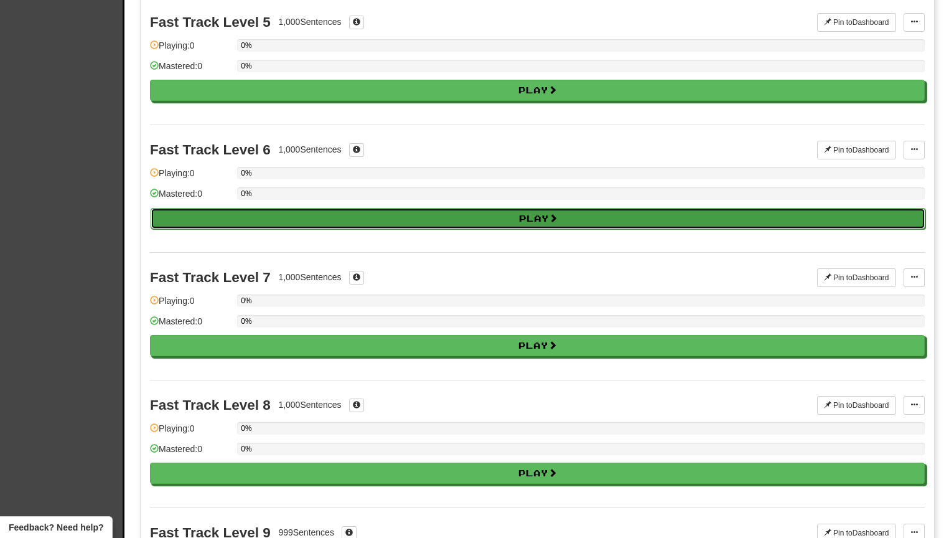
click at [506, 220] on button "Play" at bounding box center [538, 218] width 775 height 21
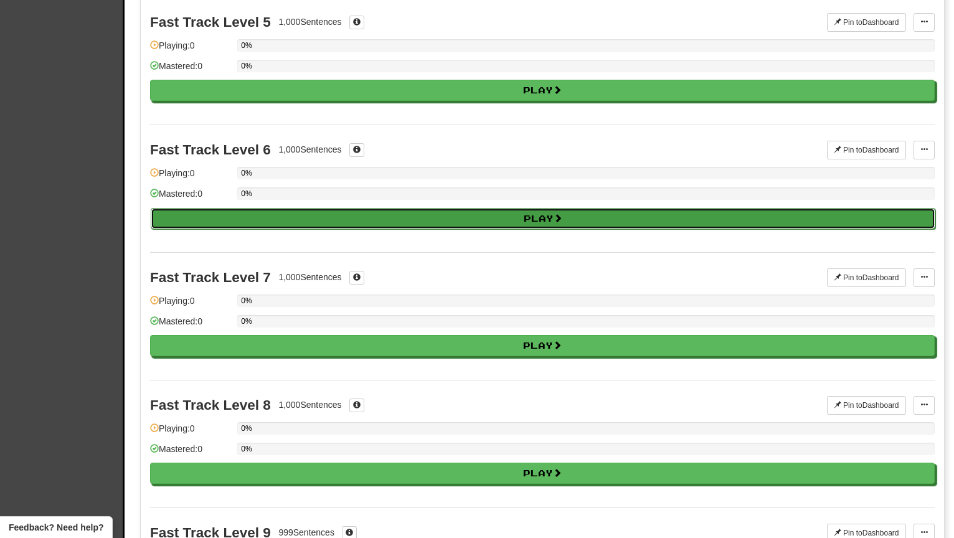
select select "**"
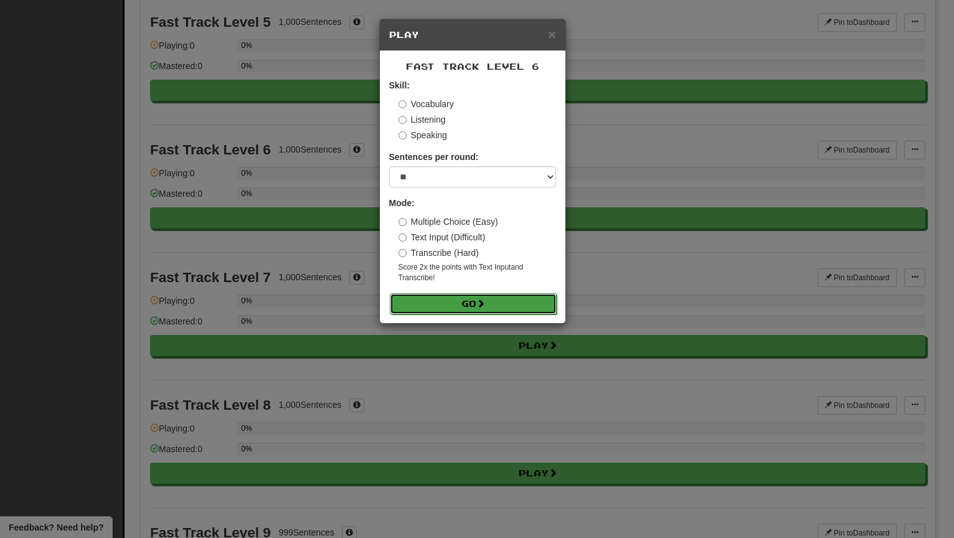
click at [474, 301] on button "Go" at bounding box center [473, 303] width 167 height 21
click at [549, 31] on span "×" at bounding box center [551, 34] width 7 height 14
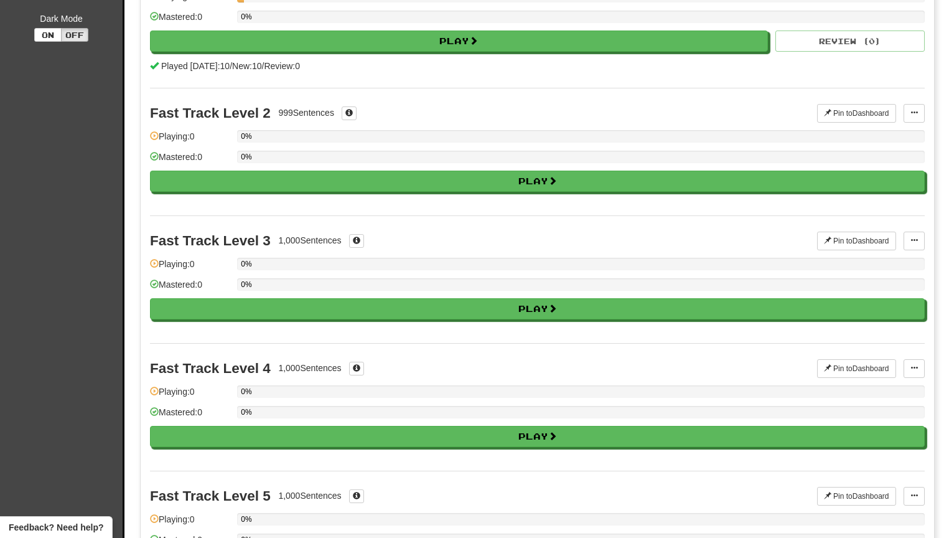
scroll to position [0, 0]
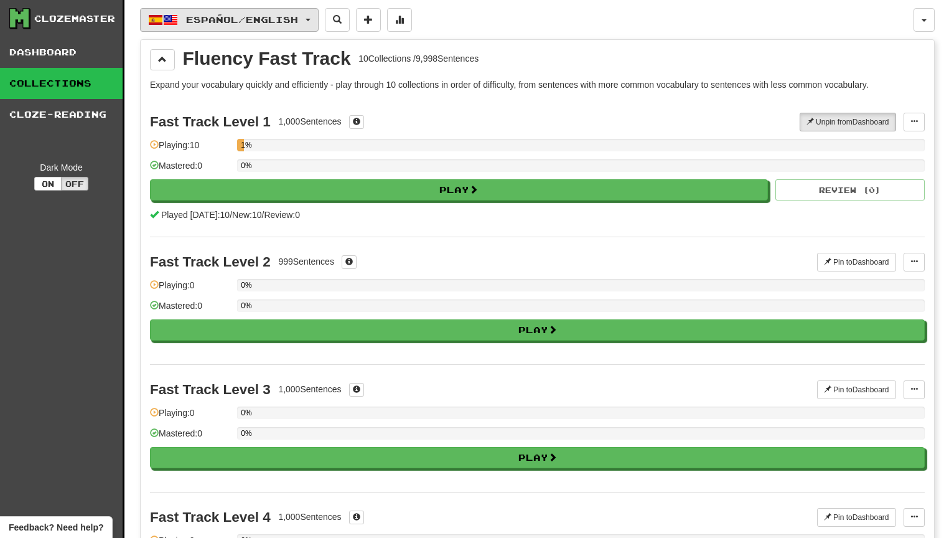
click at [318, 17] on button "Español / English" at bounding box center [229, 20] width 179 height 24
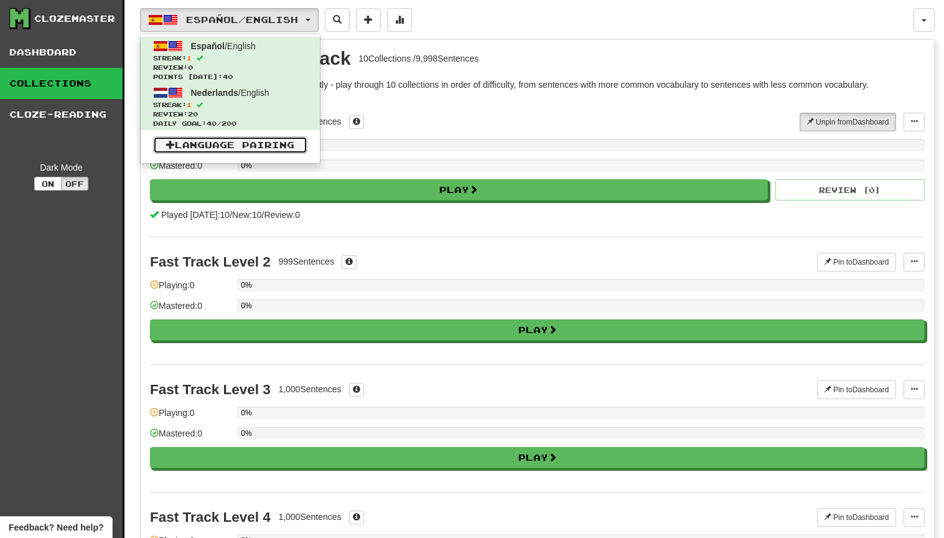
click at [239, 144] on link "Language Pairing" at bounding box center [230, 144] width 154 height 17
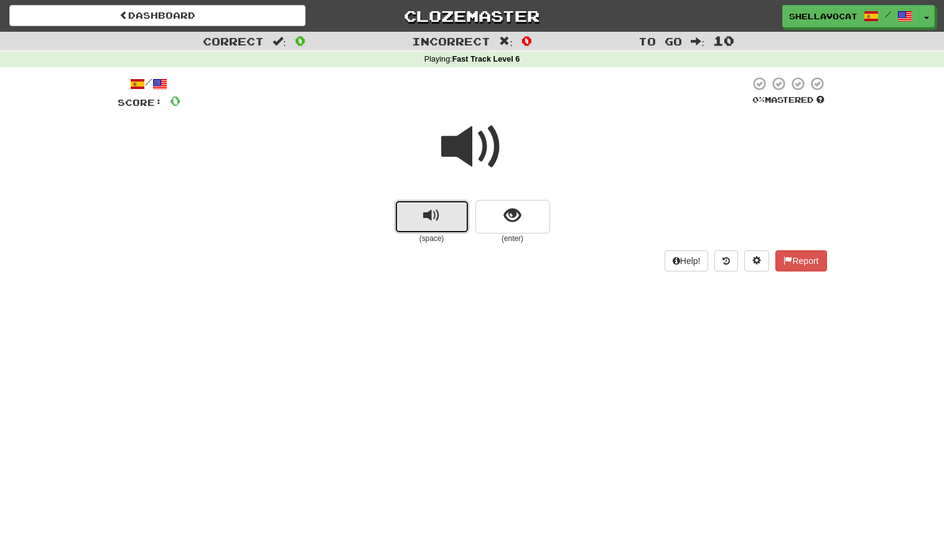
drag, startPoint x: 423, startPoint y: 217, endPoint x: 411, endPoint y: 212, distance: 12.6
click at [421, 216] on button "replay audio" at bounding box center [432, 217] width 75 height 34
click at [512, 219] on span "show sentence" at bounding box center [512, 215] width 17 height 17
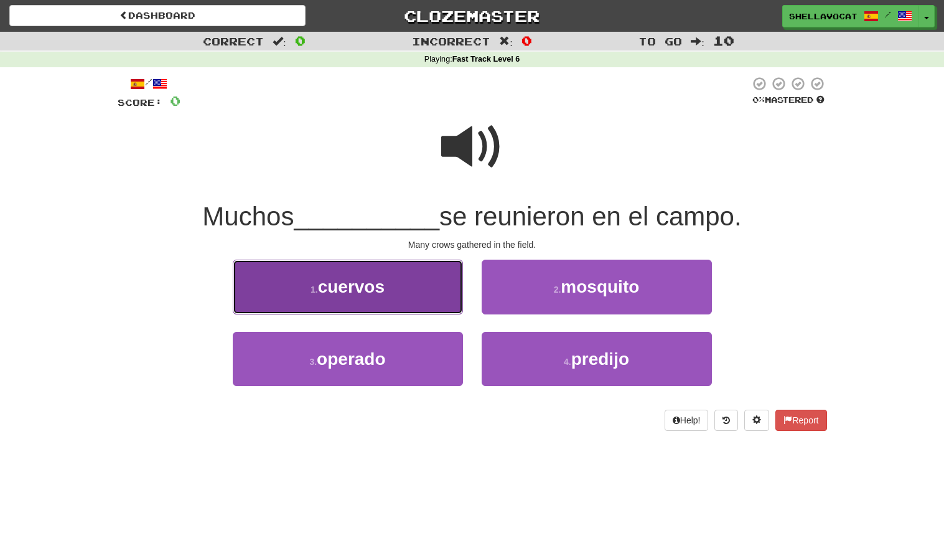
click at [364, 290] on span "cuervos" at bounding box center [351, 286] width 67 height 19
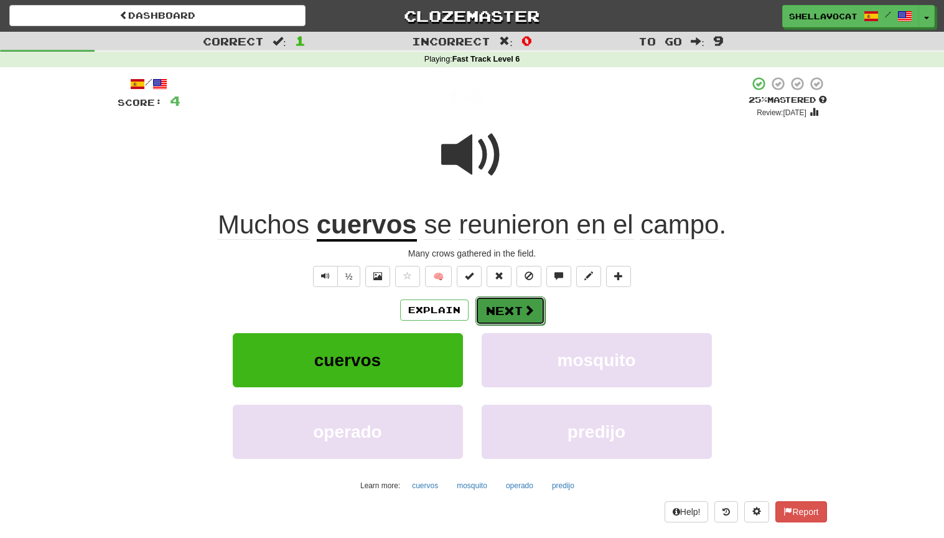
click at [517, 303] on button "Next" at bounding box center [511, 310] width 70 height 29
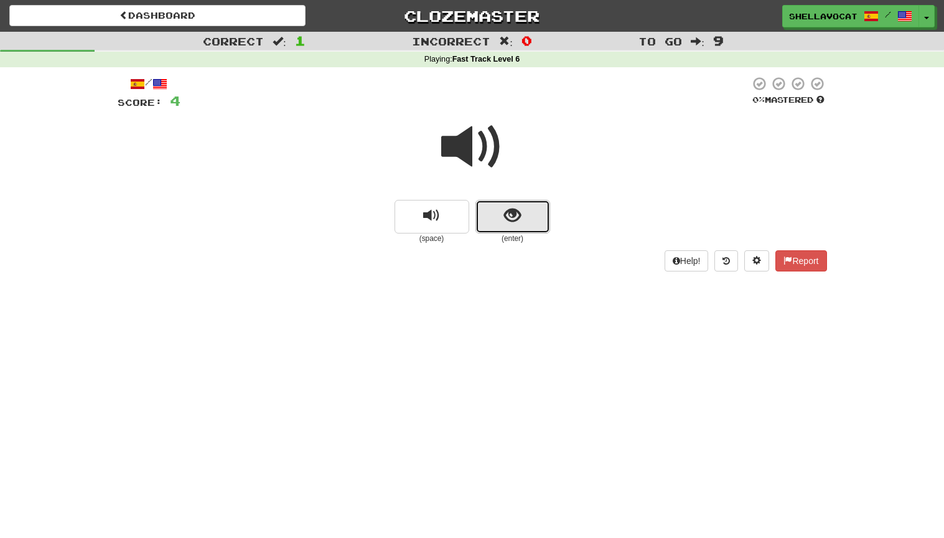
click at [519, 210] on span "show sentence" at bounding box center [512, 215] width 17 height 17
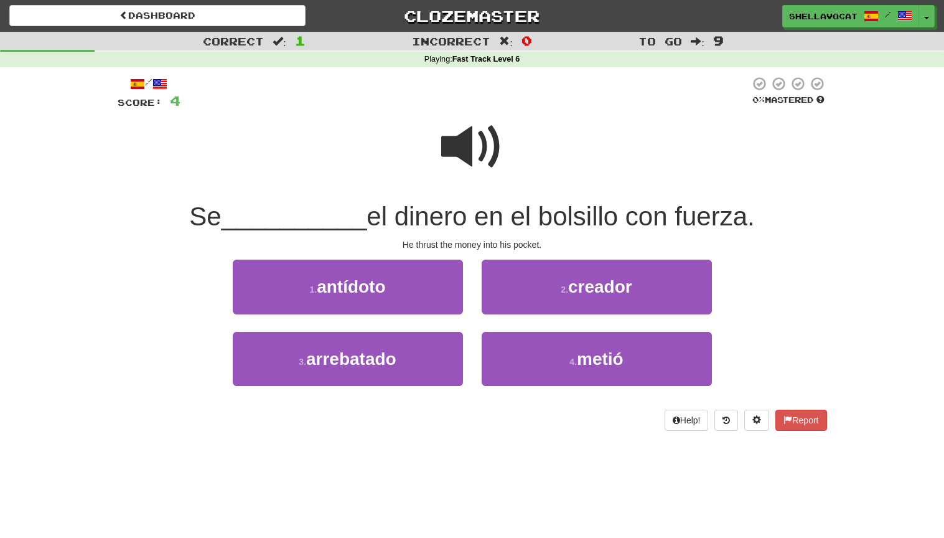
click at [463, 148] on span at bounding box center [472, 147] width 62 height 62
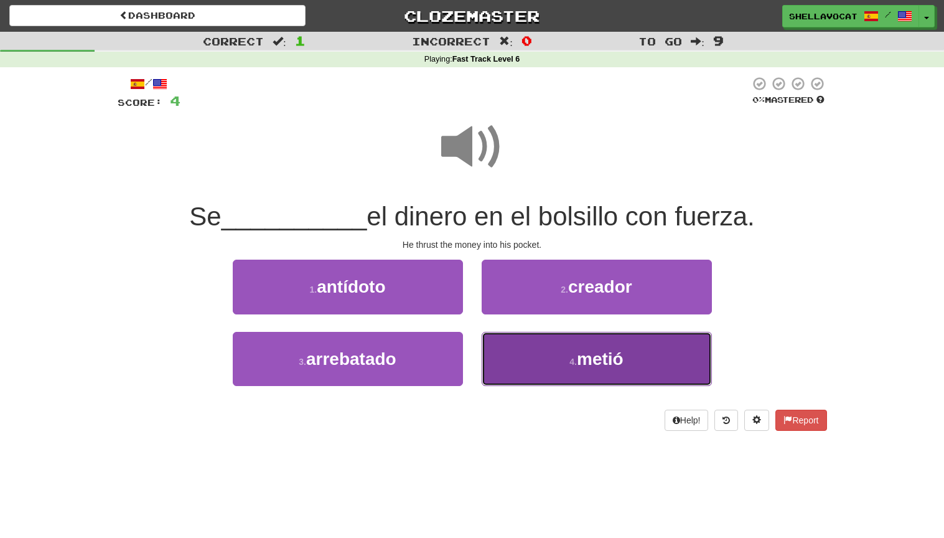
click at [601, 361] on span "metió" at bounding box center [600, 358] width 47 height 19
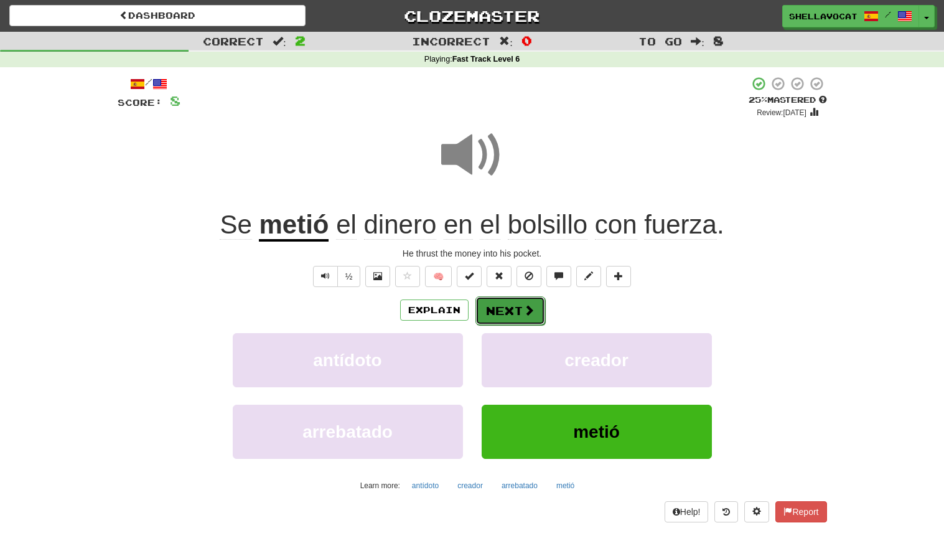
click at [520, 313] on button "Next" at bounding box center [511, 310] width 70 height 29
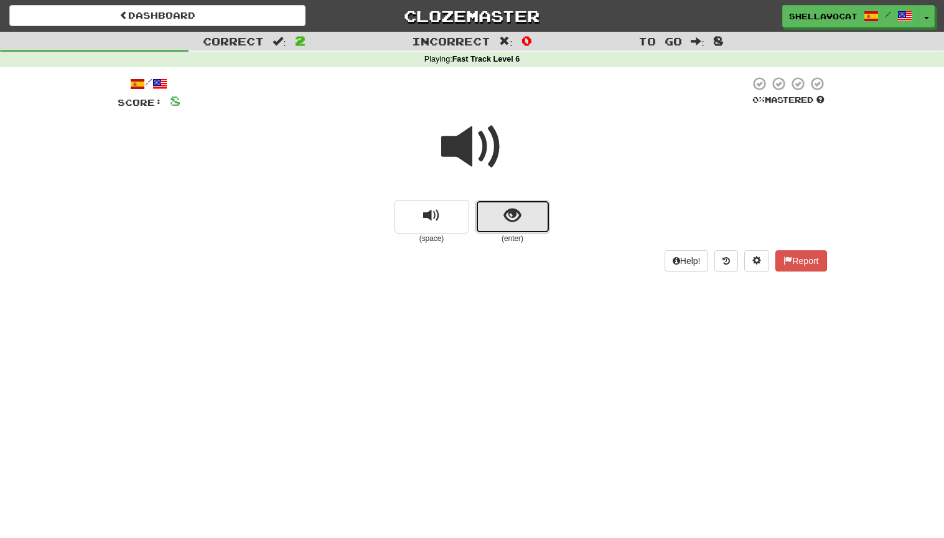
click at [510, 210] on span "show sentence" at bounding box center [512, 215] width 17 height 17
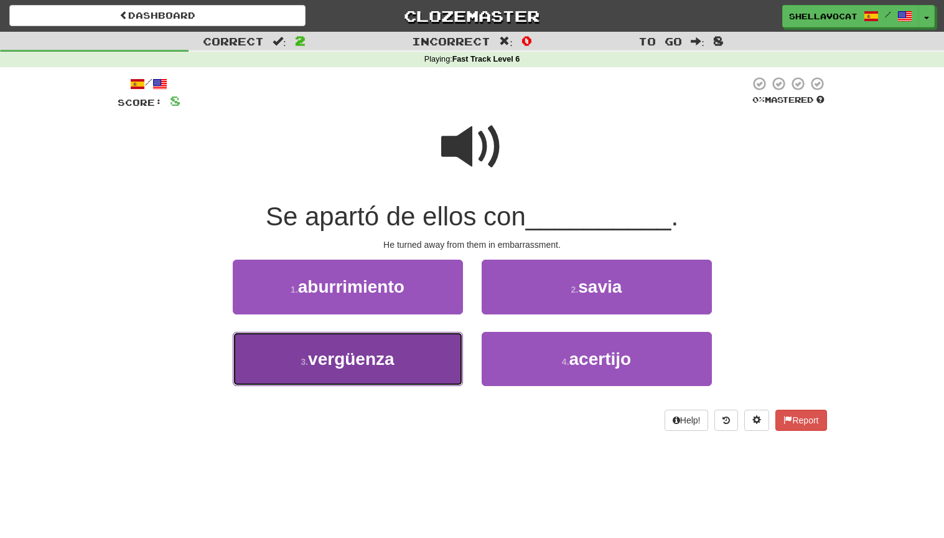
click at [327, 350] on span "vergüenza" at bounding box center [351, 358] width 87 height 19
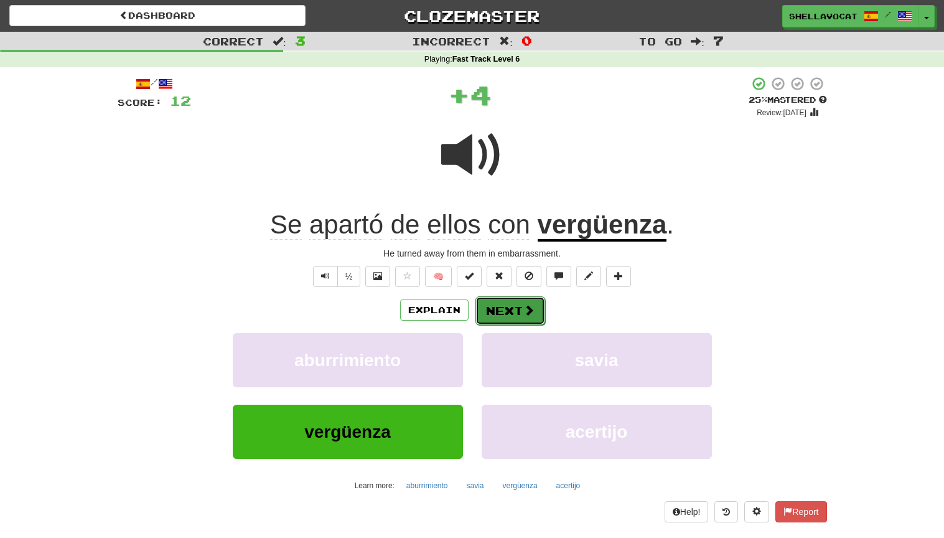
click at [499, 307] on button "Next" at bounding box center [511, 310] width 70 height 29
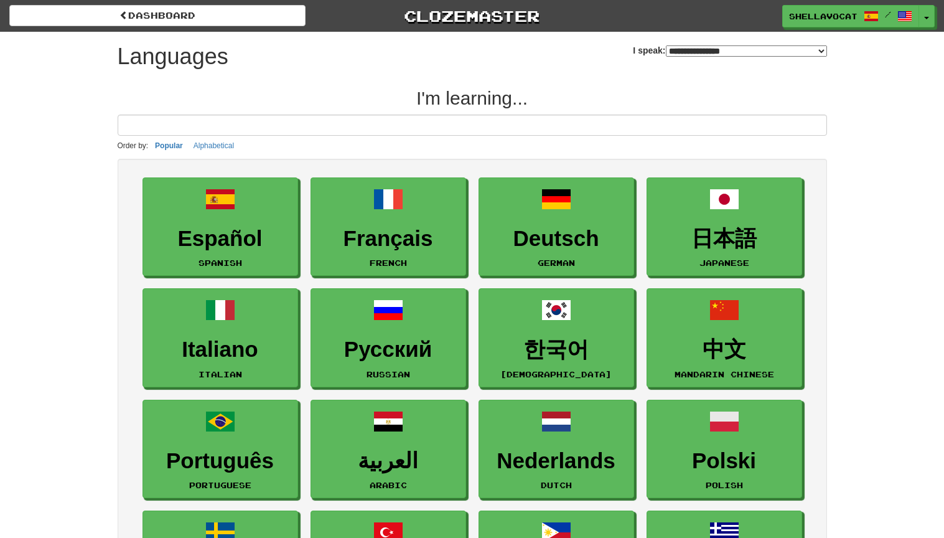
select select "*******"
click at [204, 126] on input at bounding box center [473, 125] width 710 height 21
click at [165, 123] on input at bounding box center [473, 125] width 710 height 21
click at [139, 120] on input at bounding box center [473, 125] width 710 height 21
click at [551, 128] on input at bounding box center [473, 125] width 710 height 21
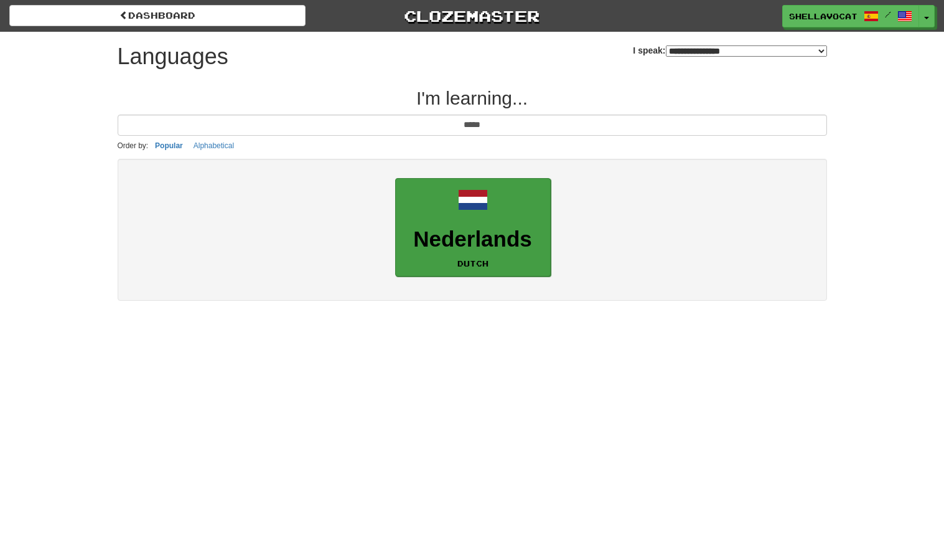
type input "*****"
click at [486, 235] on h3 "Nederlands" at bounding box center [473, 239] width 142 height 24
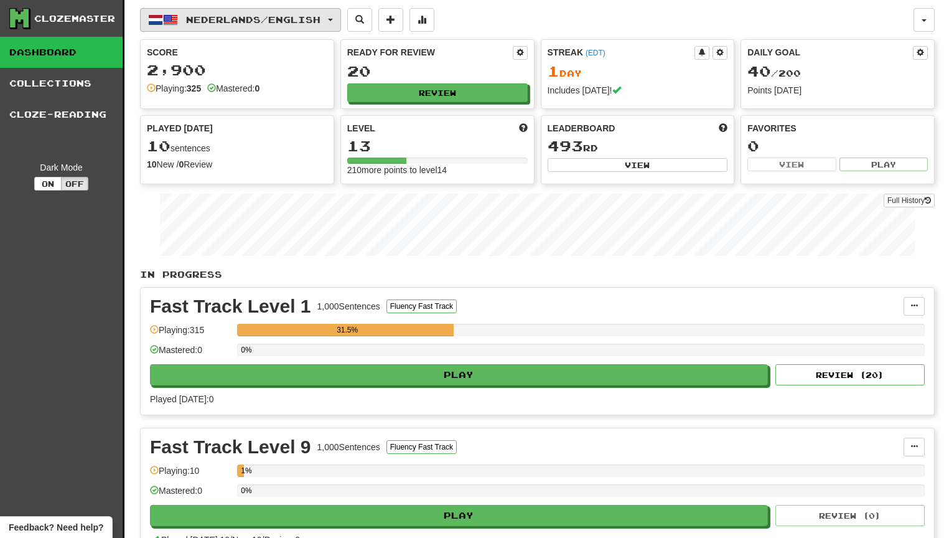
click at [341, 17] on button "Nederlands / English" at bounding box center [240, 20] width 201 height 24
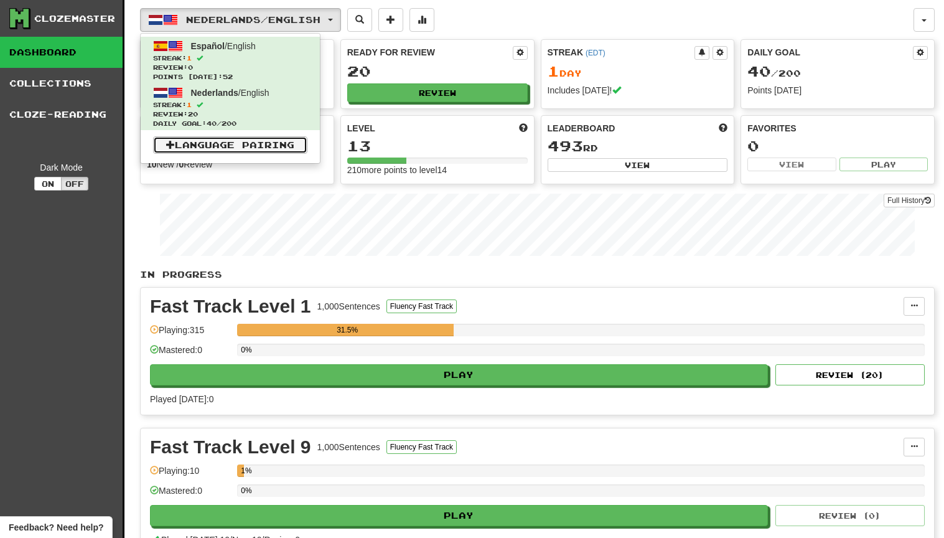
click at [219, 145] on link "Language Pairing" at bounding box center [230, 144] width 154 height 17
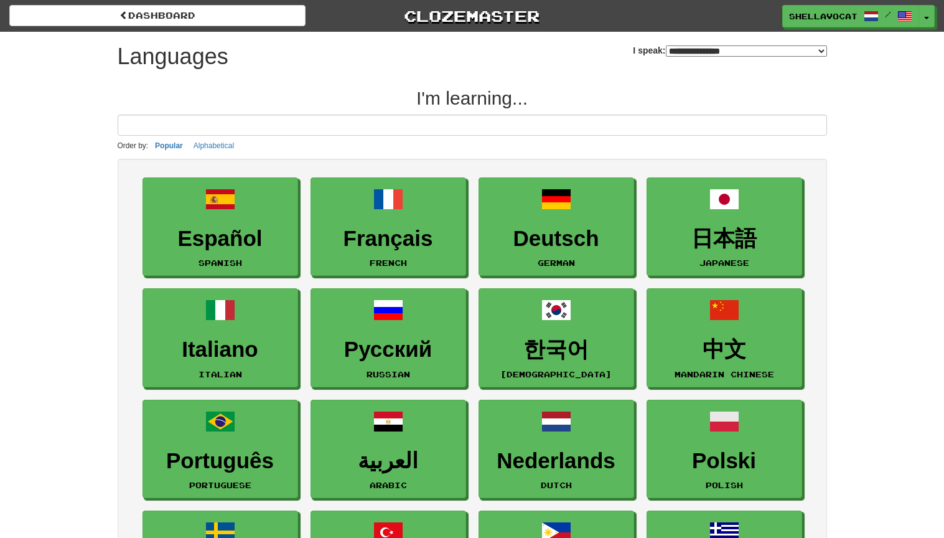
select select "*******"
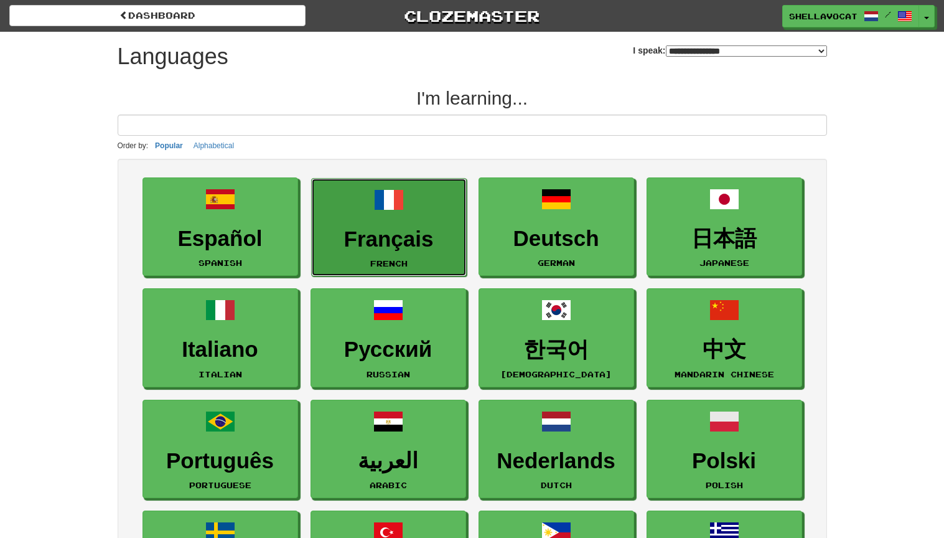
click at [375, 229] on h3 "Français" at bounding box center [389, 239] width 142 height 24
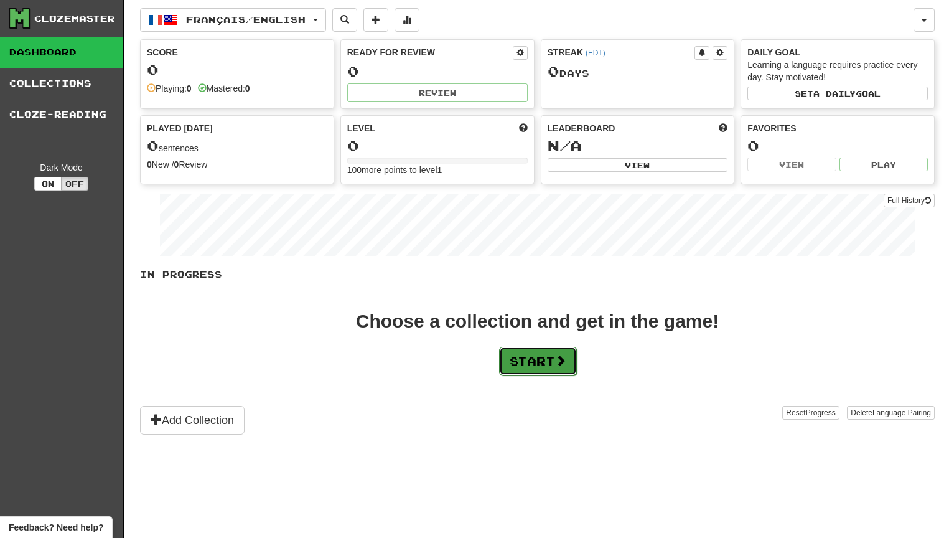
click at [525, 357] on button "Start" at bounding box center [538, 361] width 78 height 29
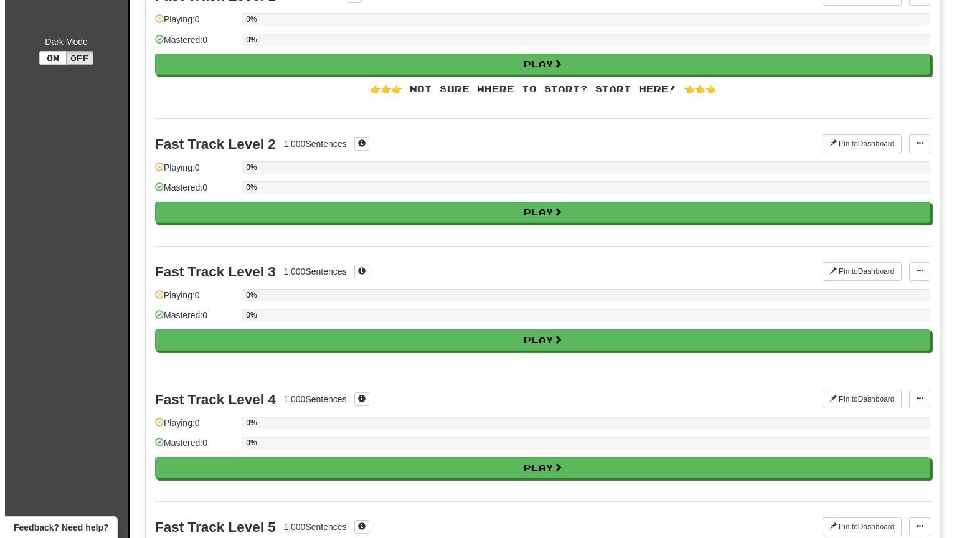
scroll to position [124, 0]
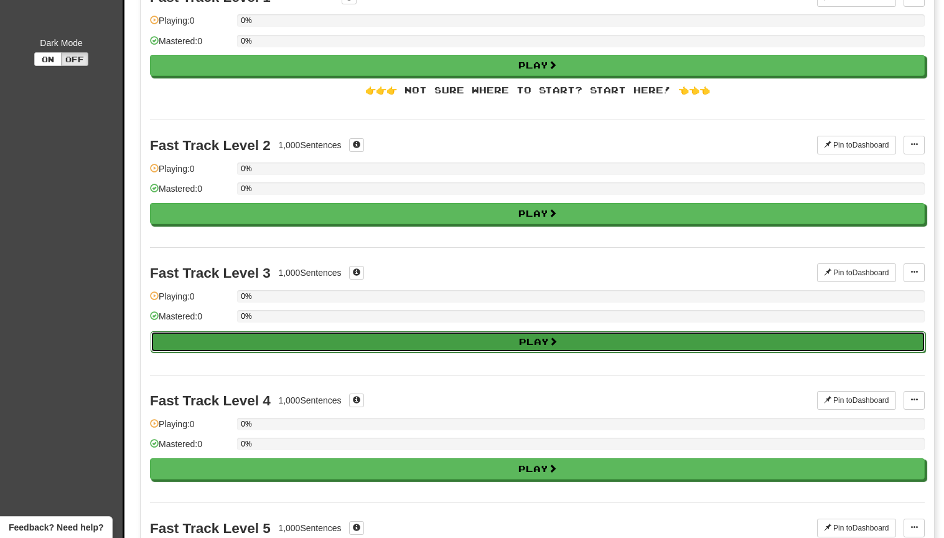
click at [479, 340] on button "Play" at bounding box center [538, 341] width 775 height 21
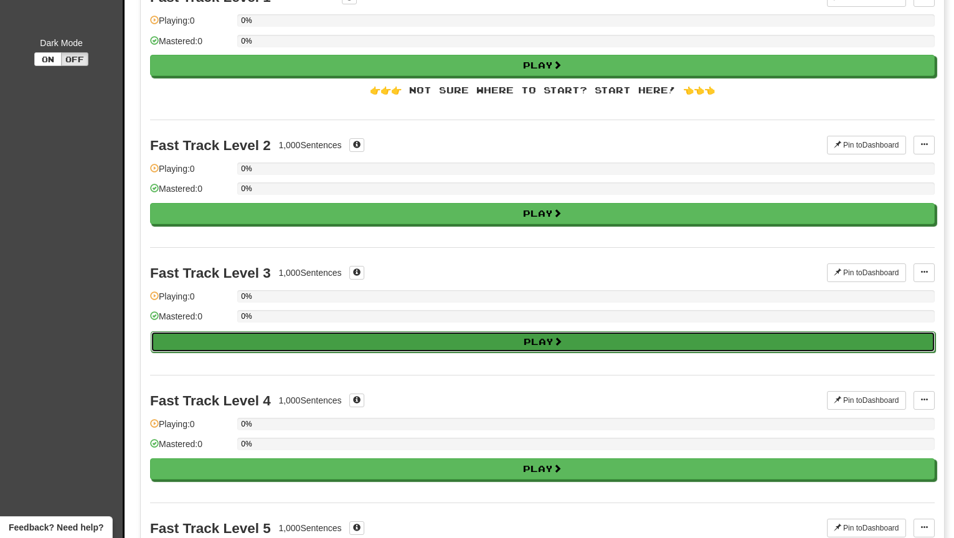
select select "**"
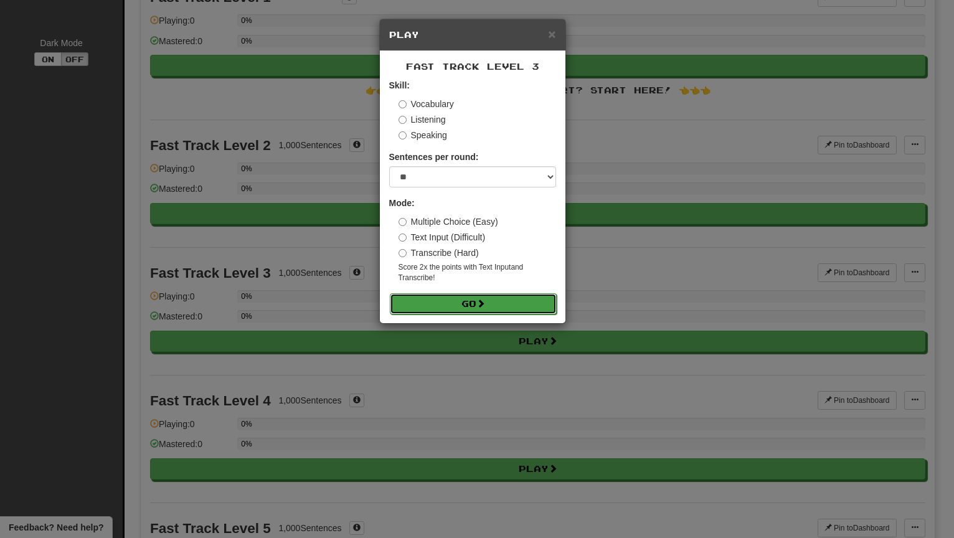
click at [466, 303] on button "Go" at bounding box center [473, 303] width 167 height 21
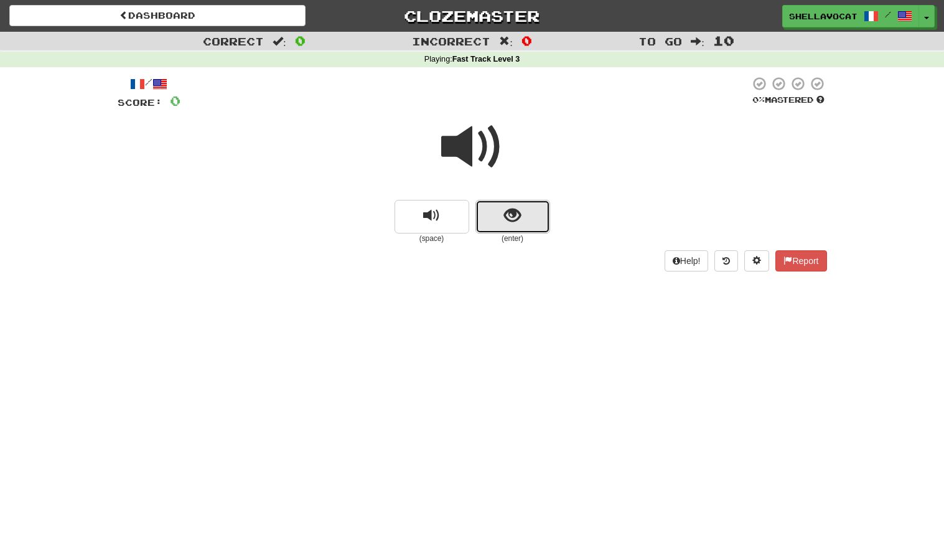
click at [513, 210] on span "show sentence" at bounding box center [512, 215] width 17 height 17
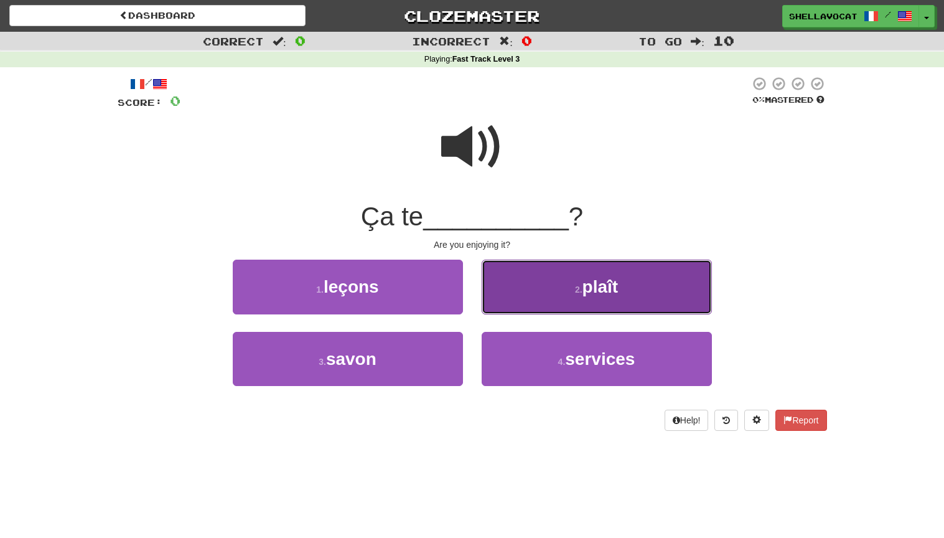
click at [575, 285] on small "2 ." at bounding box center [578, 289] width 7 height 10
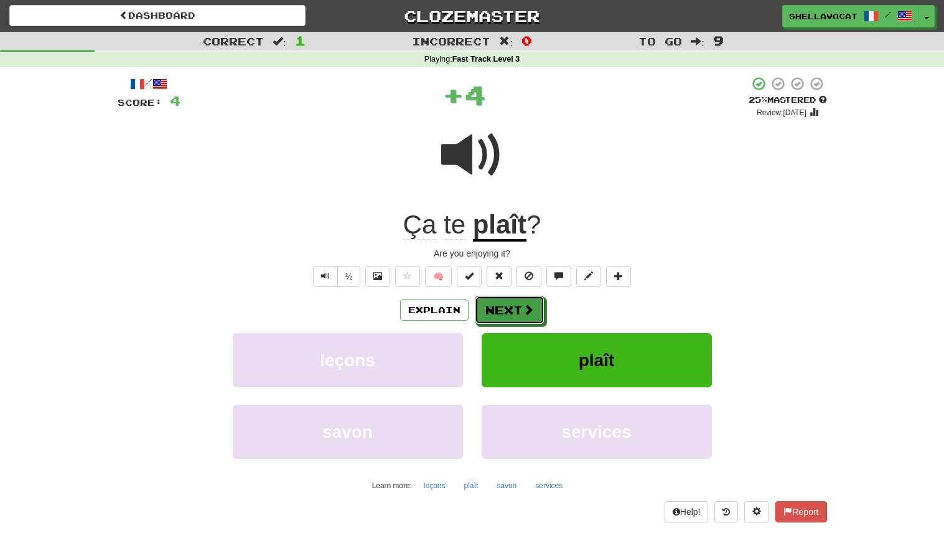
click at [512, 310] on button "Next" at bounding box center [510, 310] width 70 height 29
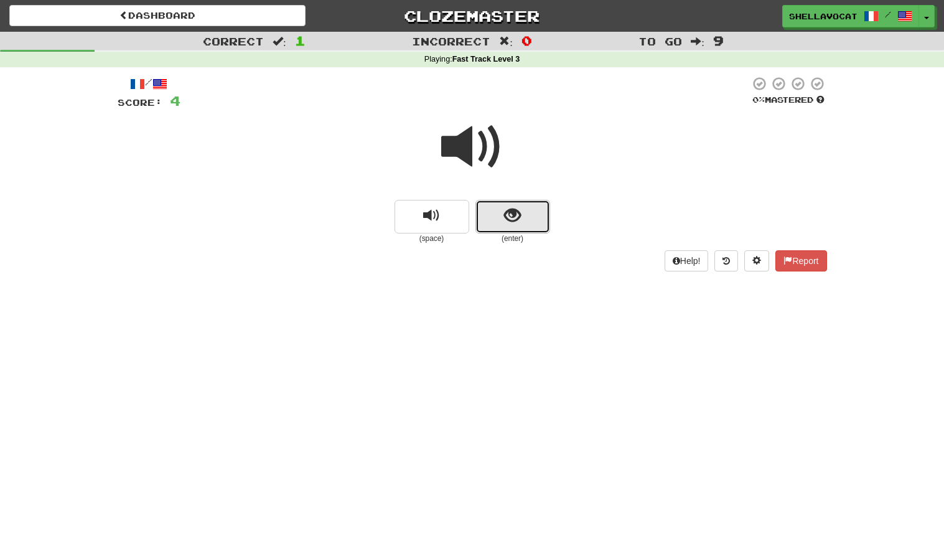
click at [510, 221] on span "show sentence" at bounding box center [512, 215] width 17 height 17
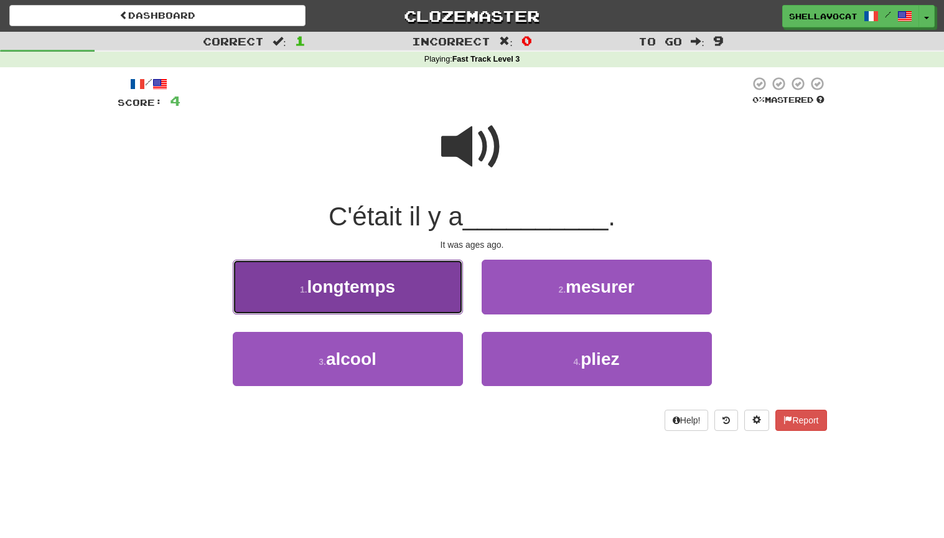
click at [345, 296] on span "longtemps" at bounding box center [351, 286] width 88 height 19
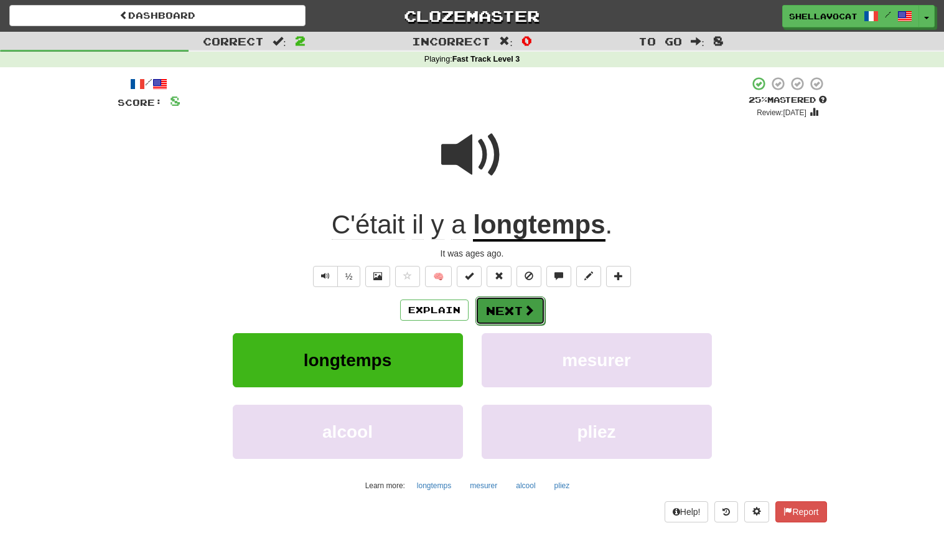
click at [500, 312] on button "Next" at bounding box center [511, 310] width 70 height 29
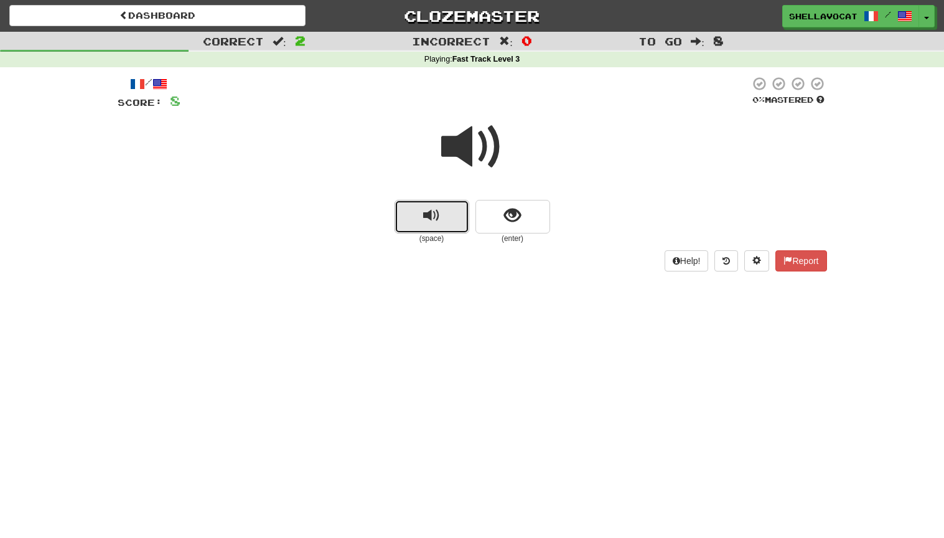
click at [417, 220] on button "replay audio" at bounding box center [432, 217] width 75 height 34
click at [526, 222] on button "show sentence" at bounding box center [513, 217] width 75 height 34
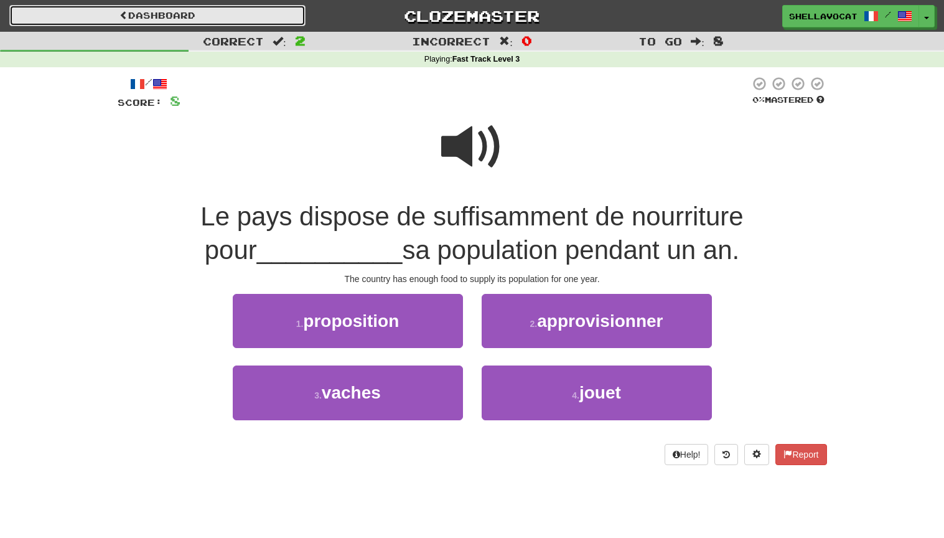
click at [159, 17] on link "Dashboard" at bounding box center [157, 15] width 296 height 21
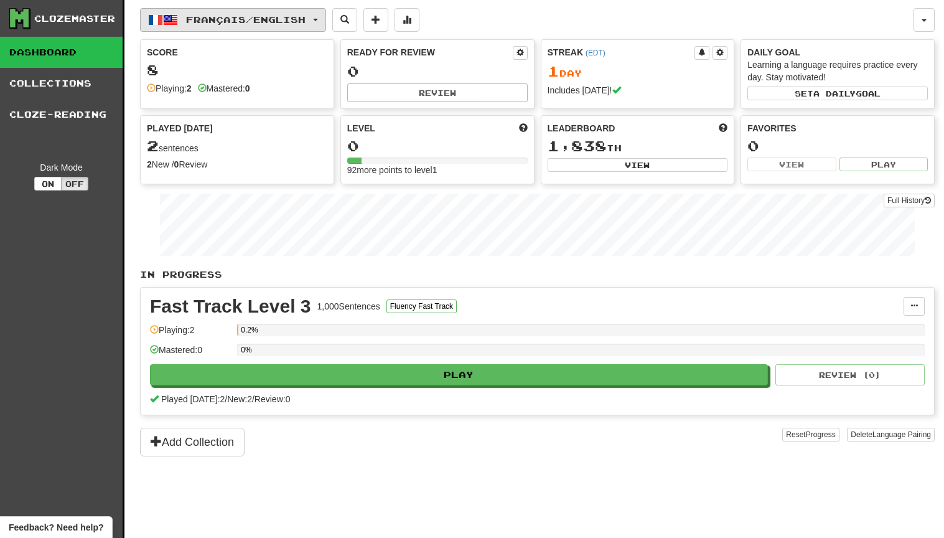
click at [326, 22] on button "Français / English" at bounding box center [233, 20] width 186 height 24
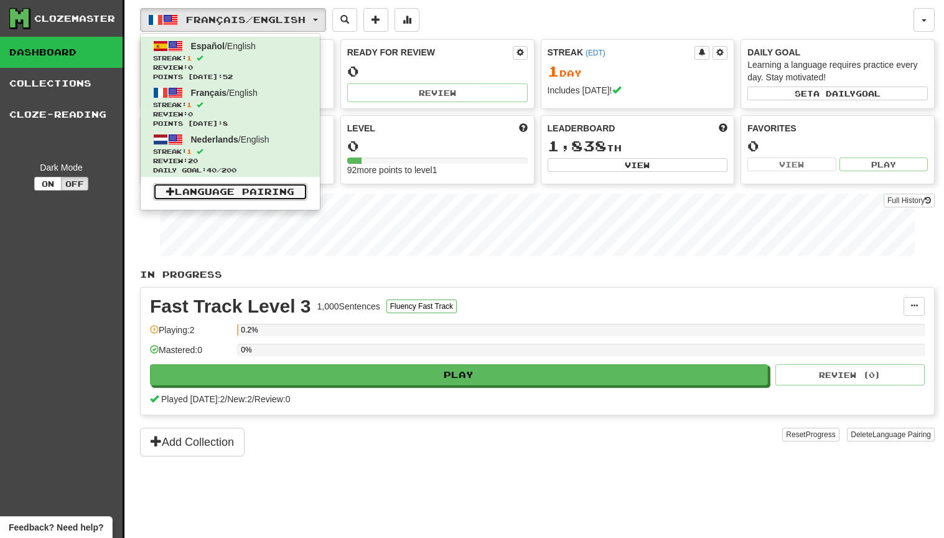
click at [219, 193] on link "Language Pairing" at bounding box center [230, 191] width 154 height 17
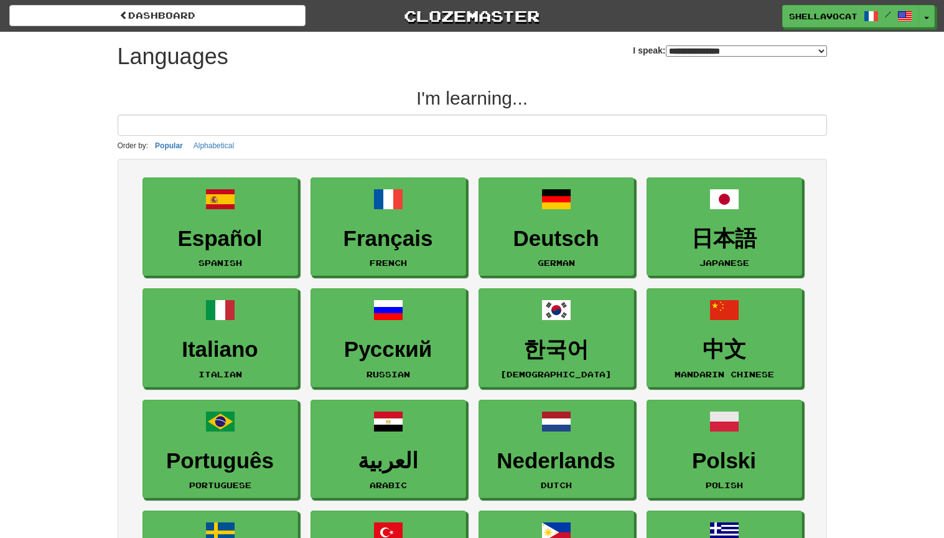
select select "*******"
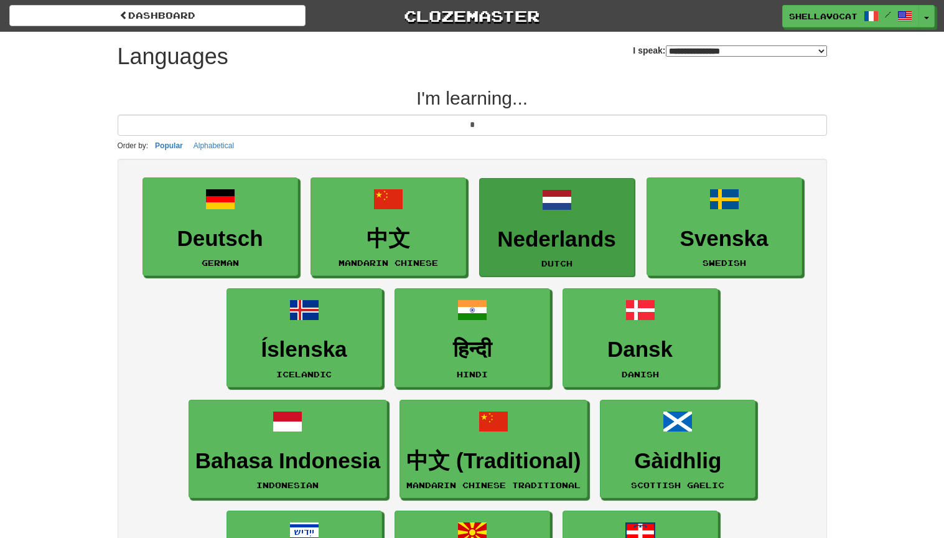
type input "*"
click at [525, 237] on h3 "Nederlands" at bounding box center [557, 239] width 142 height 24
